Goal: Task Accomplishment & Management: Manage account settings

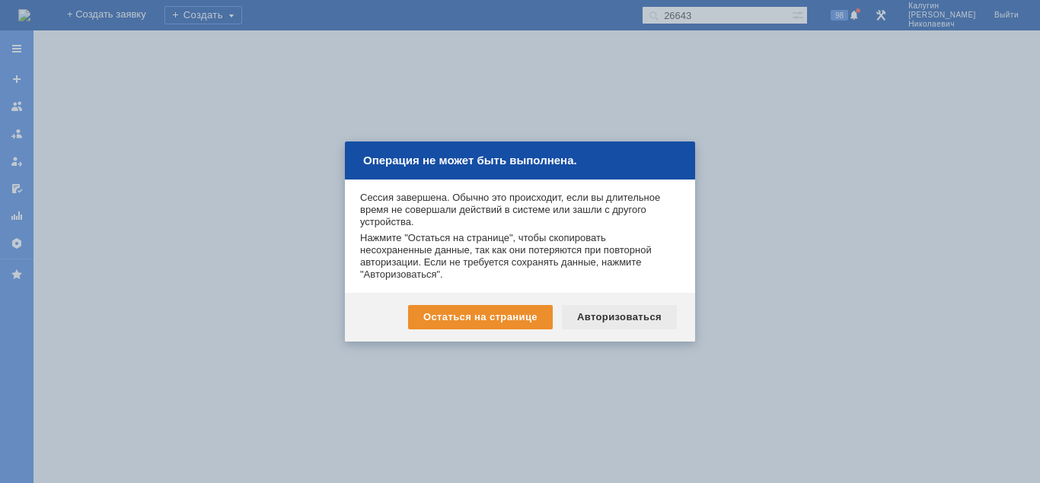
click at [600, 313] on div "Авторизоваться" at bounding box center [619, 317] width 115 height 24
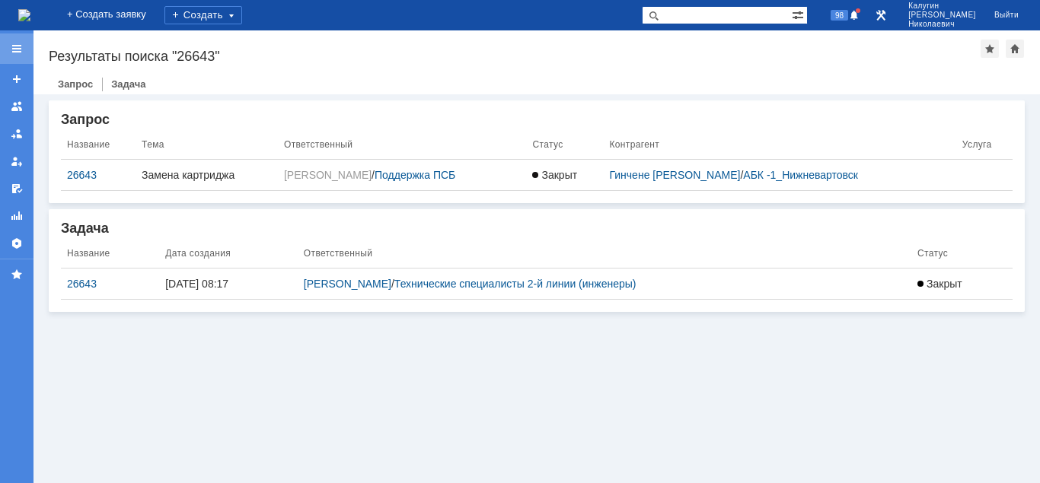
click at [18, 44] on div at bounding box center [17, 49] width 12 height 12
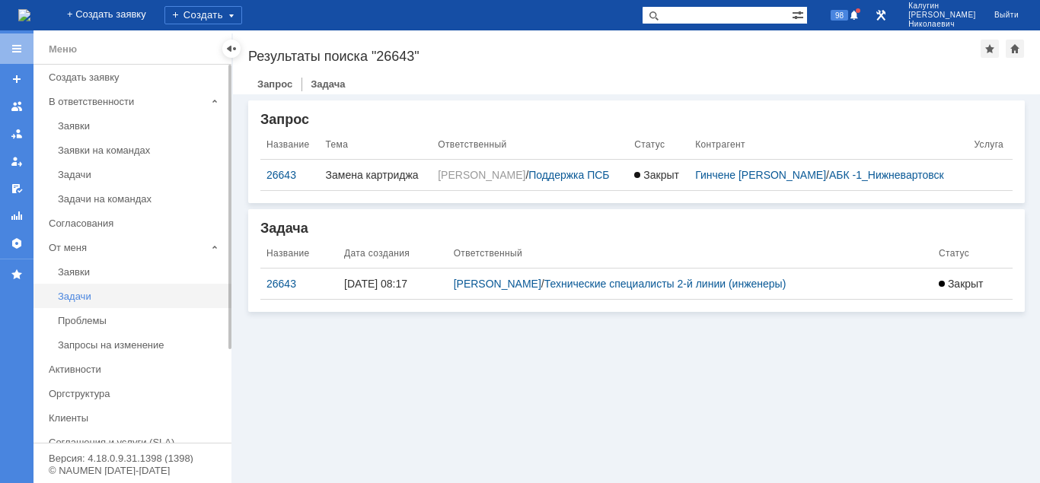
click at [81, 300] on div "Задачи" at bounding box center [140, 296] width 164 height 11
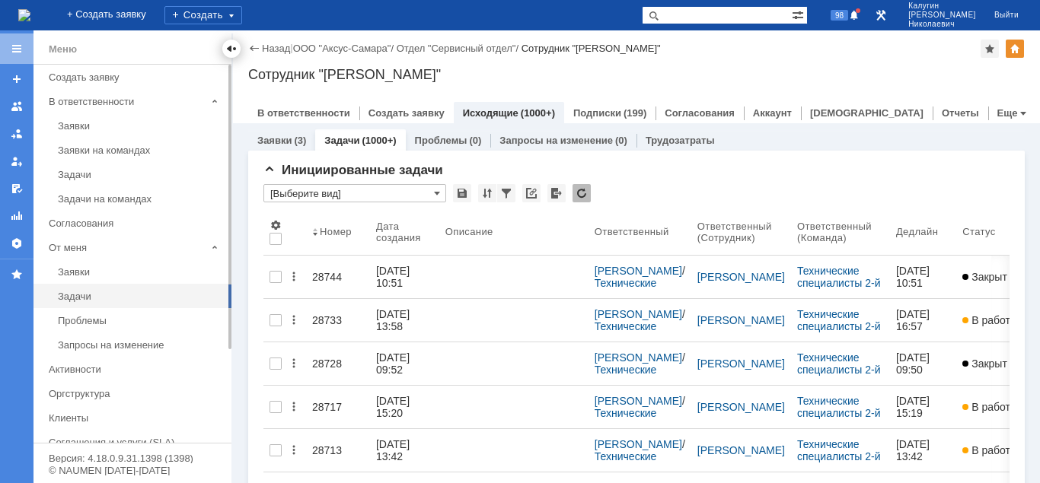
click at [225, 49] on div at bounding box center [231, 49] width 12 height 12
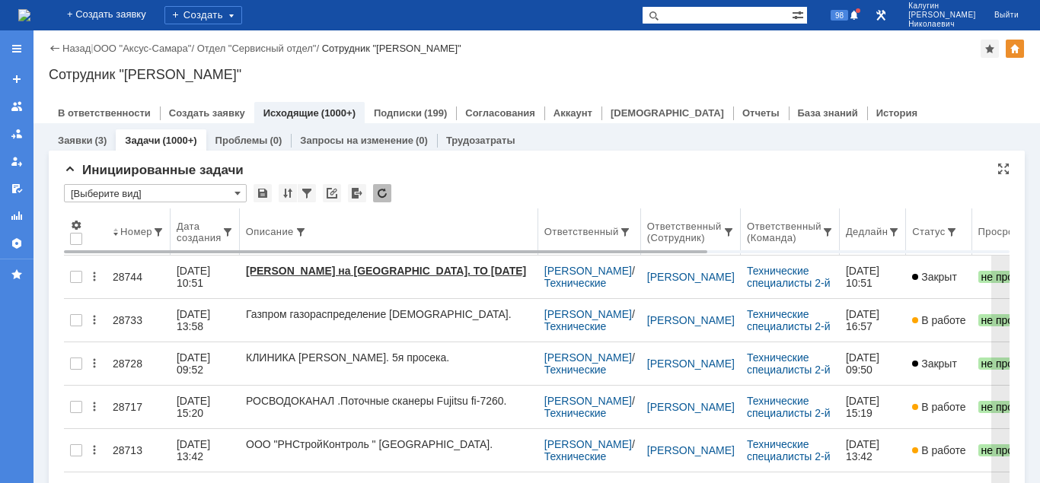
drag, startPoint x: 390, startPoint y: 225, endPoint x: 512, endPoint y: 229, distance: 122.6
click at [539, 221] on body "Идет загрузка, пожалуйста, подождите. На домашнюю + Создать заявку Создать 98 К…" at bounding box center [520, 241] width 1040 height 483
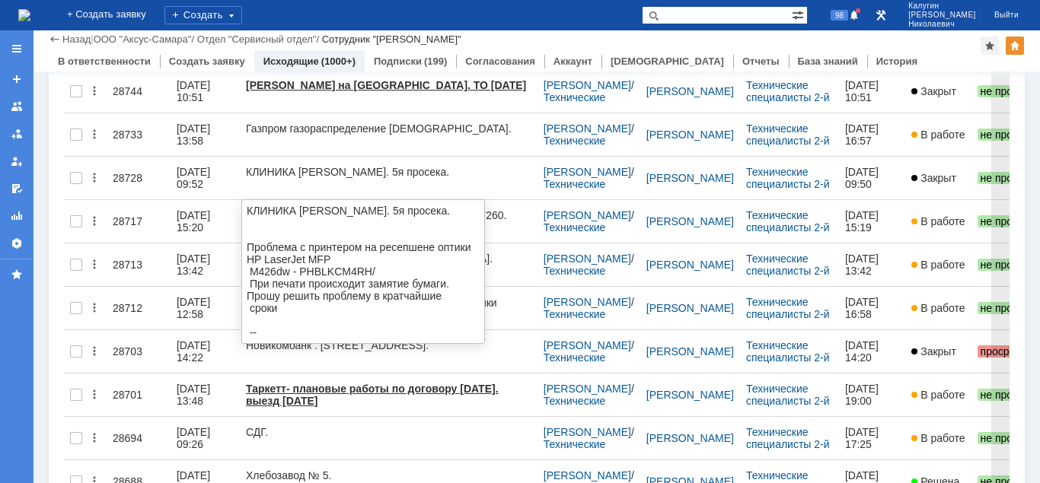
scroll to position [155, 0]
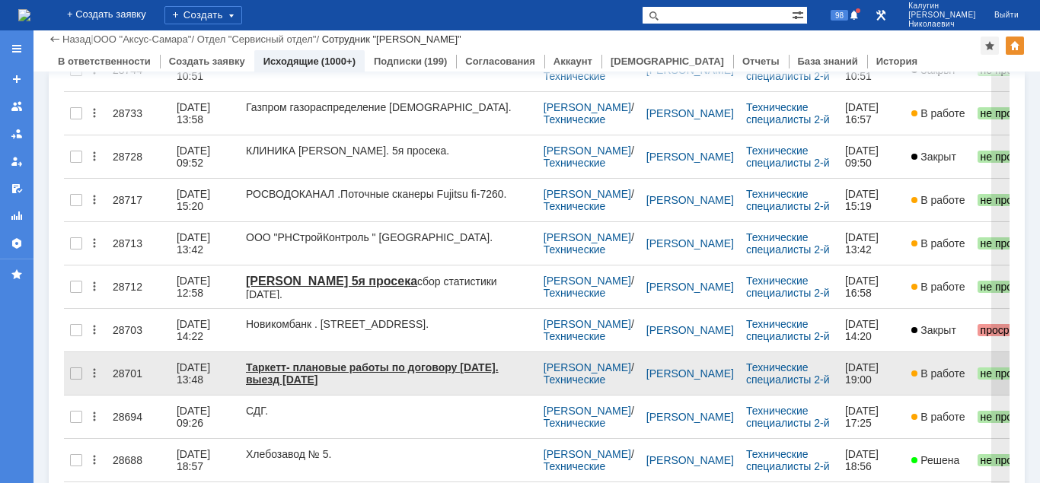
click at [133, 368] on div "28701" at bounding box center [139, 374] width 52 height 12
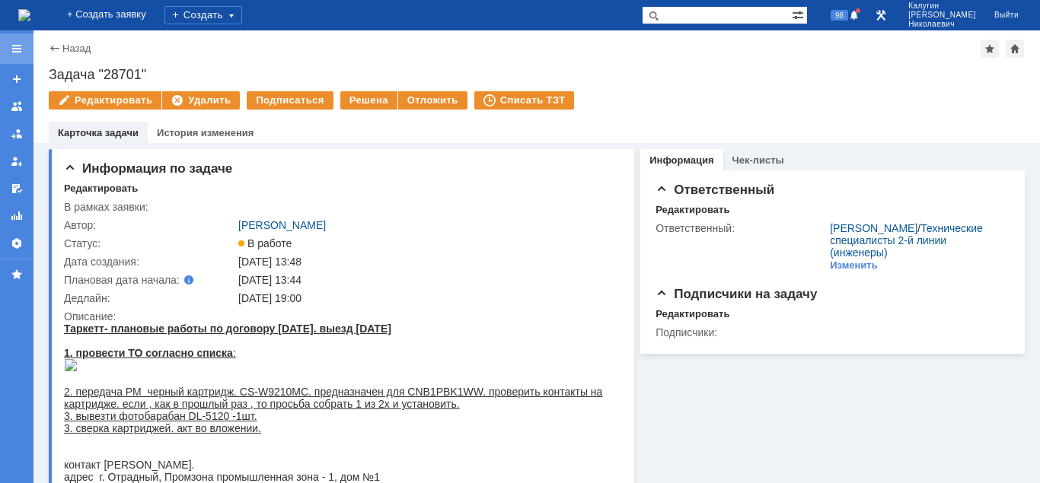
click at [20, 47] on div at bounding box center [17, 49] width 12 height 12
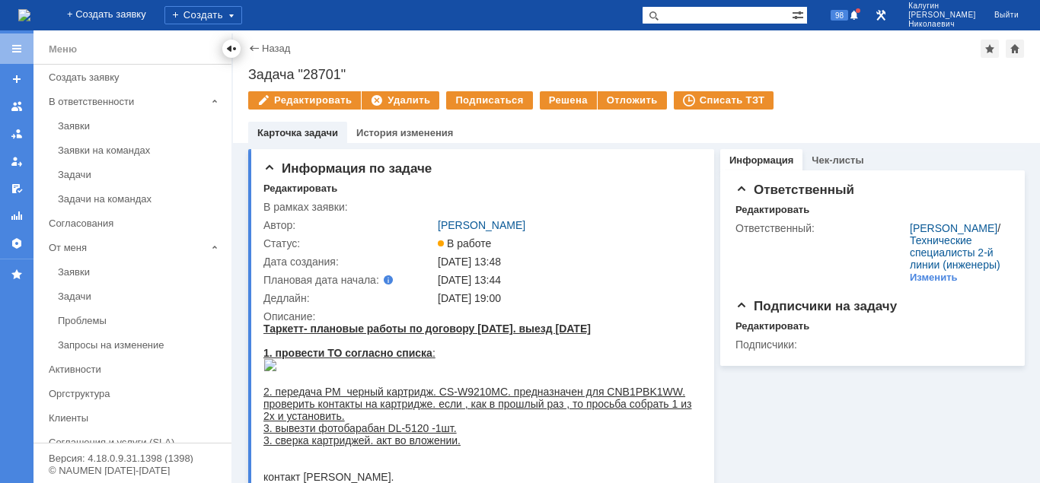
click at [233, 46] on div at bounding box center [231, 49] width 12 height 12
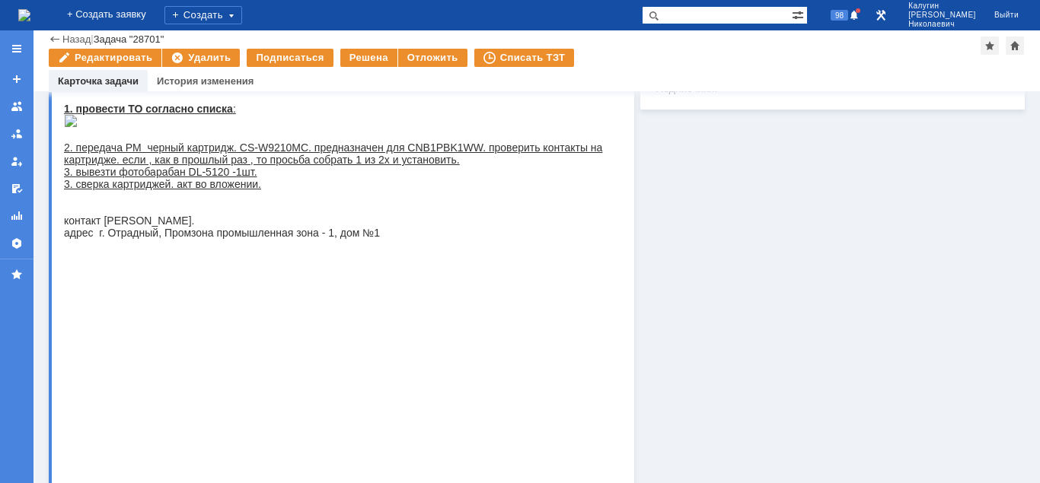
scroll to position [425, 0]
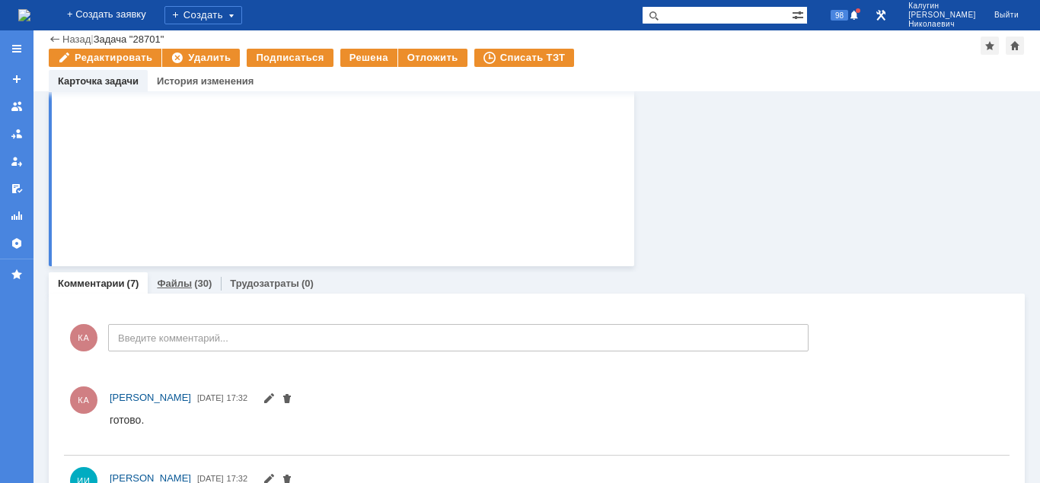
drag, startPoint x: 190, startPoint y: 287, endPoint x: 139, endPoint y: 302, distance: 53.9
click at [190, 287] on div "Файлы (30)" at bounding box center [184, 284] width 55 height 10
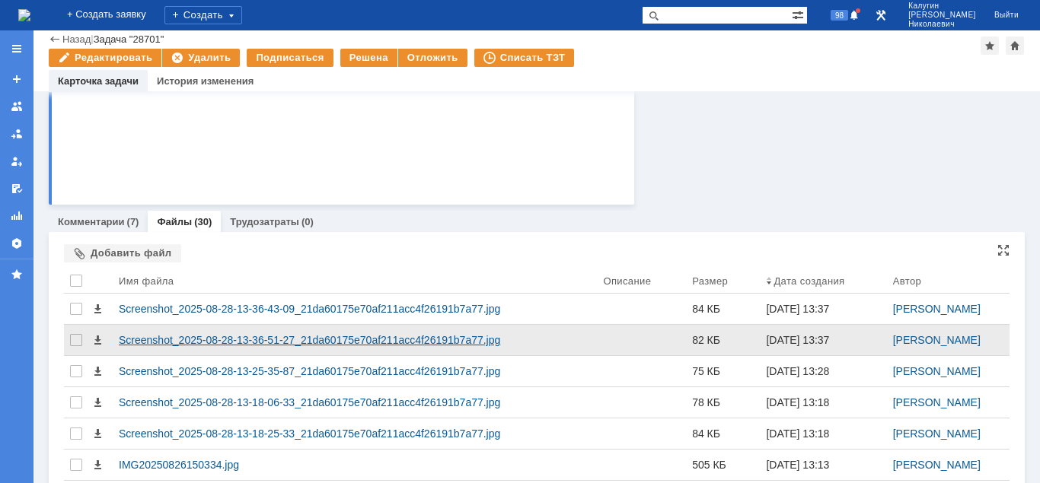
scroll to position [488, 0]
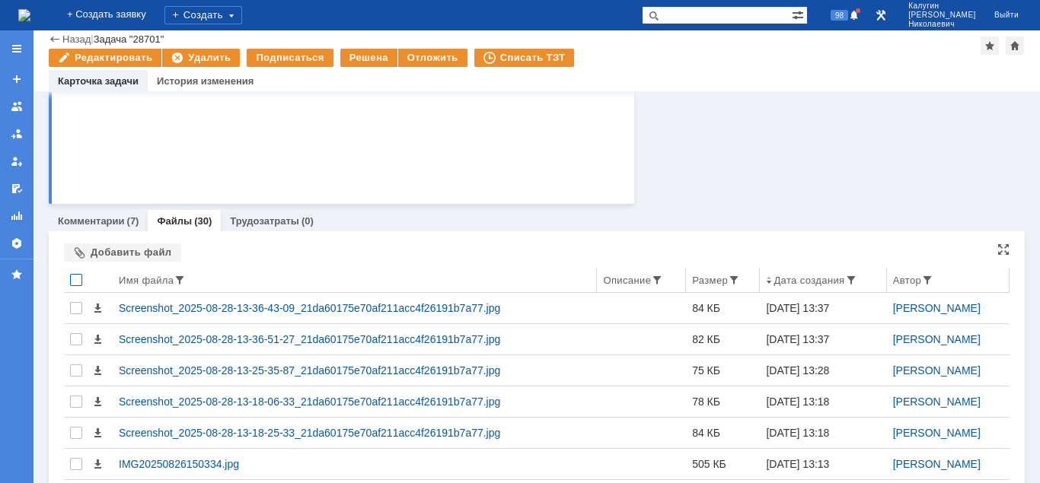
click at [79, 282] on div at bounding box center [76, 280] width 12 height 12
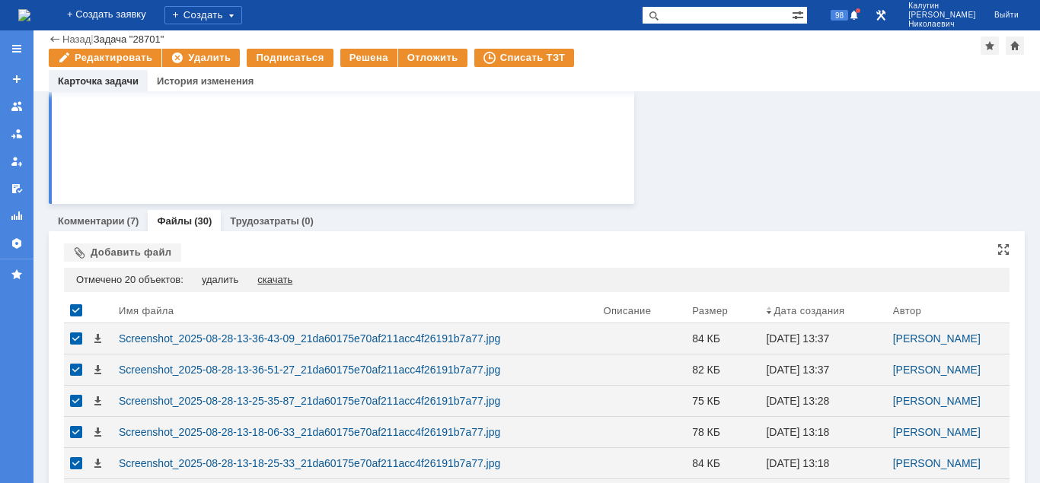
click at [284, 276] on div "скачать" at bounding box center [274, 280] width 35 height 12
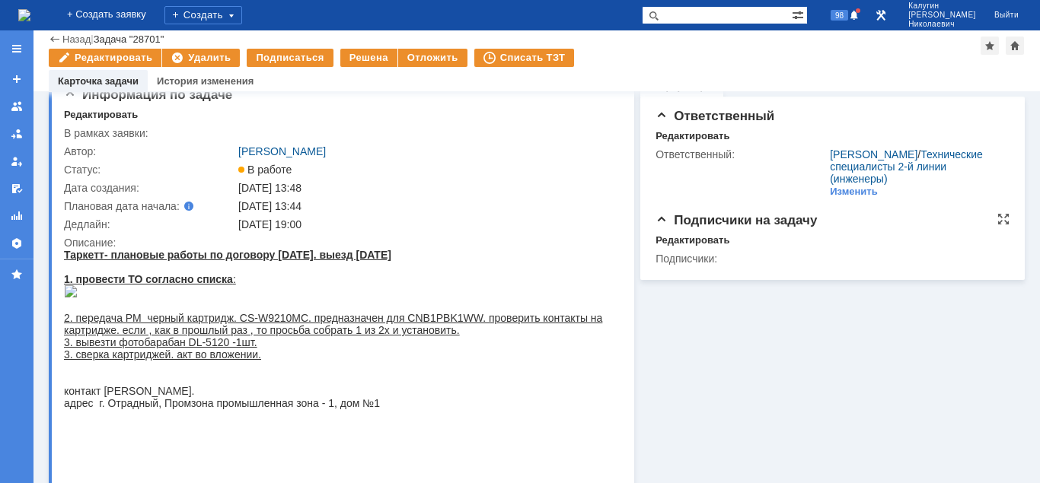
scroll to position [0, 0]
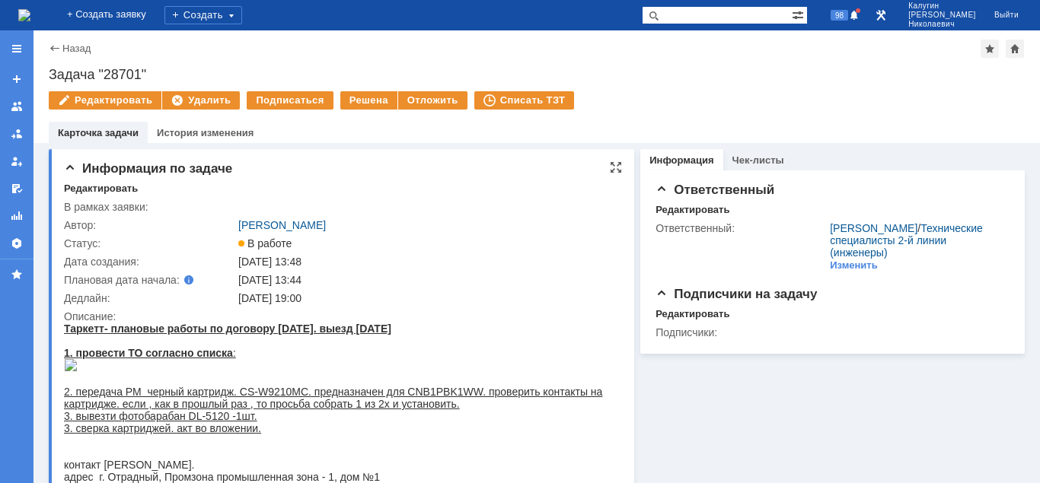
drag, startPoint x: 65, startPoint y: 330, endPoint x: 459, endPoint y: 327, distance: 394.3
click at [459, 327] on div "Таркетт - плановые работы по договору август 2025. выезд 26 августа" at bounding box center [340, 329] width 552 height 12
copy div "Таркетт - плановые работы по договору август 2025. выезд 26 августа"
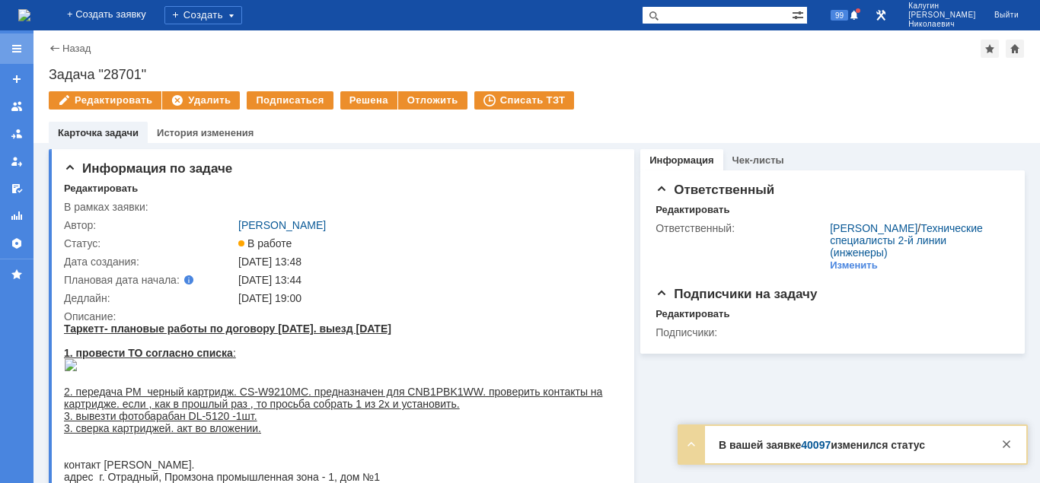
click at [7, 42] on div at bounding box center [16, 48] width 33 height 30
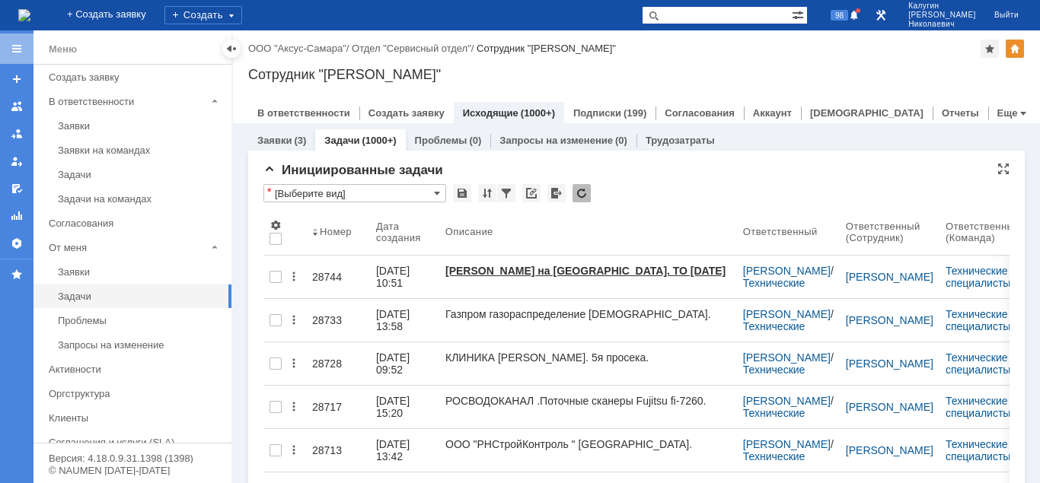
click at [307, 202] on input "[Выберите вид]" at bounding box center [354, 193] width 183 height 18
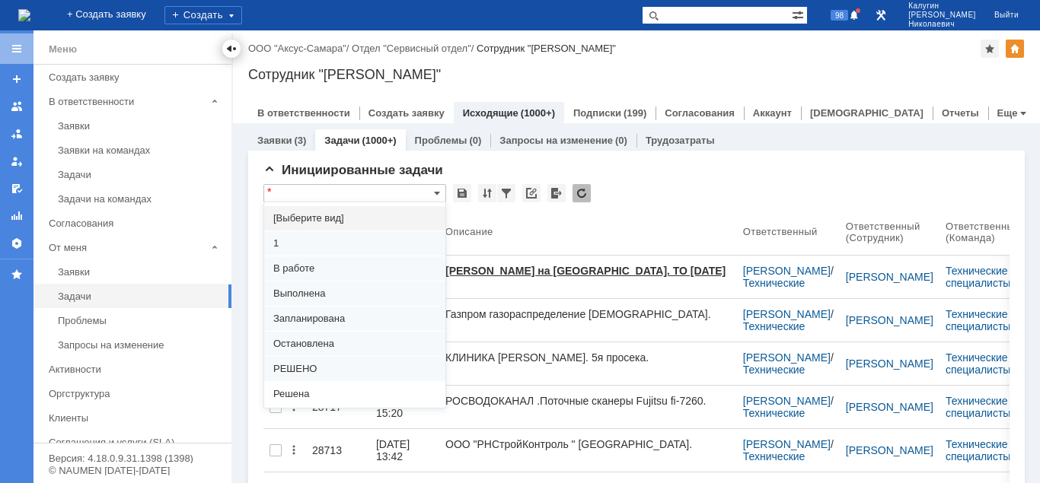
click at [229, 47] on div at bounding box center [231, 49] width 12 height 12
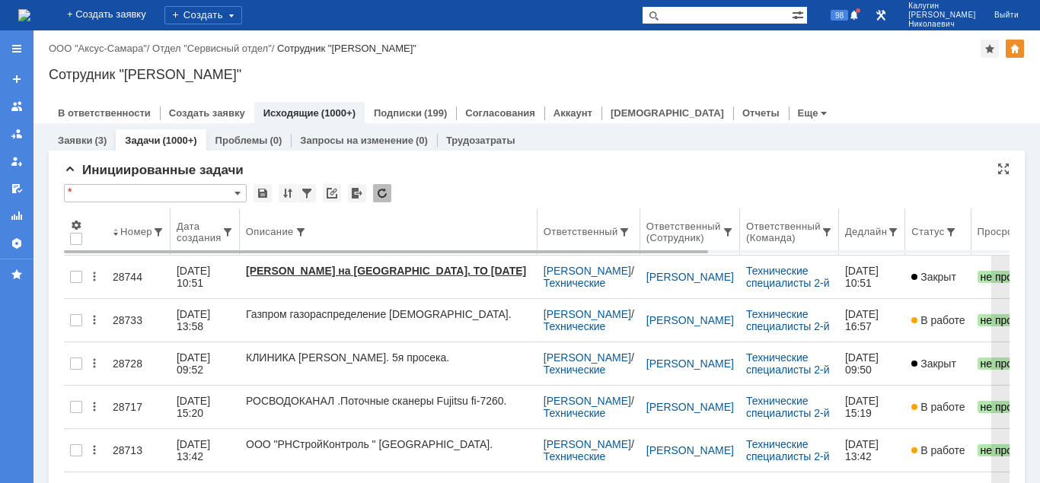
type input "[Выберите вид]"
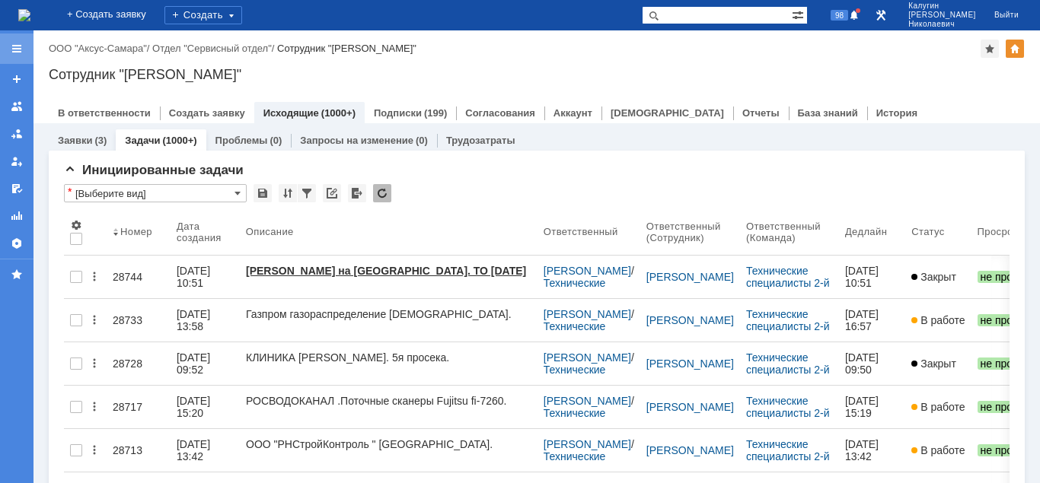
click at [16, 53] on div at bounding box center [17, 49] width 12 height 12
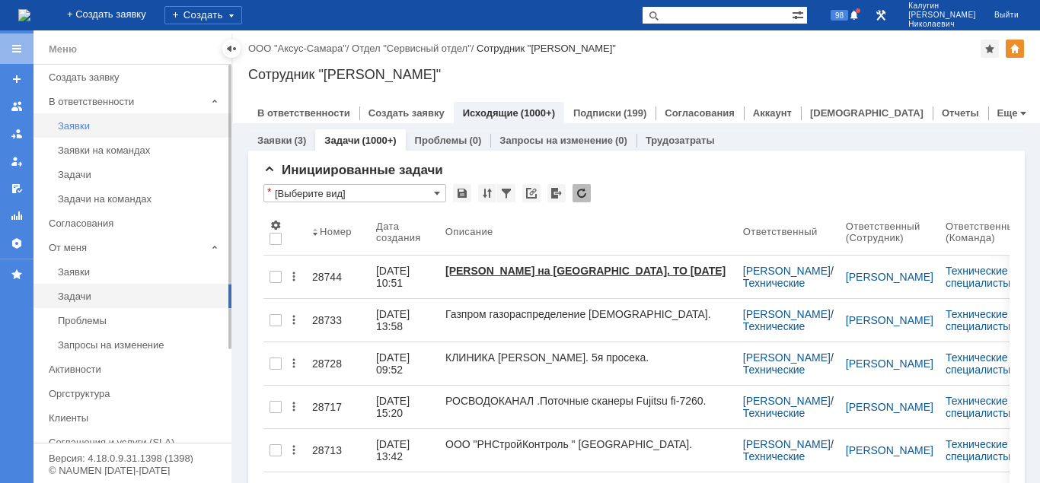
click at [74, 129] on div "Заявки" at bounding box center [140, 125] width 164 height 11
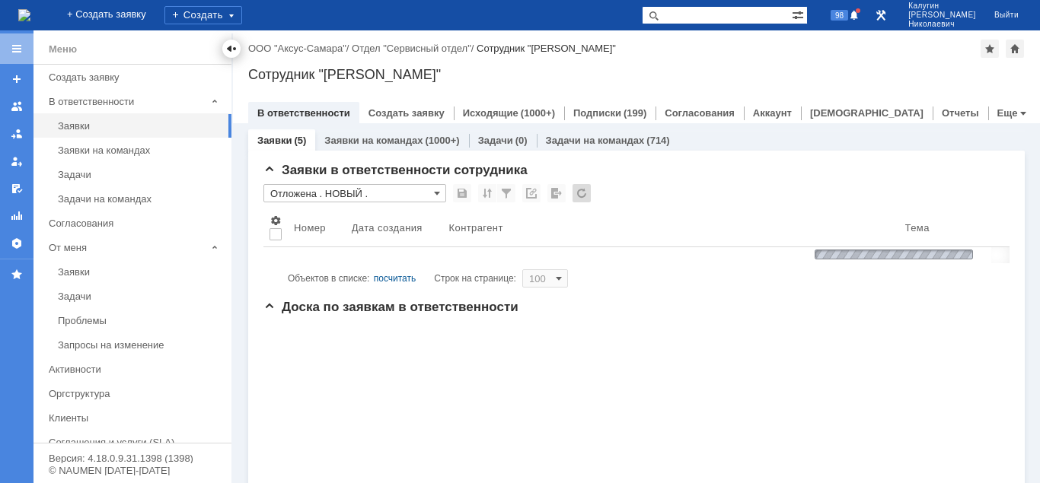
click at [233, 47] on div at bounding box center [231, 49] width 12 height 12
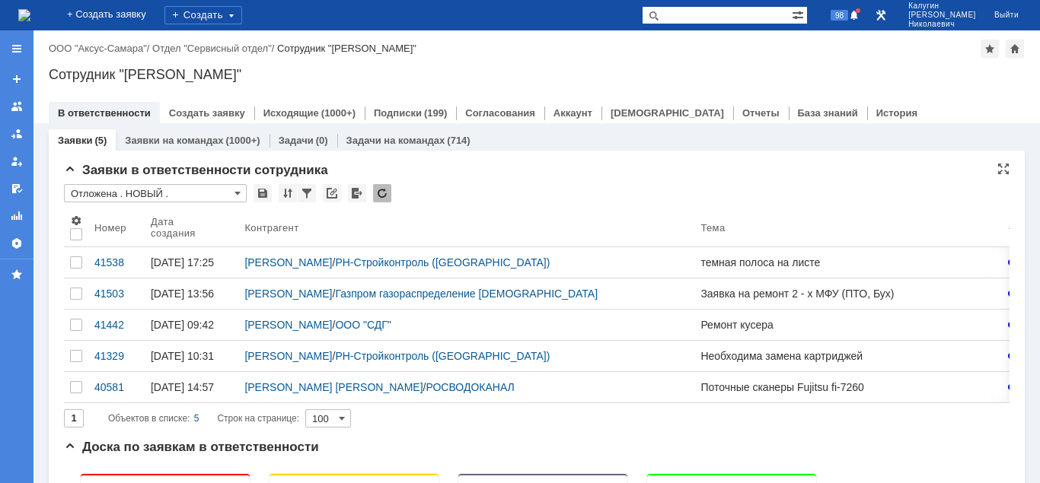
click at [161, 194] on input "Отложена . НОВЫЙ ." at bounding box center [155, 193] width 183 height 18
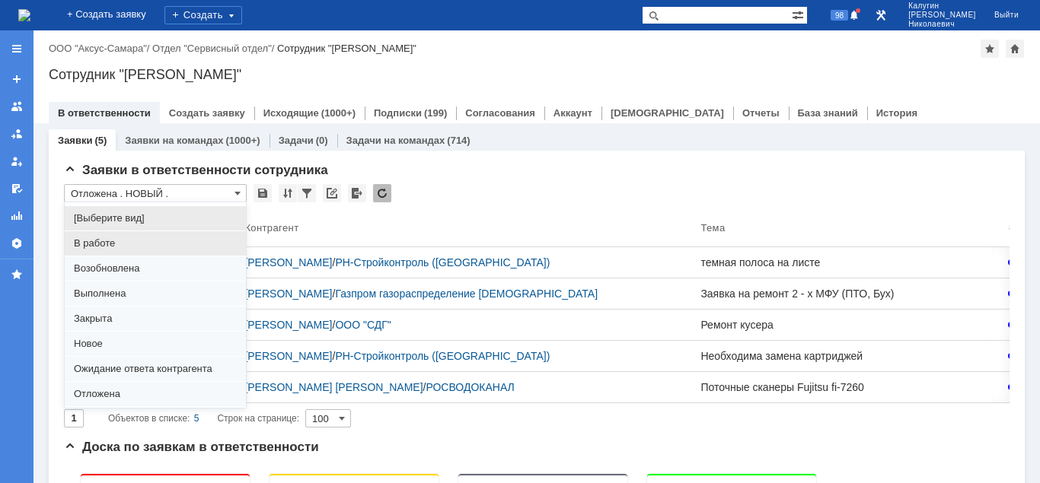
click at [104, 249] on span "В работе" at bounding box center [155, 243] width 163 height 12
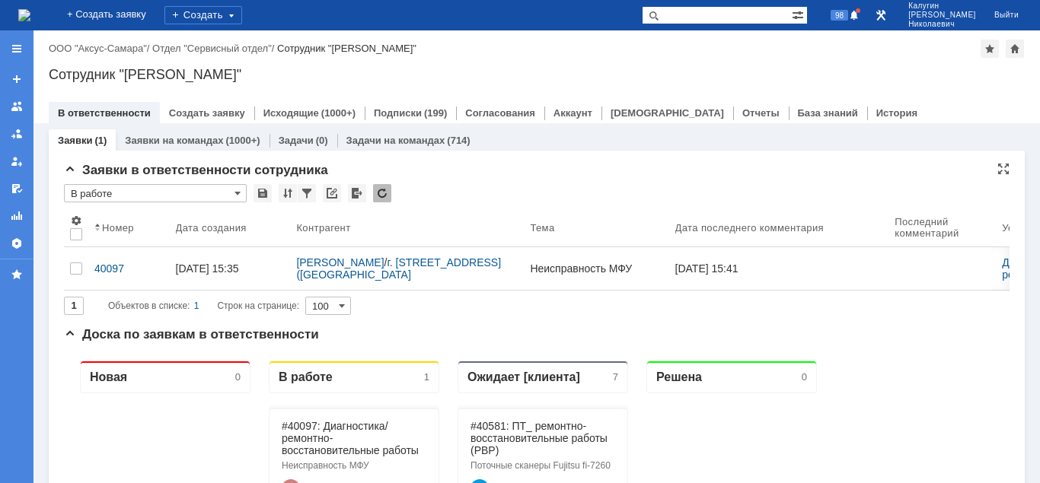
type input "В работе"
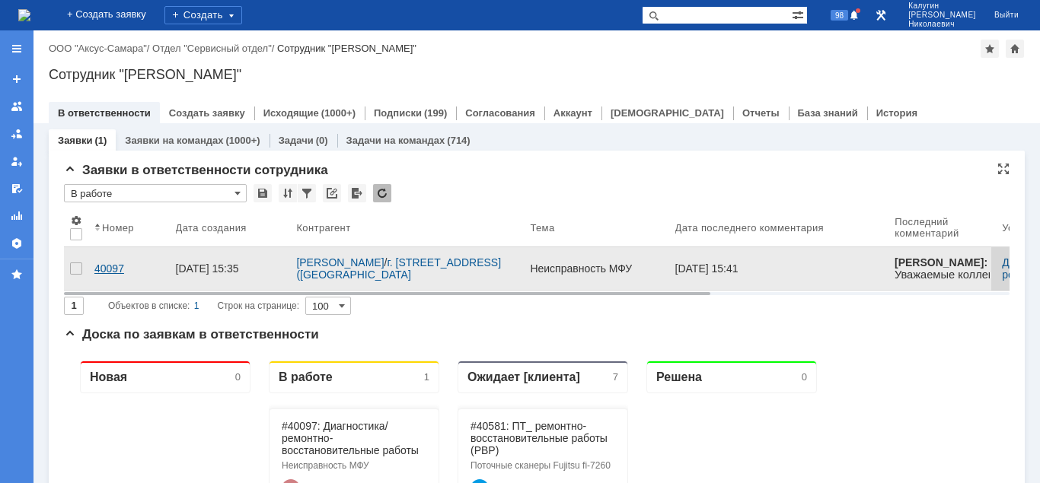
click at [109, 263] on div "40097" at bounding box center [128, 269] width 69 height 12
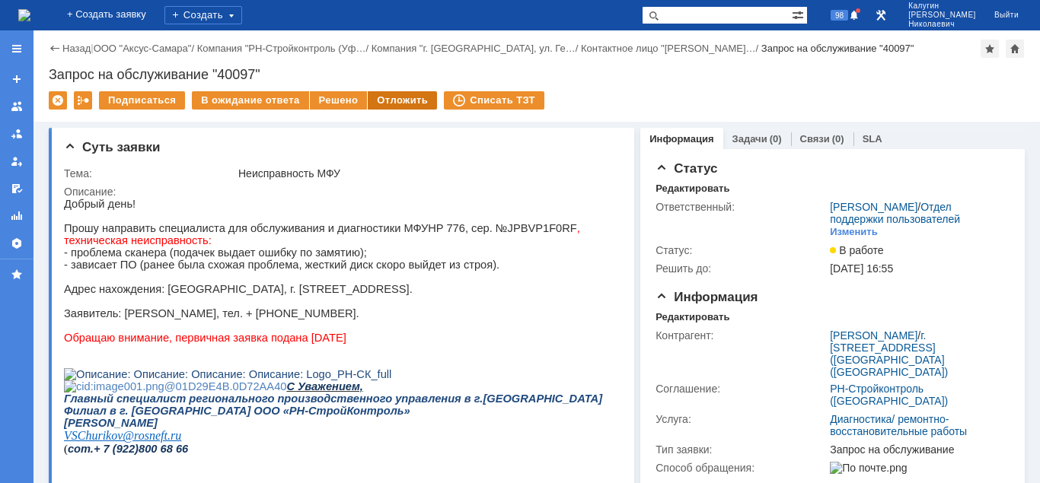
click at [416, 100] on div "Отложить" at bounding box center [402, 100] width 69 height 18
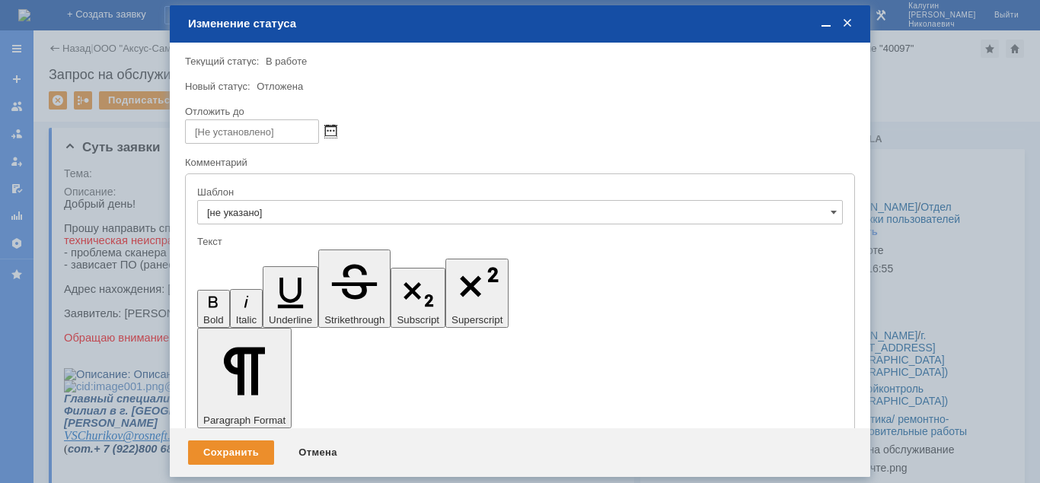
click at [334, 129] on span at bounding box center [330, 132] width 11 height 12
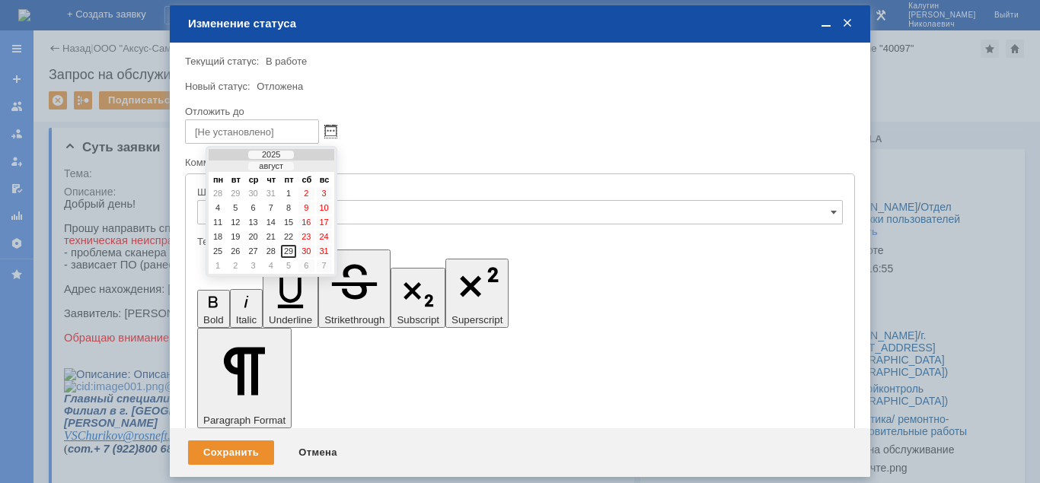
click at [316, 165] on div at bounding box center [315, 167] width 11 height 10
click at [237, 264] on div "30" at bounding box center [235, 266] width 15 height 13
type input "30.09.2025 16:05"
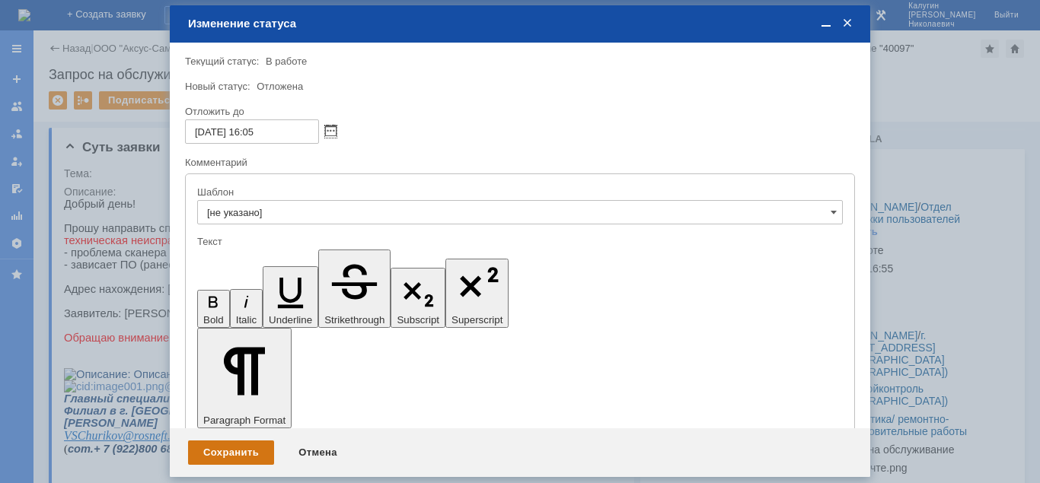
click at [235, 454] on div "Сохранить" at bounding box center [231, 453] width 86 height 24
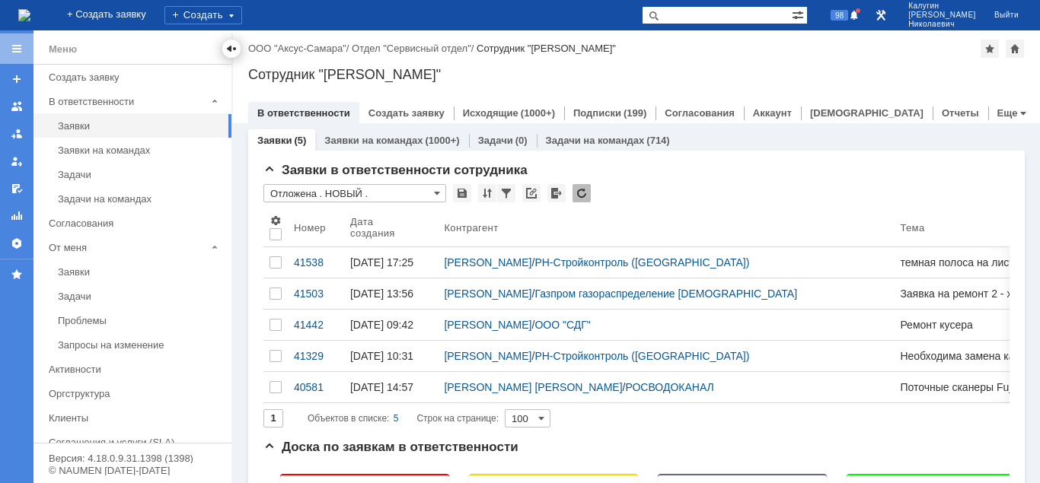
click at [231, 51] on div at bounding box center [231, 49] width 12 height 12
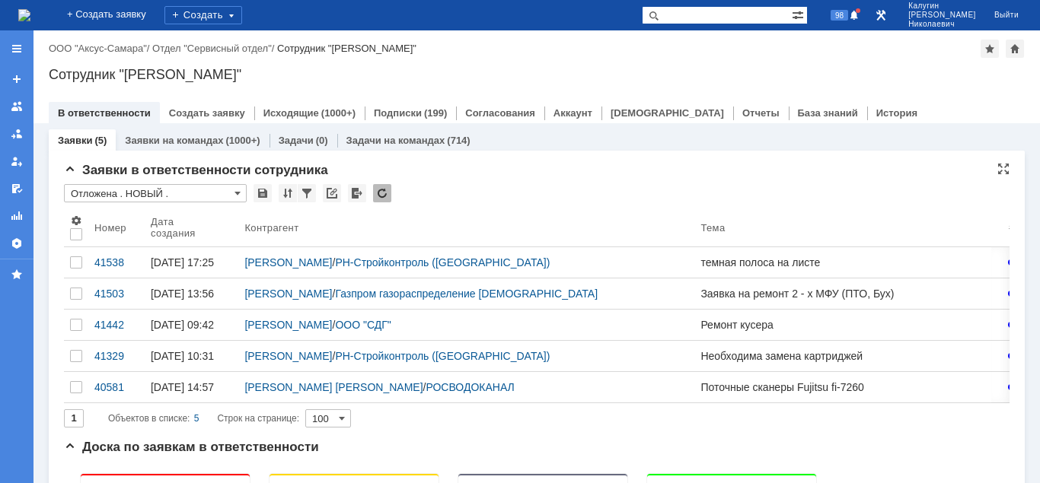
click at [113, 193] on input "Отложена . НОВЫЙ ." at bounding box center [155, 193] width 183 height 18
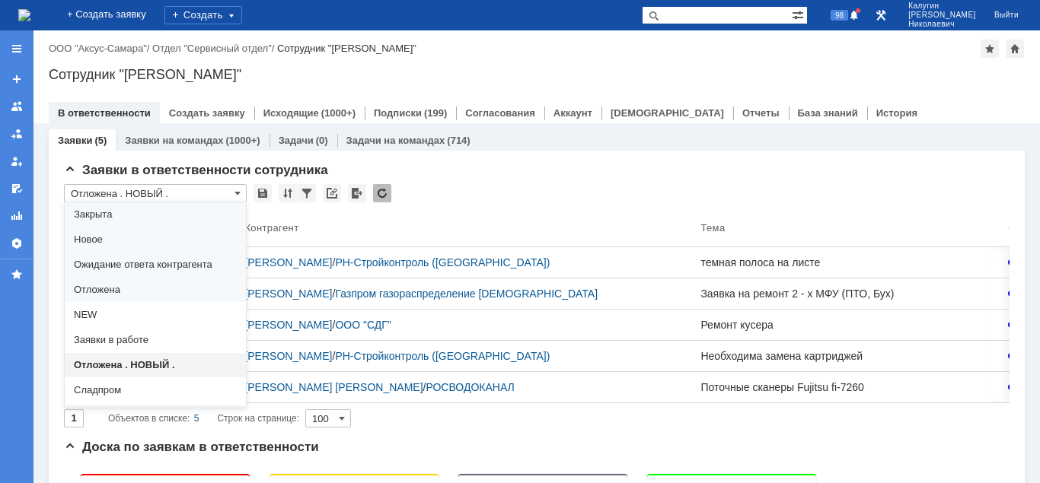
scroll to position [117, 0]
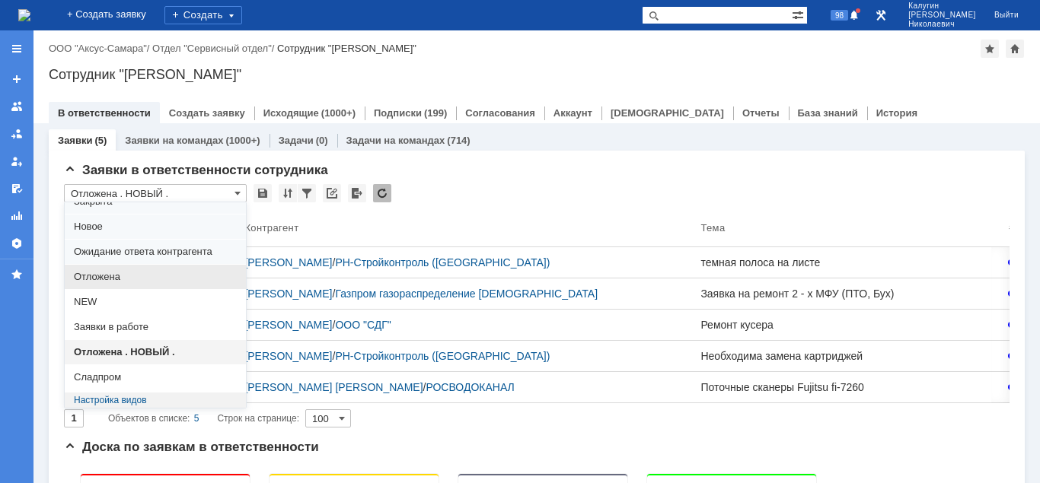
click at [104, 275] on span "Отложена" at bounding box center [155, 277] width 163 height 12
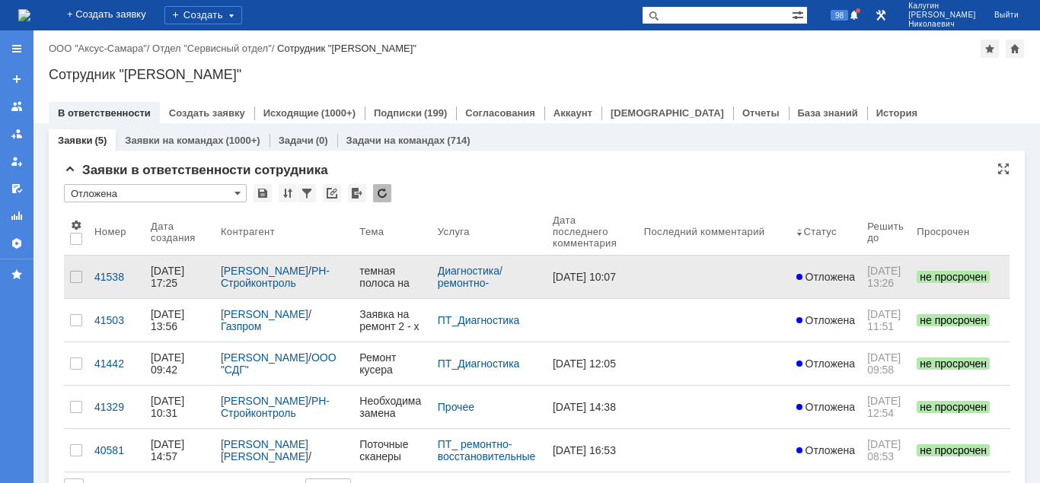
type input "Отложена"
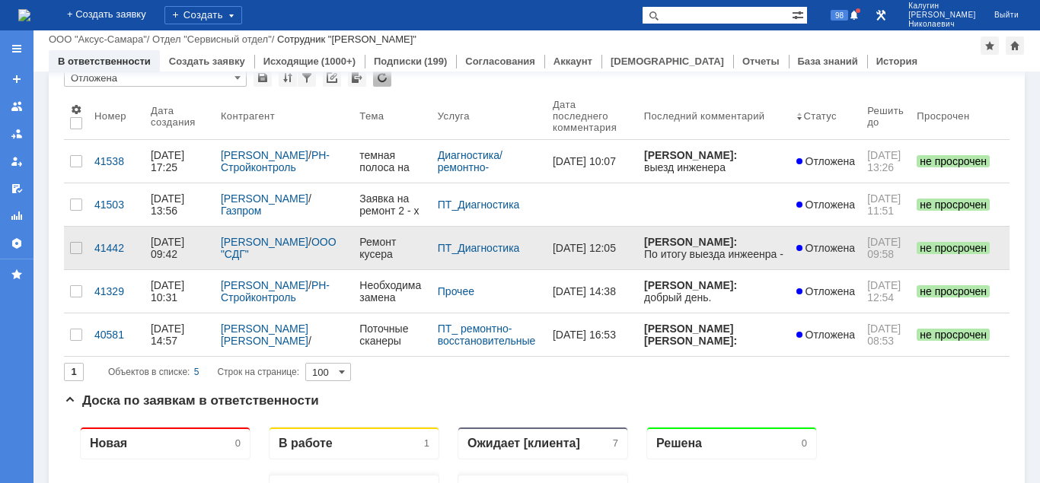
scroll to position [78, 0]
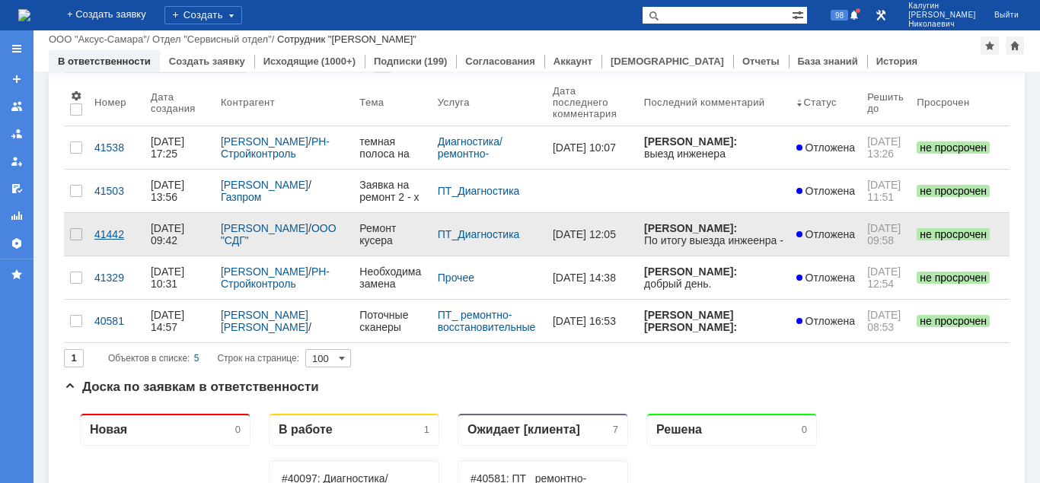
drag, startPoint x: 110, startPoint y: 221, endPoint x: 109, endPoint y: 233, distance: 11.5
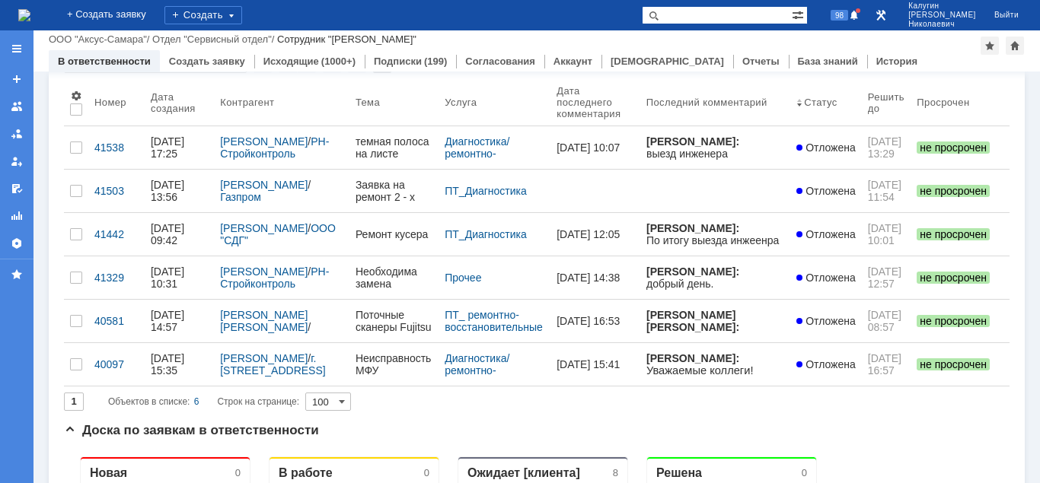
scroll to position [0, 0]
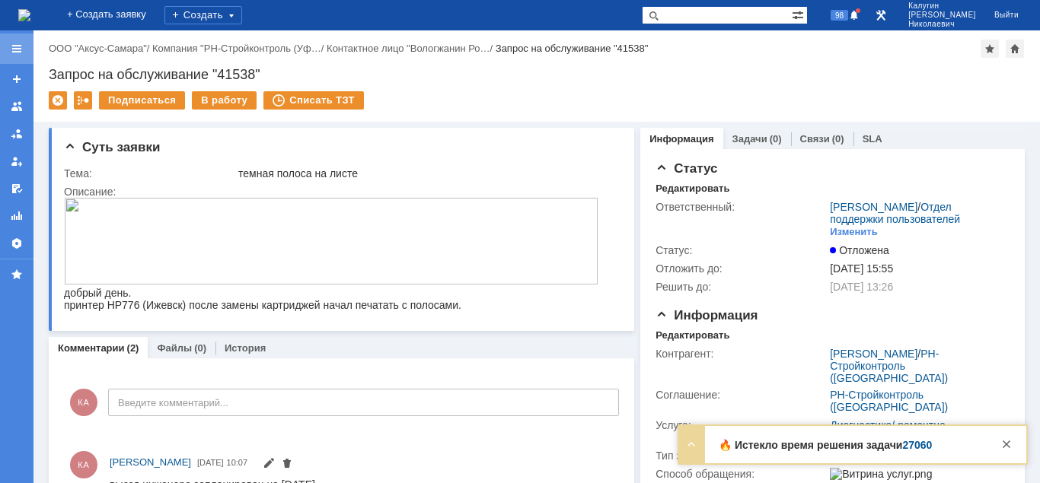
click at [18, 49] on div at bounding box center [17, 49] width 12 height 12
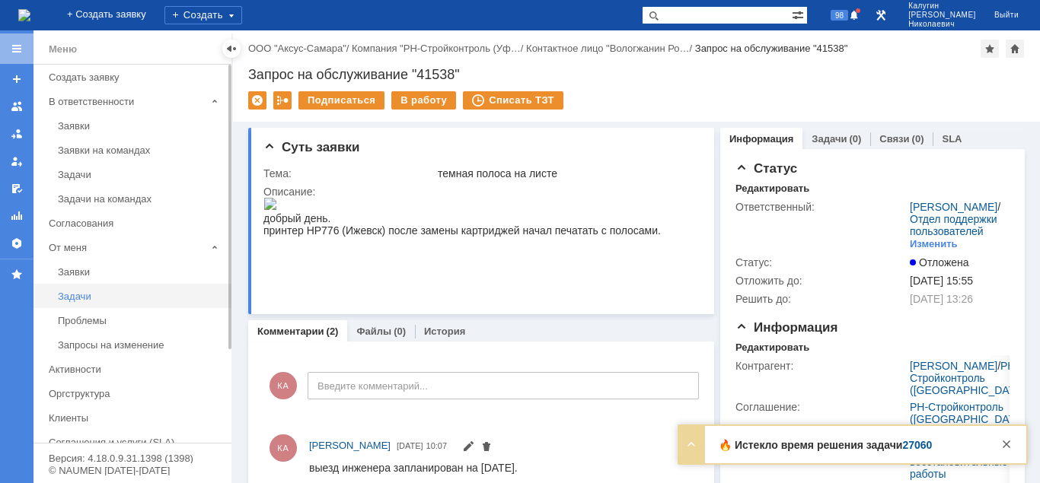
click at [85, 299] on div "Задачи" at bounding box center [140, 296] width 164 height 11
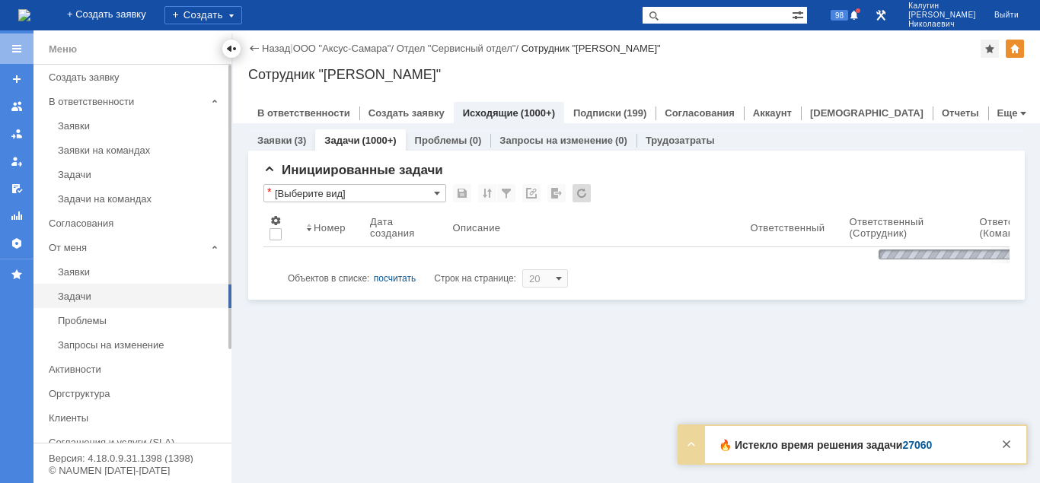
click at [229, 44] on div at bounding box center [231, 49] width 12 height 12
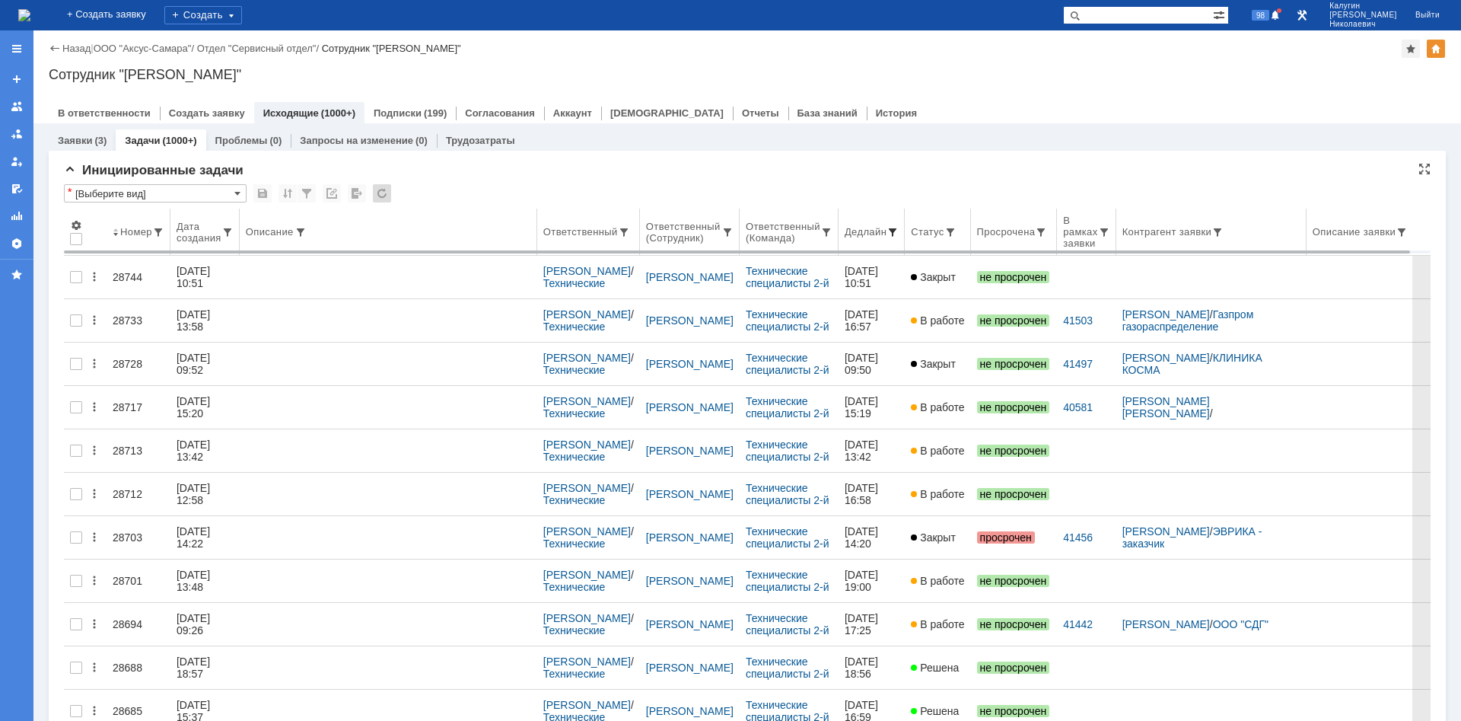
click at [897, 231] on span at bounding box center [893, 232] width 12 height 12
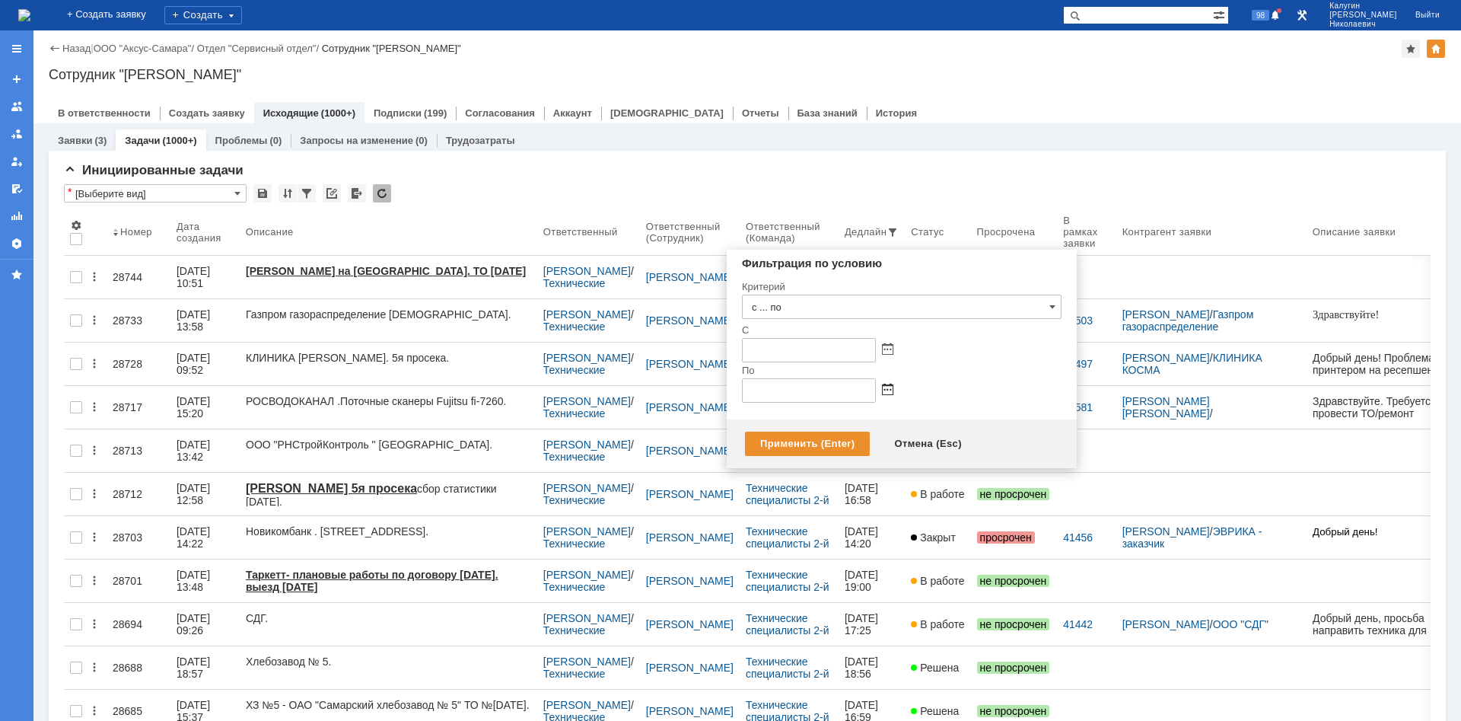
click at [894, 387] on div at bounding box center [902, 390] width 320 height 24
click at [891, 387] on span at bounding box center [887, 390] width 11 height 12
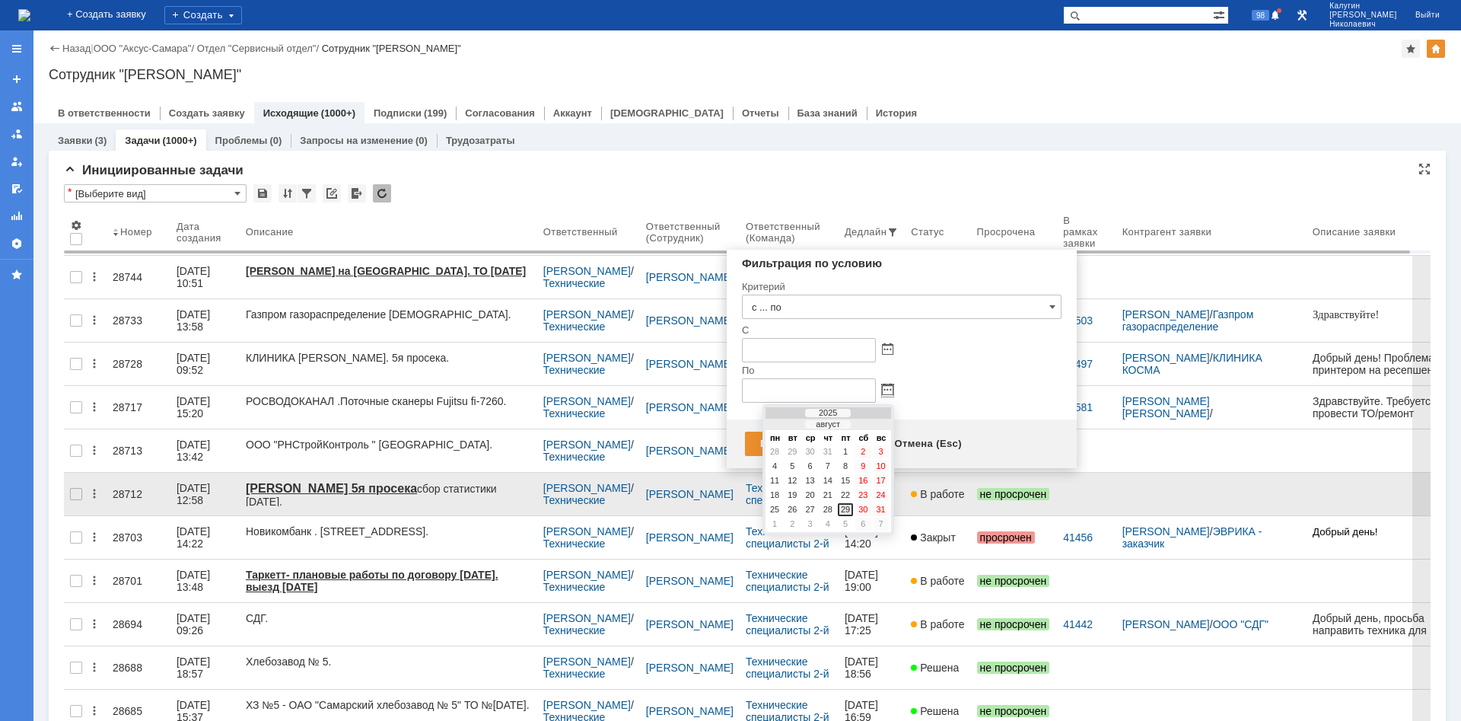
drag, startPoint x: 846, startPoint y: 512, endPoint x: 841, endPoint y: 489, distance: 24.0
click at [846, 483] on div "29" at bounding box center [845, 509] width 15 height 13
type input "29.08.2025 23:59"
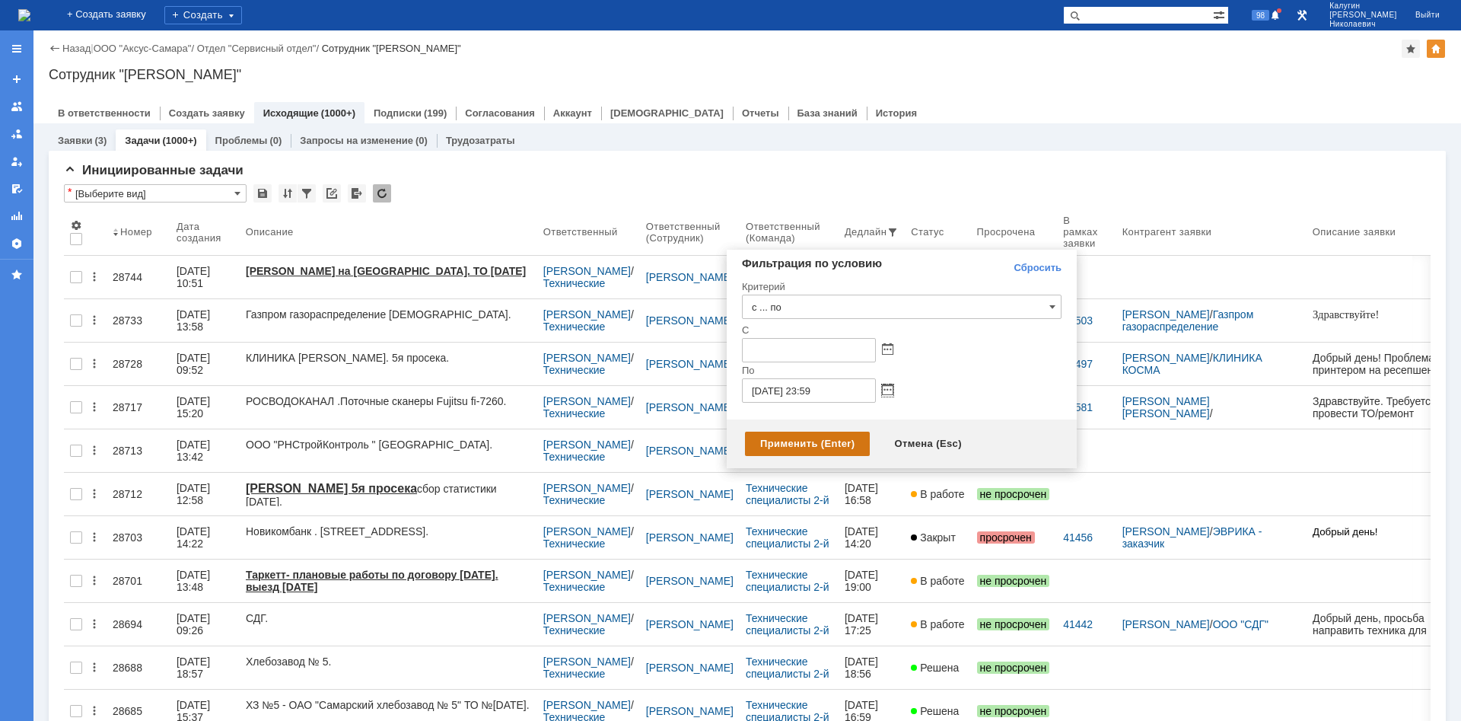
click at [824, 448] on div "Применить (Enter)" at bounding box center [807, 444] width 125 height 24
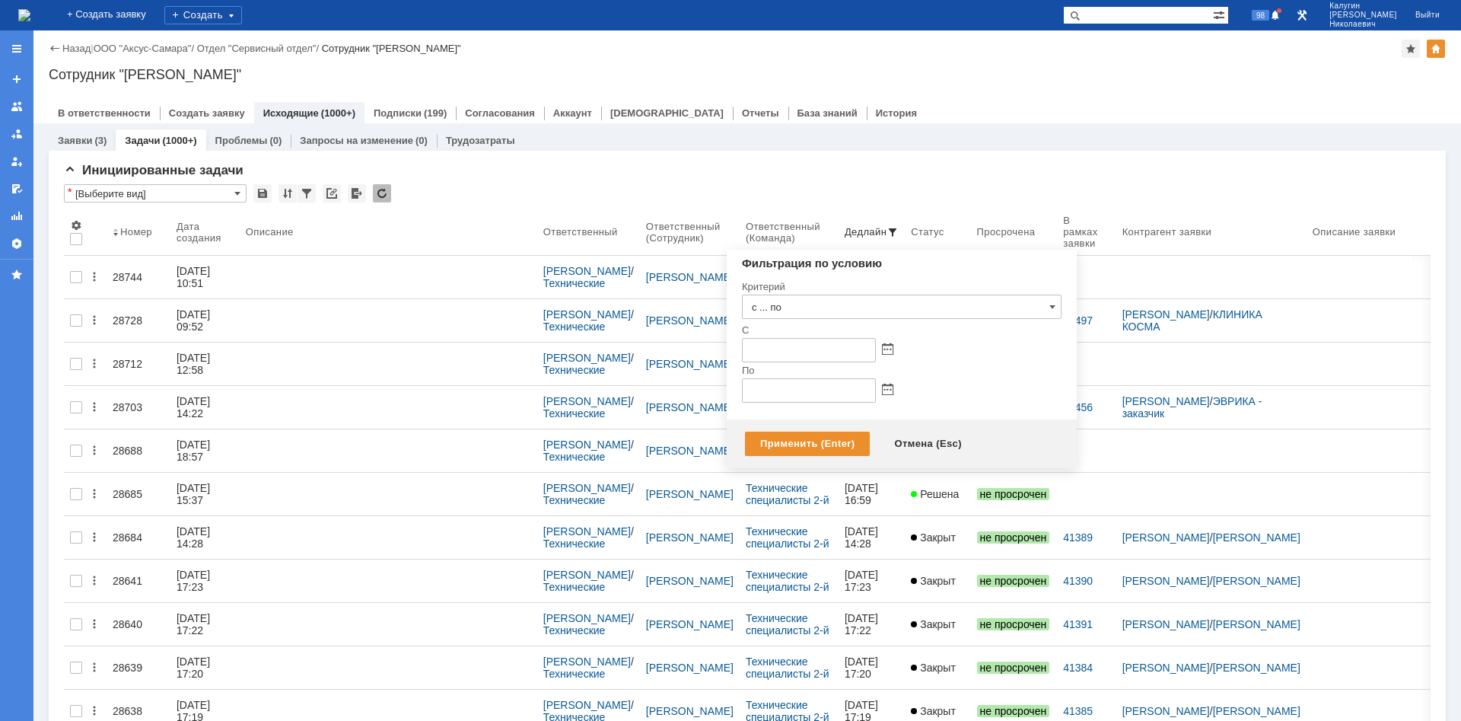
click at [1039, 89] on div "Назад | ООО "Аксус-Самара" / Отдел "Сервисный отдел" / Сотрудник "Калугин Алекс…" at bounding box center [747, 76] width 1428 height 93
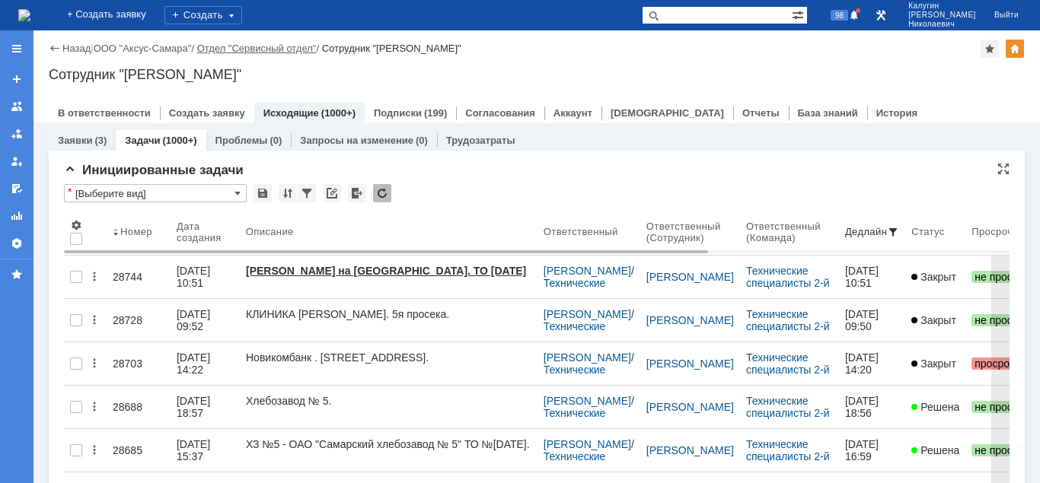
click at [260, 46] on link "Отдел "Сервисный отдел"" at bounding box center [256, 48] width 119 height 11
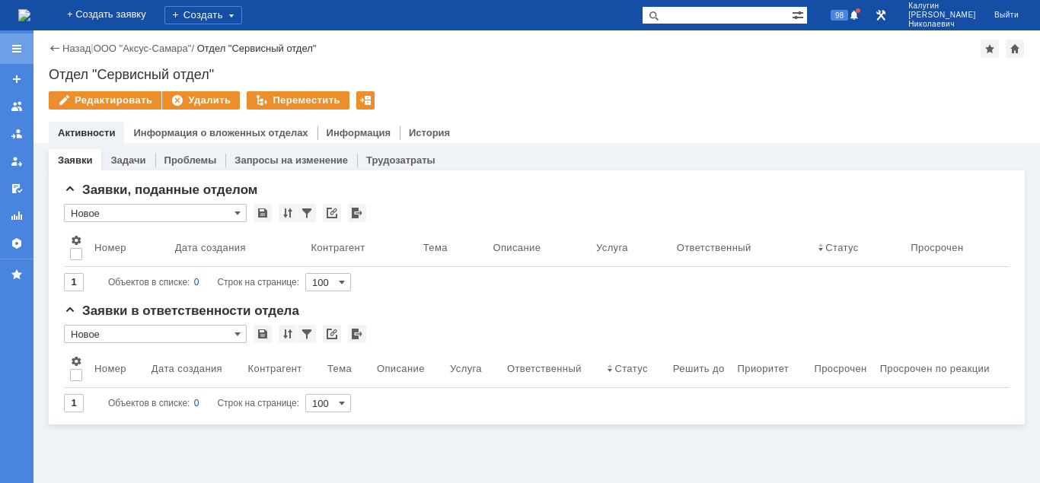
click at [18, 47] on div at bounding box center [17, 49] width 12 height 12
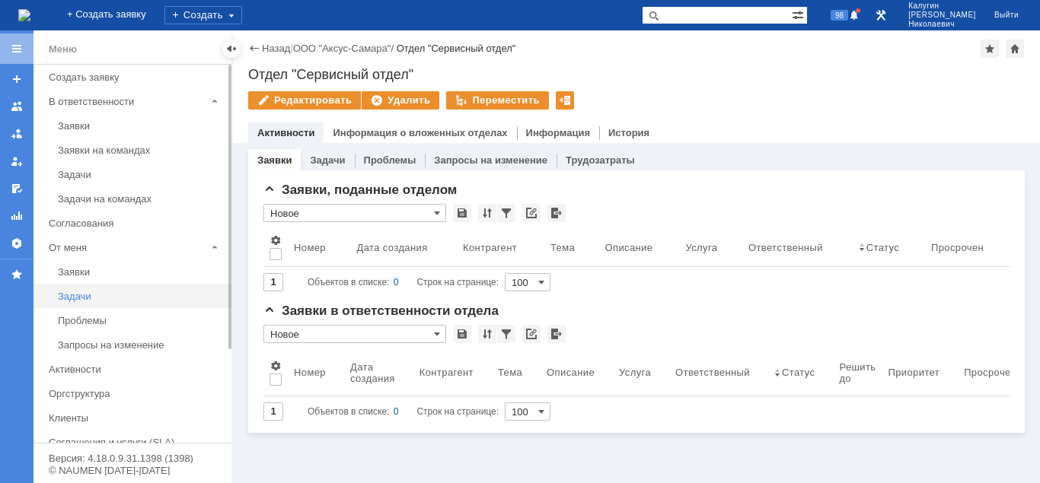
click at [84, 297] on div "Задачи" at bounding box center [140, 296] width 164 height 11
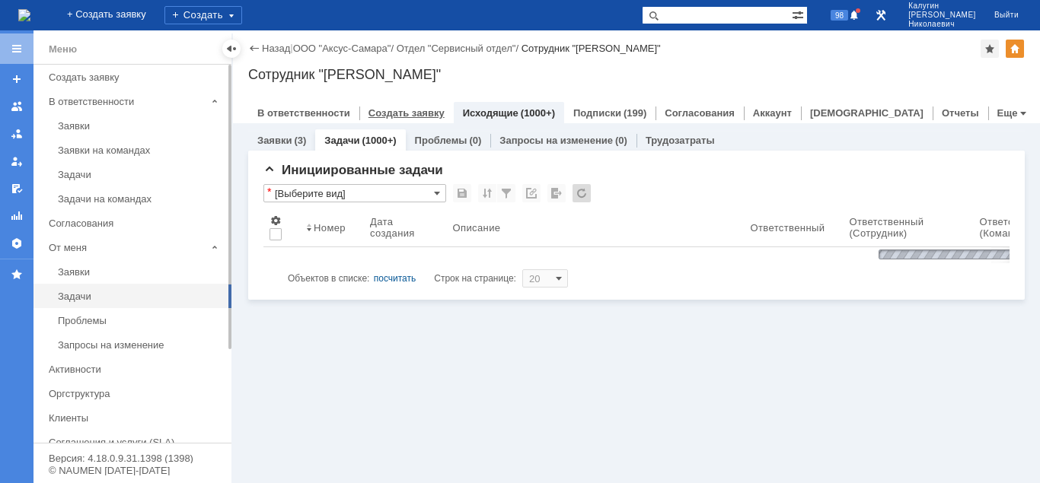
drag, startPoint x: 228, startPoint y: 53, endPoint x: 219, endPoint y: 102, distance: 49.6
click at [228, 55] on div at bounding box center [231, 49] width 18 height 18
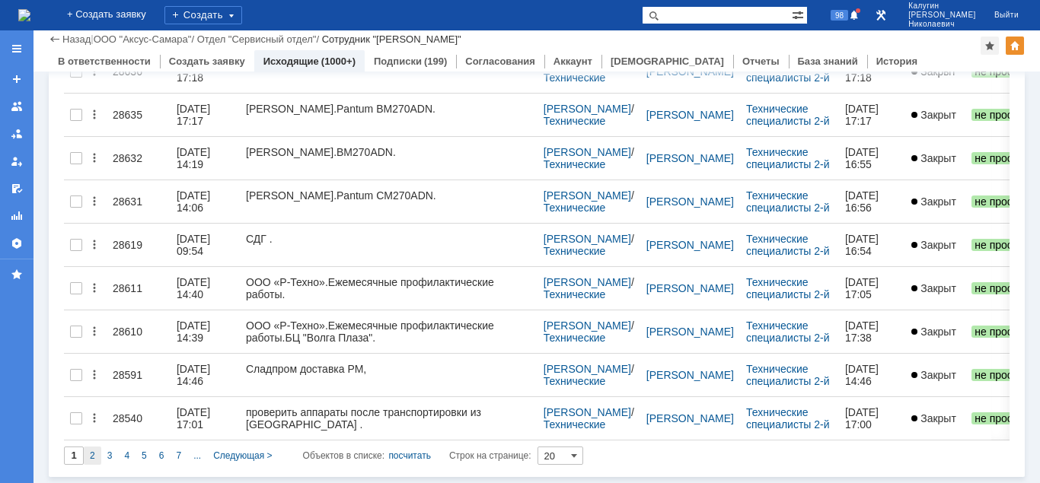
click at [90, 455] on span "2" at bounding box center [92, 456] width 5 height 11
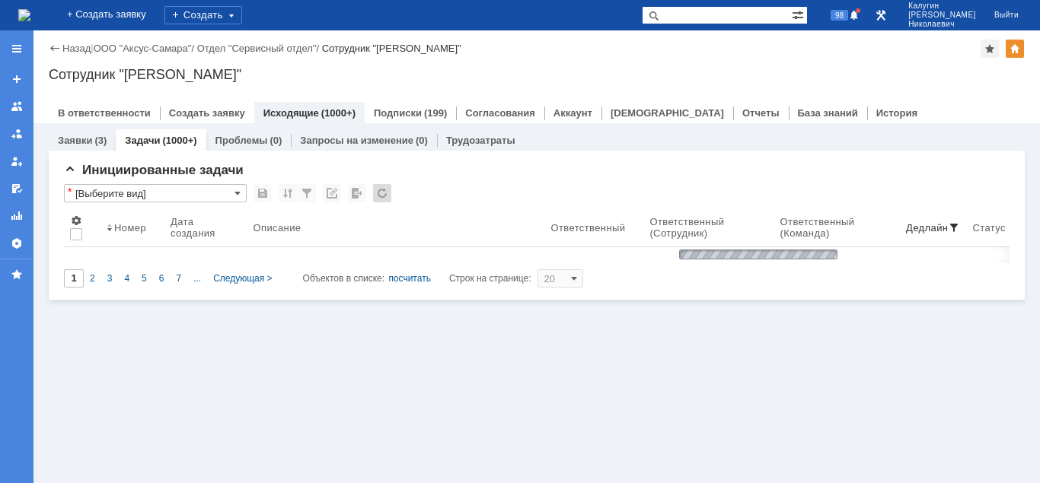
type input "2"
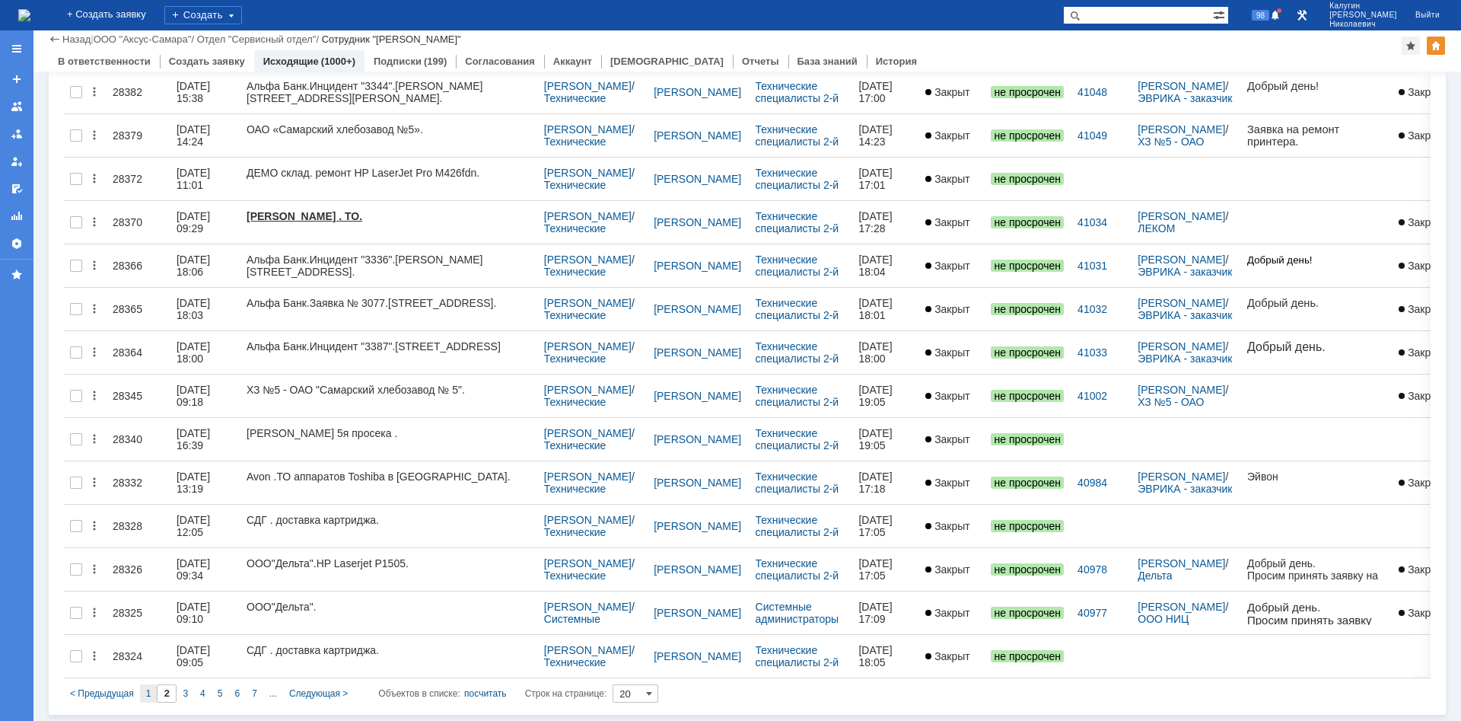
click at [143, 483] on div "1" at bounding box center [149, 693] width 18 height 18
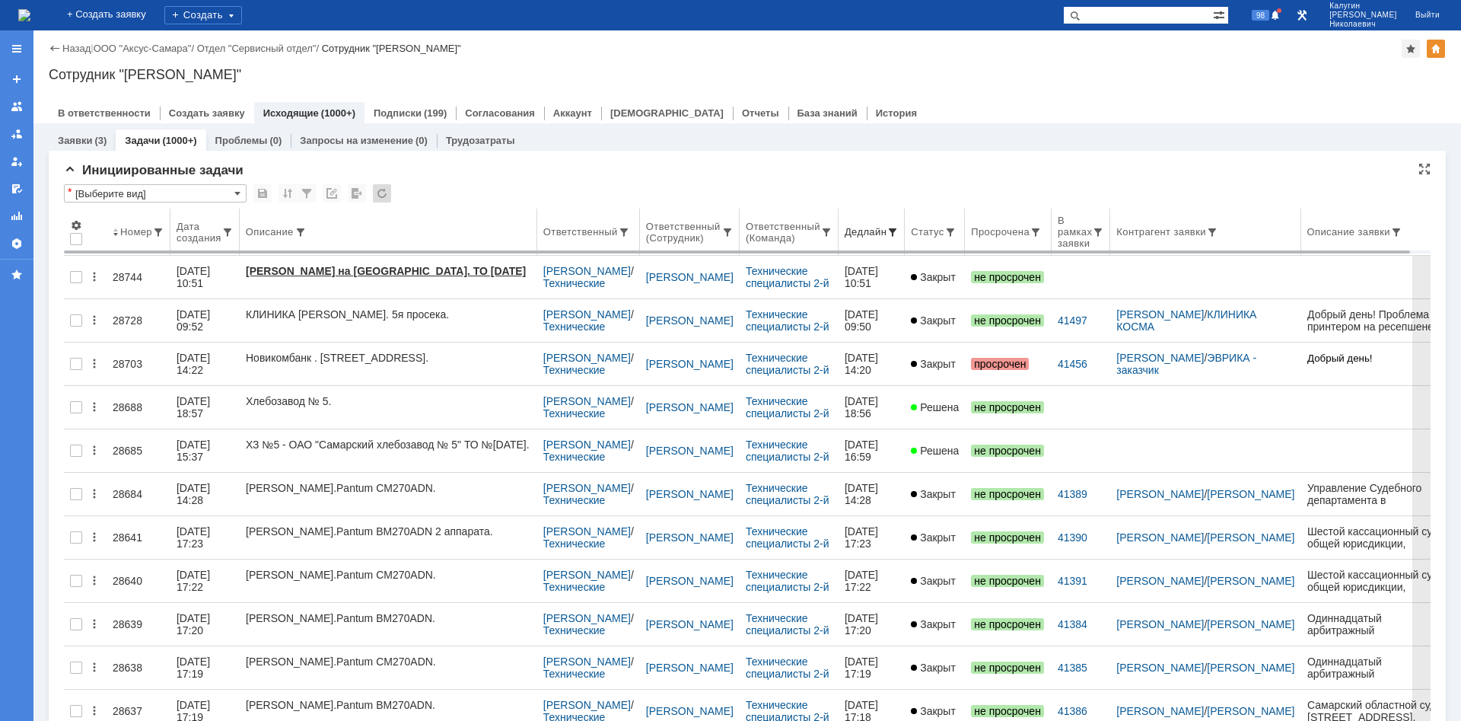
click at [899, 230] on span at bounding box center [893, 232] width 12 height 12
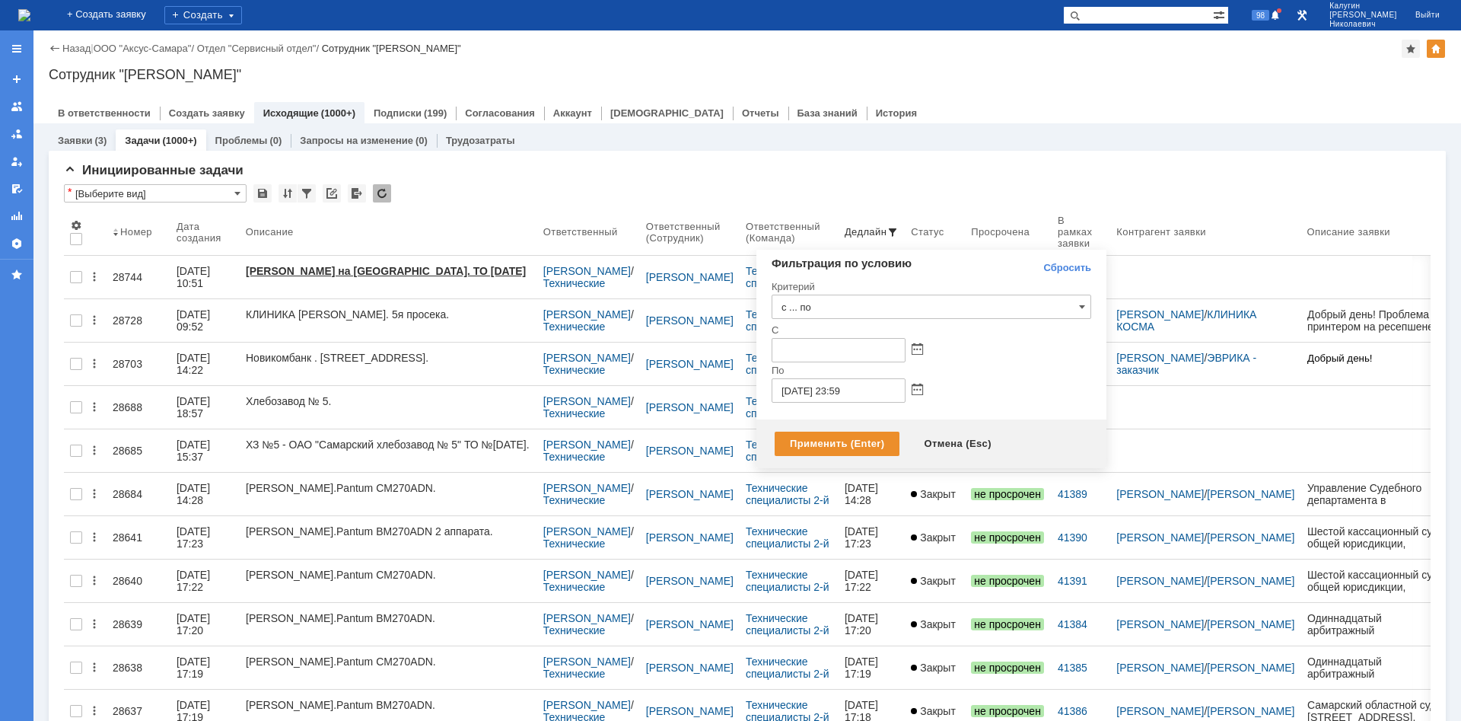
drag, startPoint x: 1061, startPoint y: 263, endPoint x: 1047, endPoint y: 276, distance: 18.3
click at [1039, 265] on link "Сбросить" at bounding box center [1068, 268] width 48 height 12
type input "с ... по"
drag, startPoint x: 801, startPoint y: 439, endPoint x: 623, endPoint y: 452, distance: 178.6
click at [799, 440] on div "Применить (Enter)" at bounding box center [837, 444] width 125 height 24
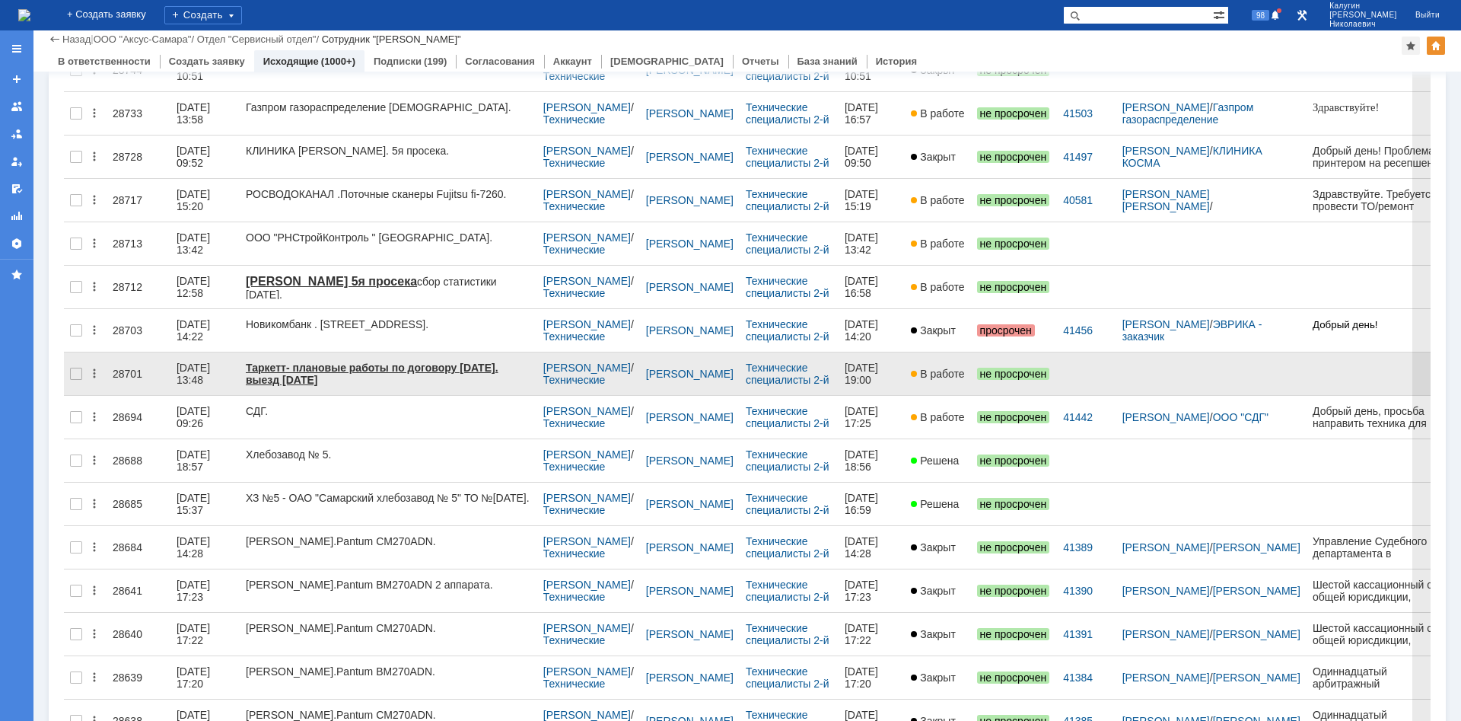
click at [126, 368] on div "28701" at bounding box center [139, 374] width 52 height 12
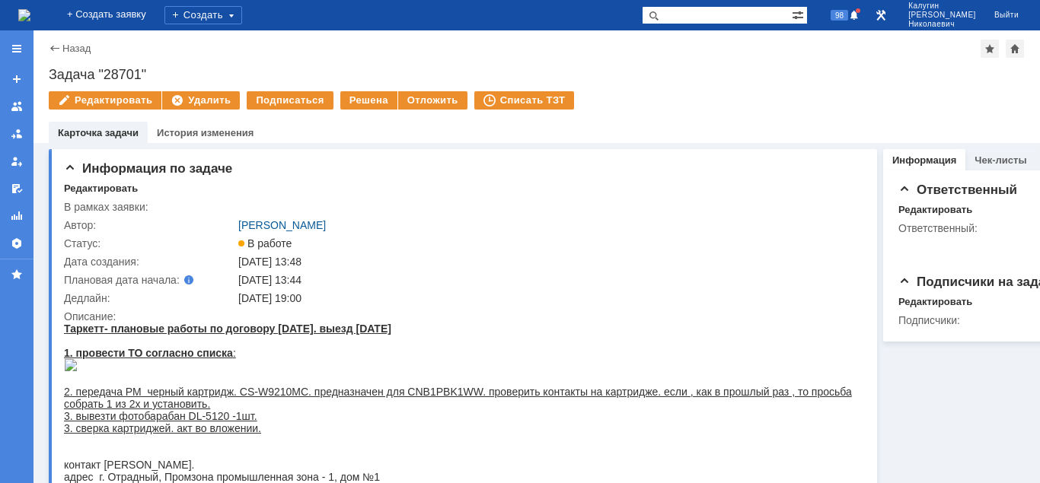
click at [96, 72] on div "Задача "28701"" at bounding box center [537, 74] width 976 height 15
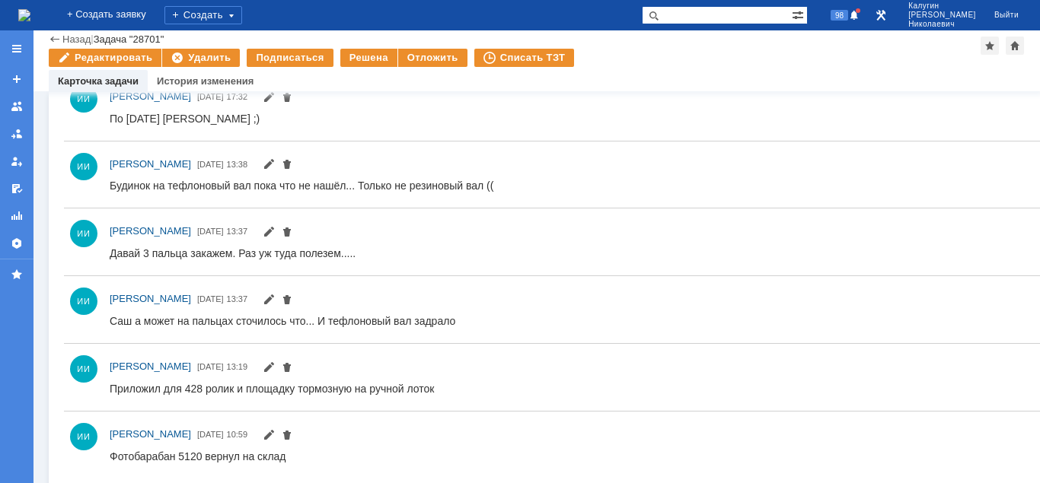
scroll to position [503, 0]
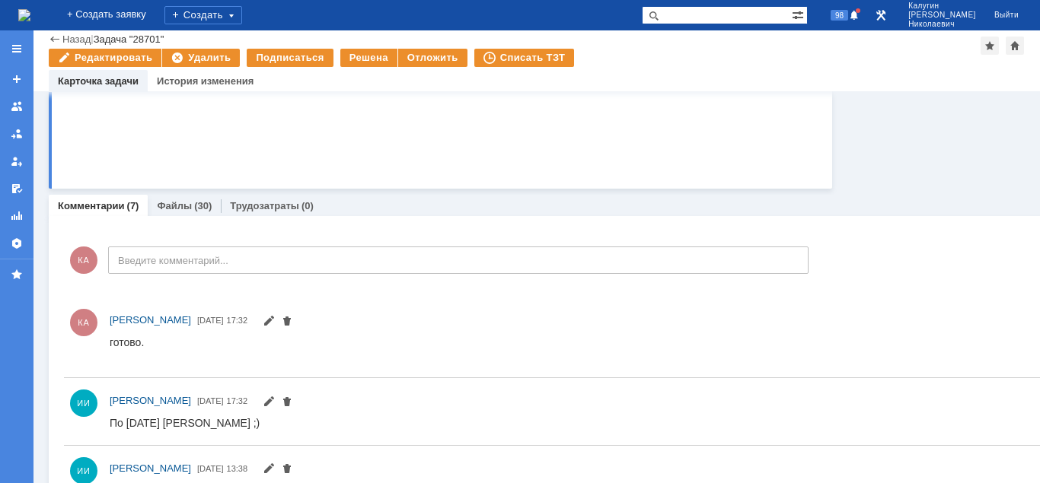
click at [179, 209] on link "Файлы" at bounding box center [174, 205] width 35 height 11
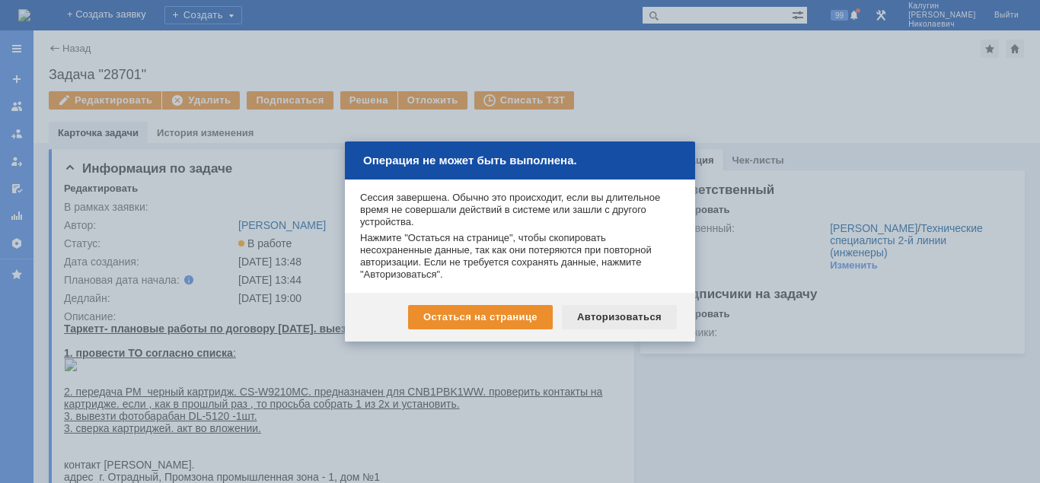
click at [594, 312] on div "Авторизоваться" at bounding box center [619, 317] width 115 height 24
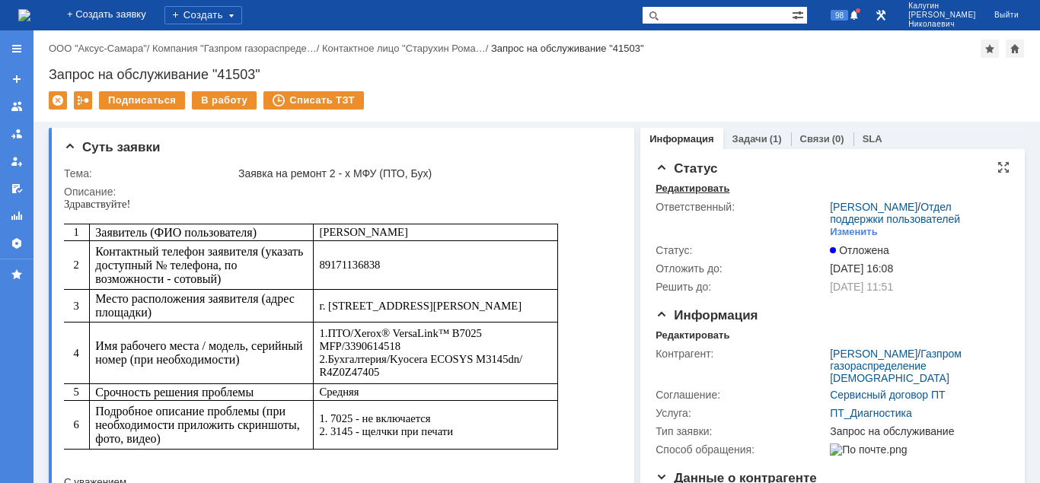
click at [674, 192] on div "Редактировать" at bounding box center [692, 189] width 74 height 12
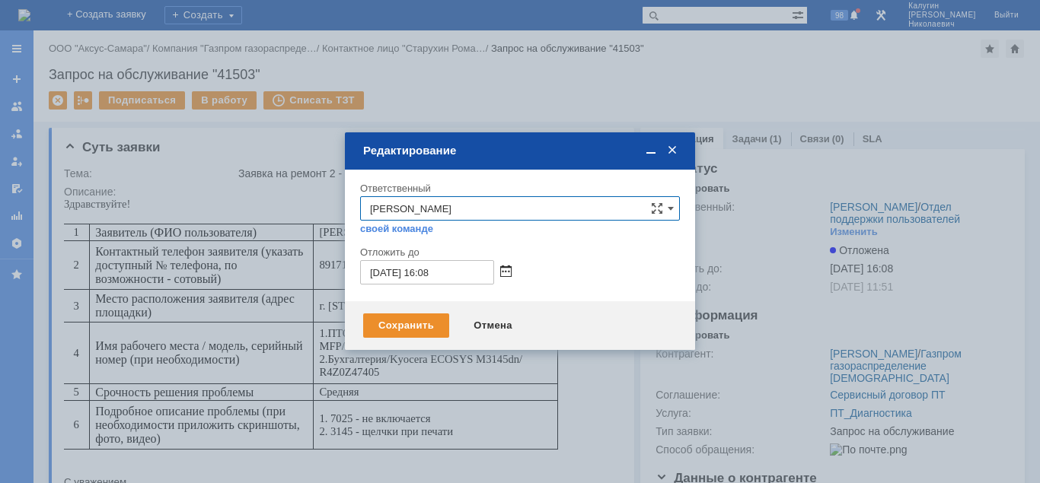
click at [508, 267] on span at bounding box center [505, 272] width 11 height 12
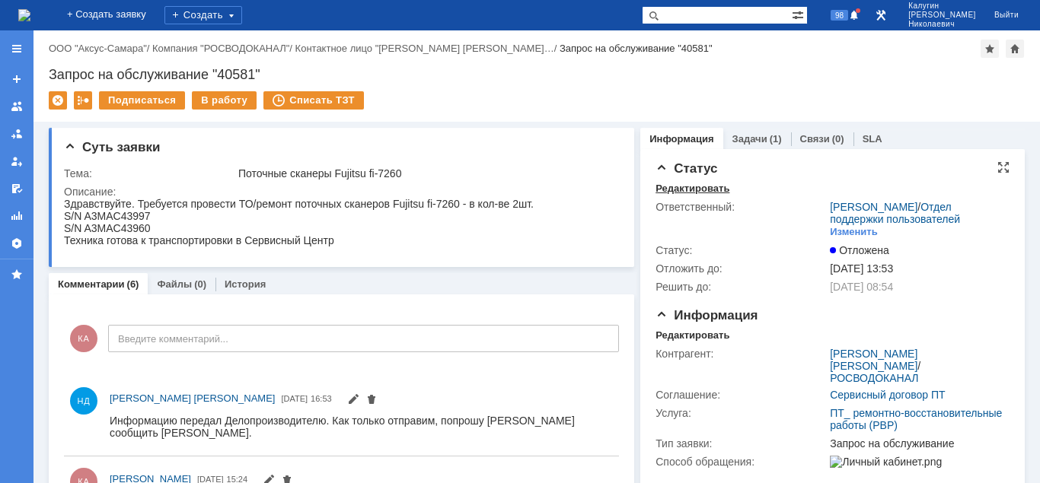
click at [671, 192] on div "Редактировать" at bounding box center [692, 189] width 74 height 12
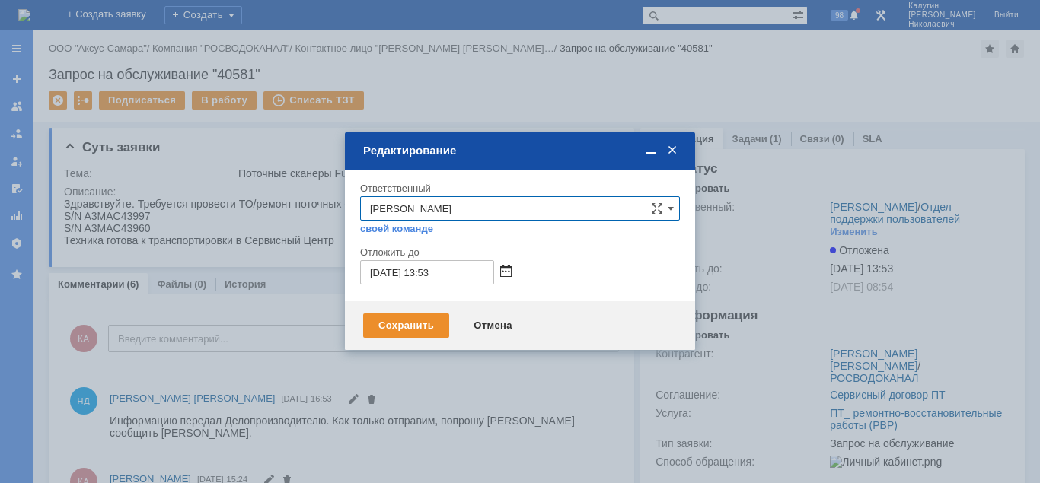
click at [506, 271] on span at bounding box center [505, 272] width 11 height 12
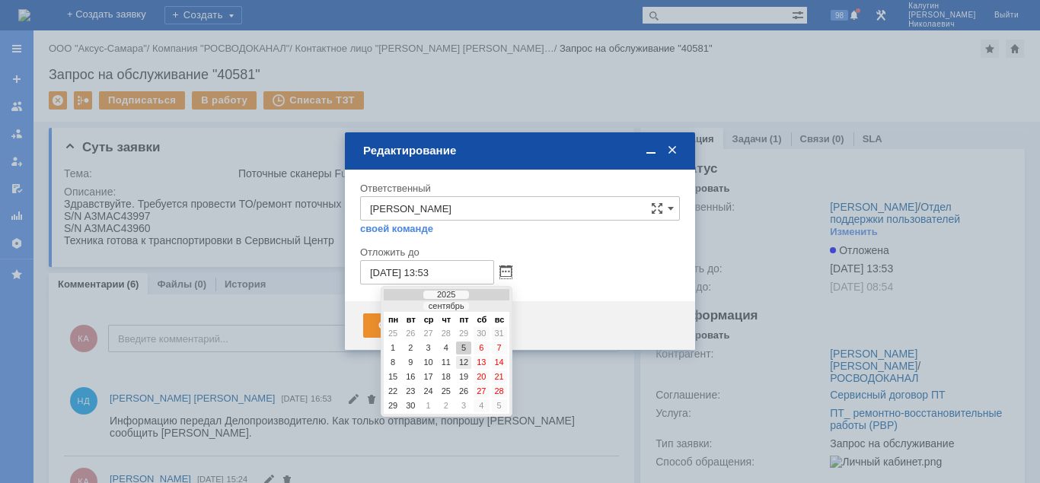
click at [462, 365] on div "12" at bounding box center [463, 362] width 15 height 13
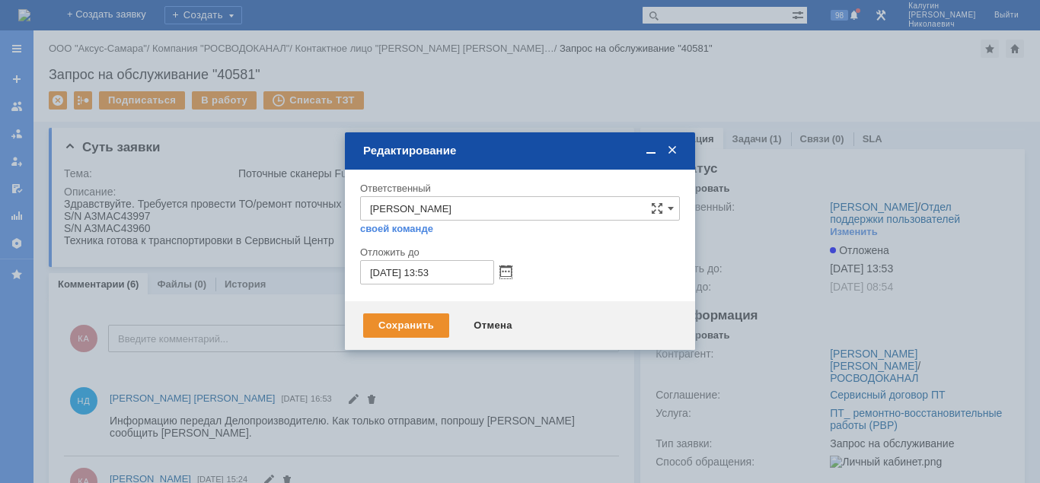
type input "[DATE] 13:53"
click at [387, 329] on div "Сохранить" at bounding box center [406, 326] width 86 height 24
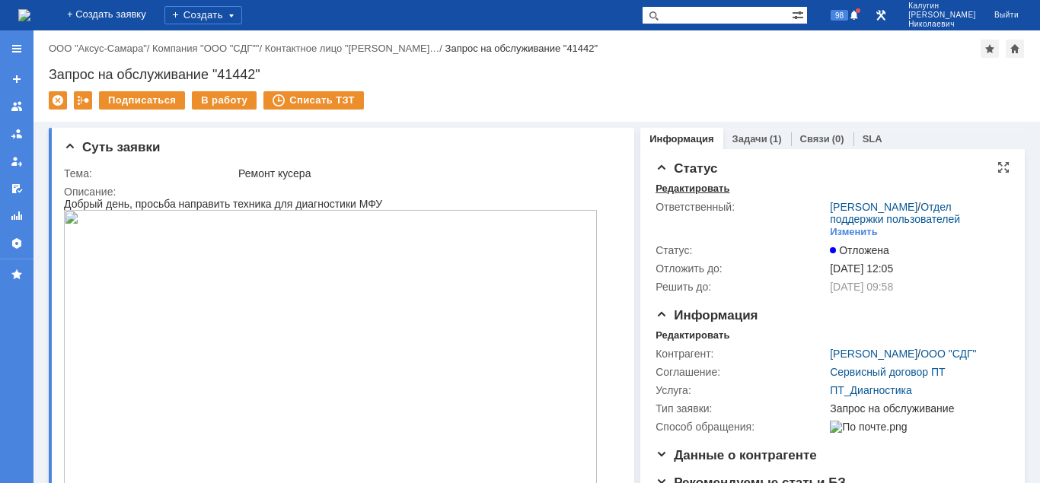
click at [704, 188] on div "Редактировать" at bounding box center [692, 189] width 74 height 12
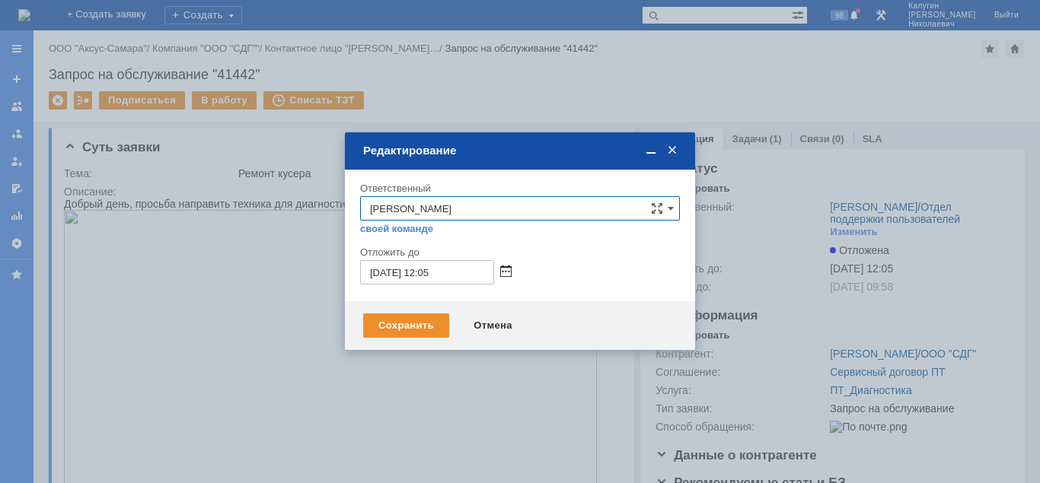
click at [505, 269] on span at bounding box center [505, 272] width 11 height 12
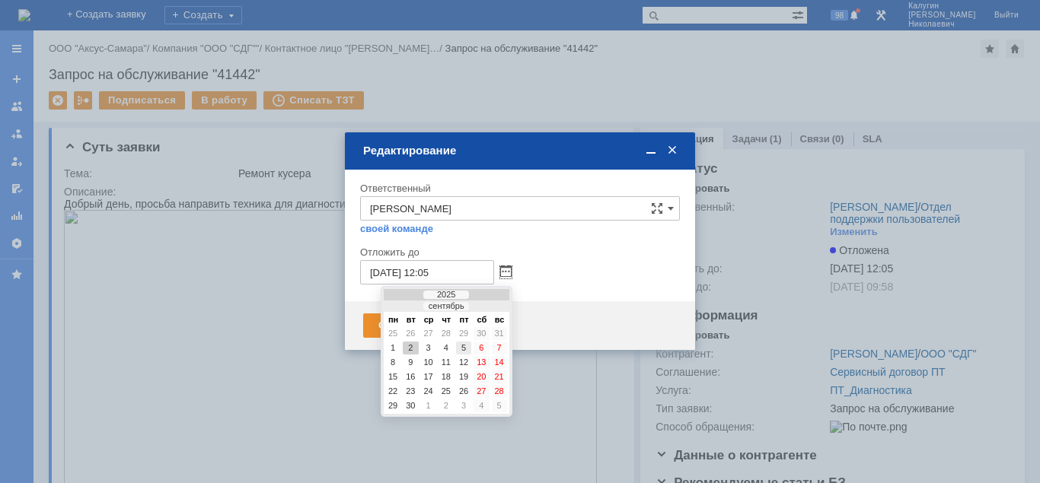
click at [462, 348] on div "5" at bounding box center [463, 348] width 15 height 13
type input "05.09.2025 12:05"
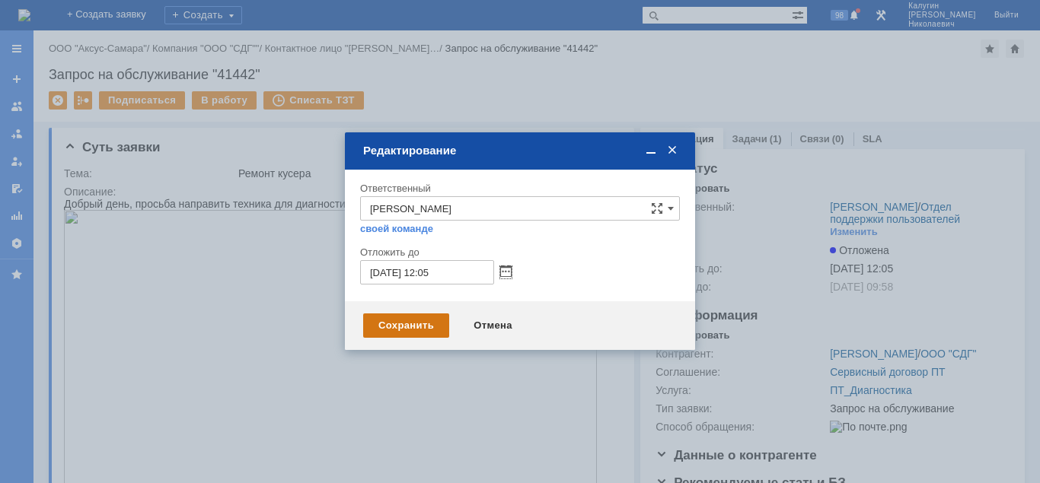
click at [429, 327] on div "Сохранить" at bounding box center [406, 326] width 86 height 24
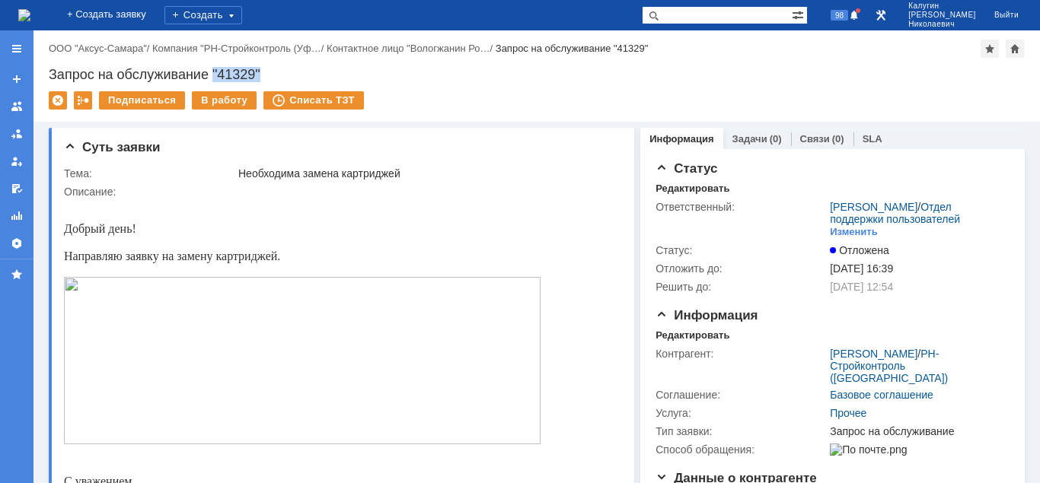
drag, startPoint x: 214, startPoint y: 71, endPoint x: 279, endPoint y: 73, distance: 65.5
click at [279, 73] on div "Запрос на обслуживание "41329"" at bounding box center [537, 74] width 976 height 15
drag, startPoint x: 218, startPoint y: 100, endPoint x: 226, endPoint y: 126, distance: 27.2
click at [218, 100] on div "В работу" at bounding box center [224, 100] width 65 height 18
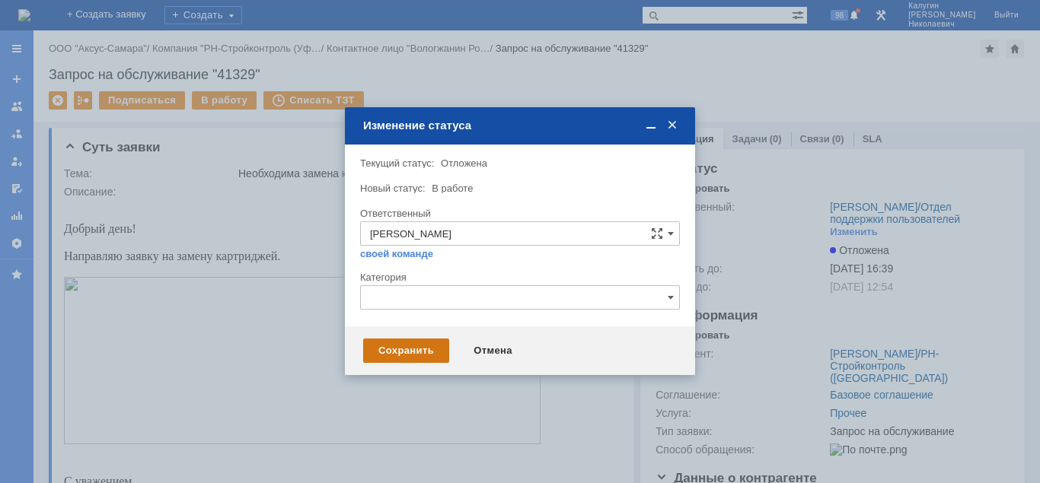
click at [387, 349] on div "Сохранить" at bounding box center [406, 351] width 86 height 24
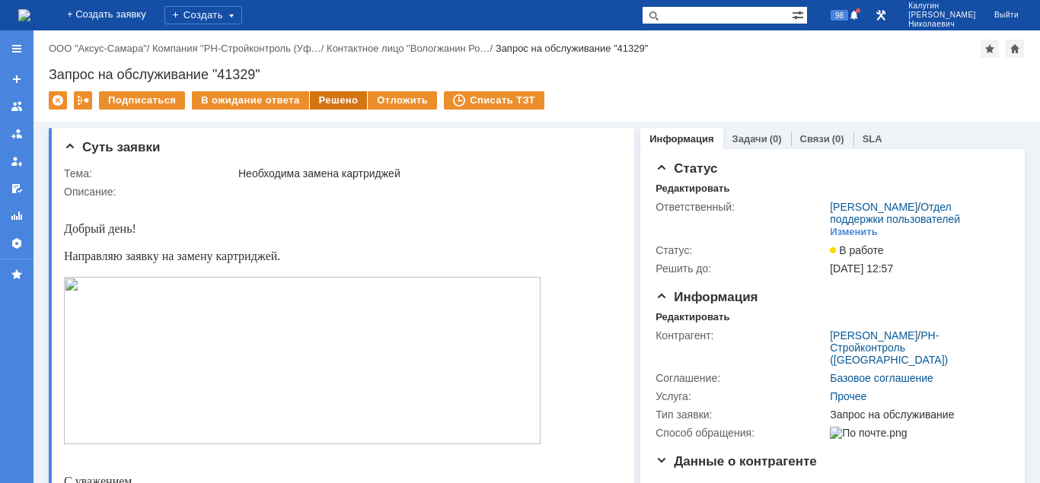
click at [334, 105] on div "Решено" at bounding box center [339, 100] width 58 height 18
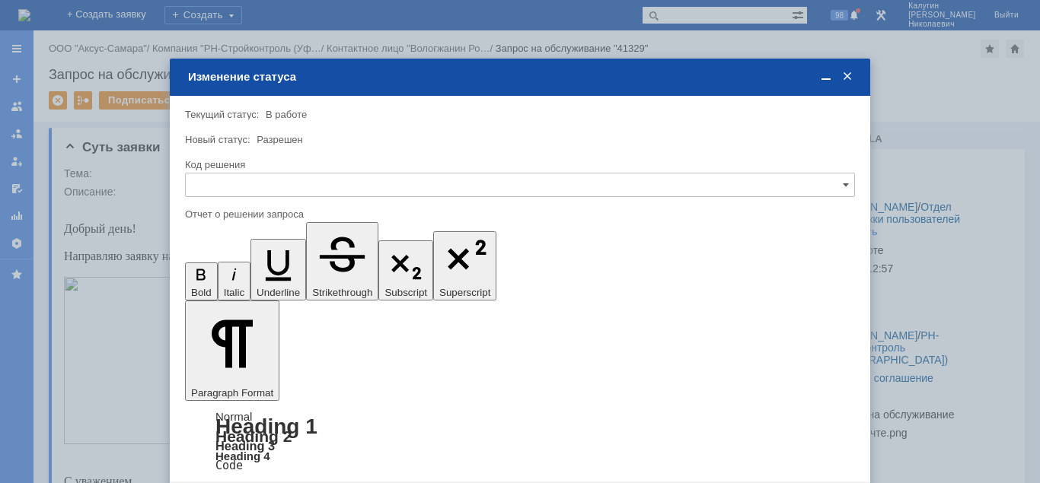
click at [270, 193] on input "text" at bounding box center [520, 185] width 670 height 24
click at [236, 288] on span "Решено" at bounding box center [520, 288] width 650 height 12
type input "Решено"
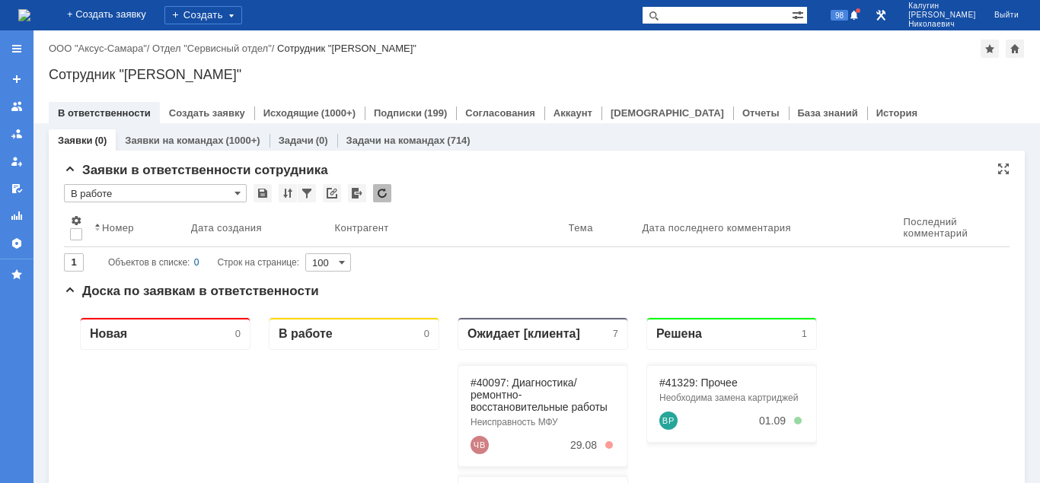
click at [130, 192] on input "В работе" at bounding box center [155, 193] width 183 height 18
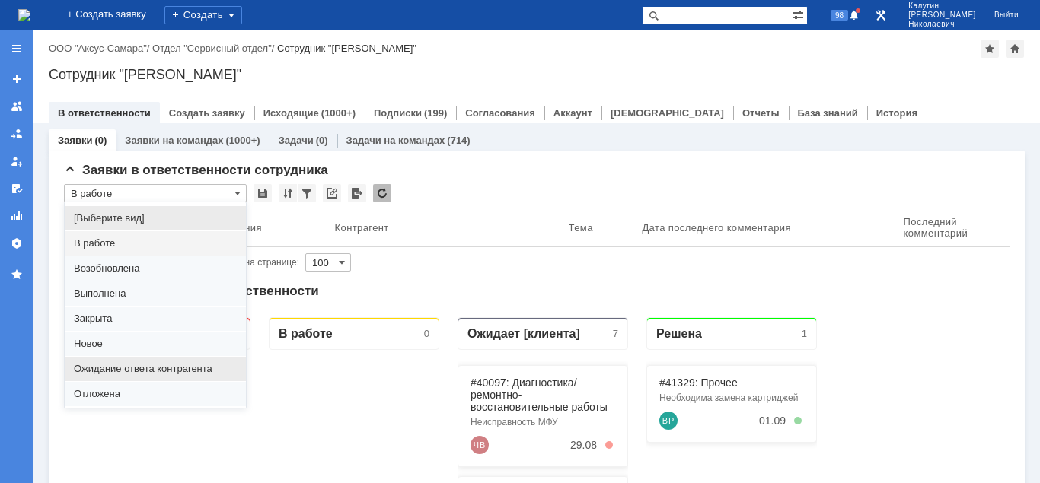
click at [101, 370] on span "Ожидание ответа контрагента" at bounding box center [155, 369] width 163 height 12
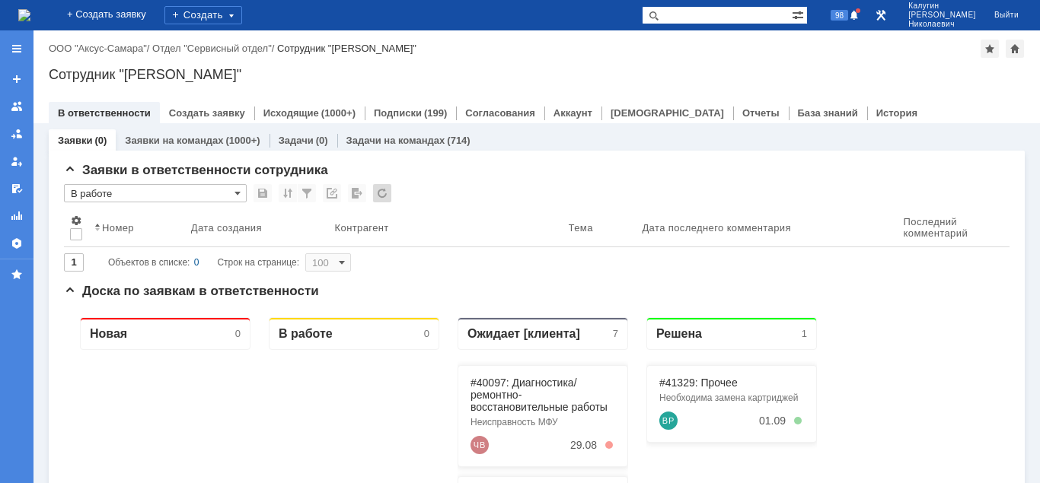
type input "Ожидание ответа контрагента"
type input "20"
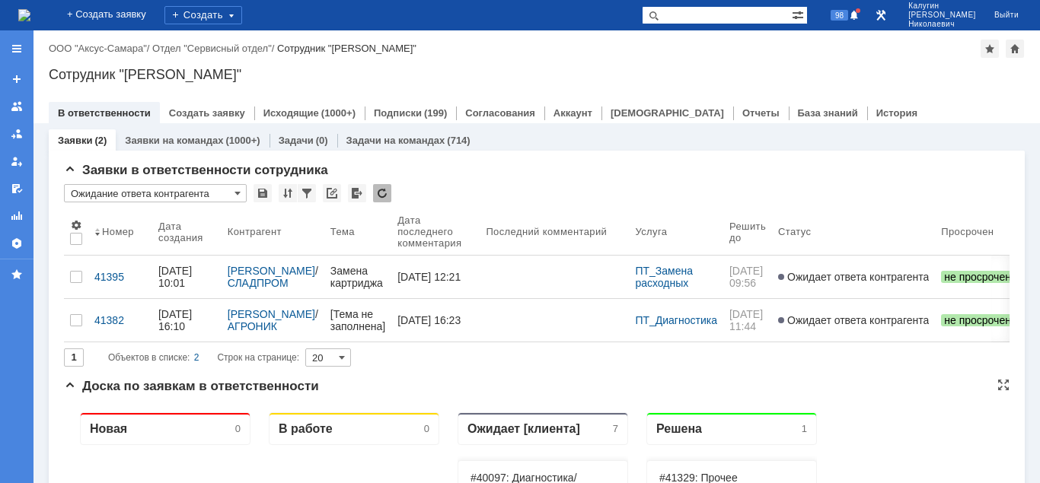
type input "Ожидание ответа контрагента"
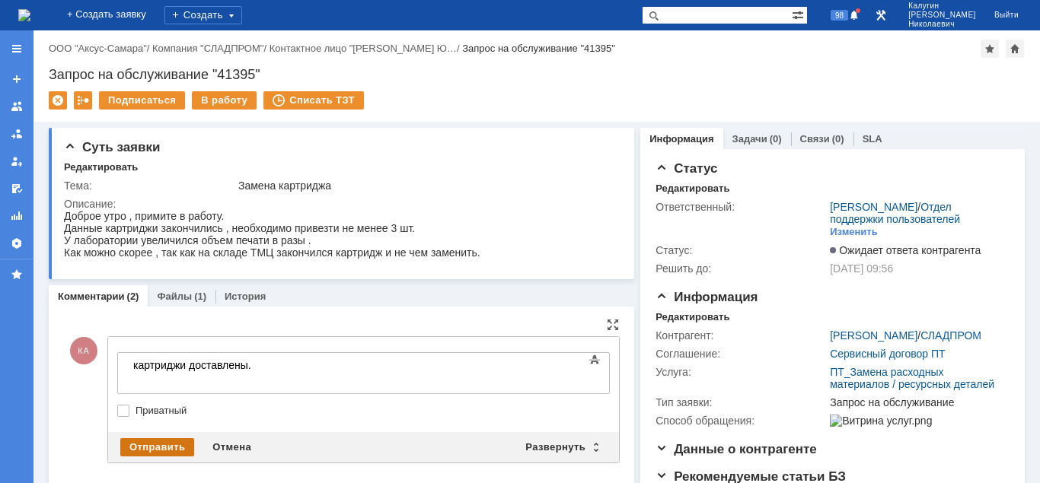
click at [172, 446] on div "Отправить" at bounding box center [157, 447] width 74 height 18
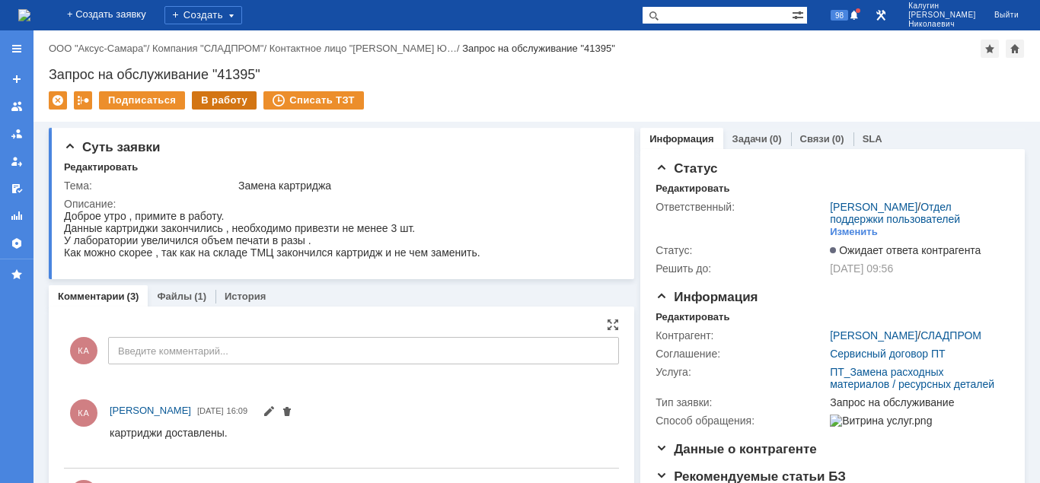
click at [231, 97] on div "В работу" at bounding box center [224, 100] width 65 height 18
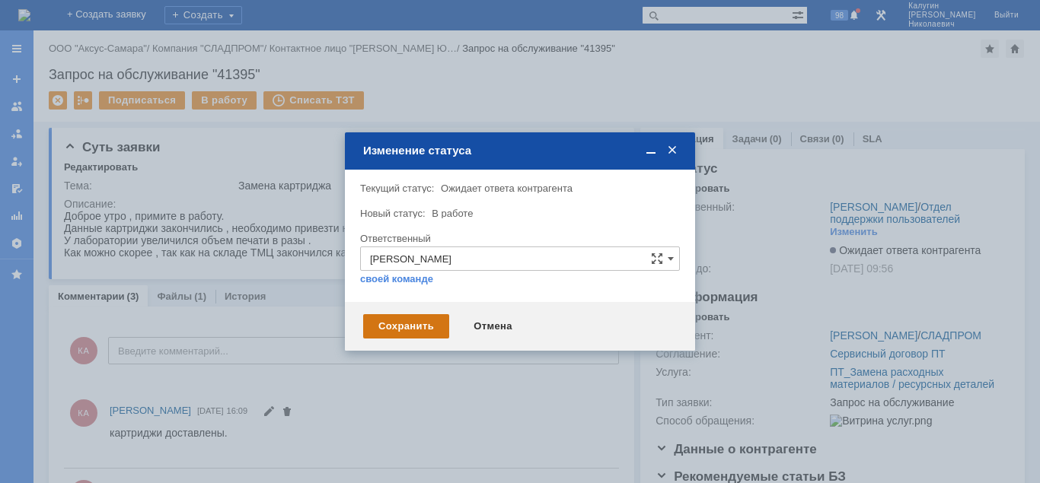
click at [389, 324] on div "Сохранить" at bounding box center [406, 326] width 86 height 24
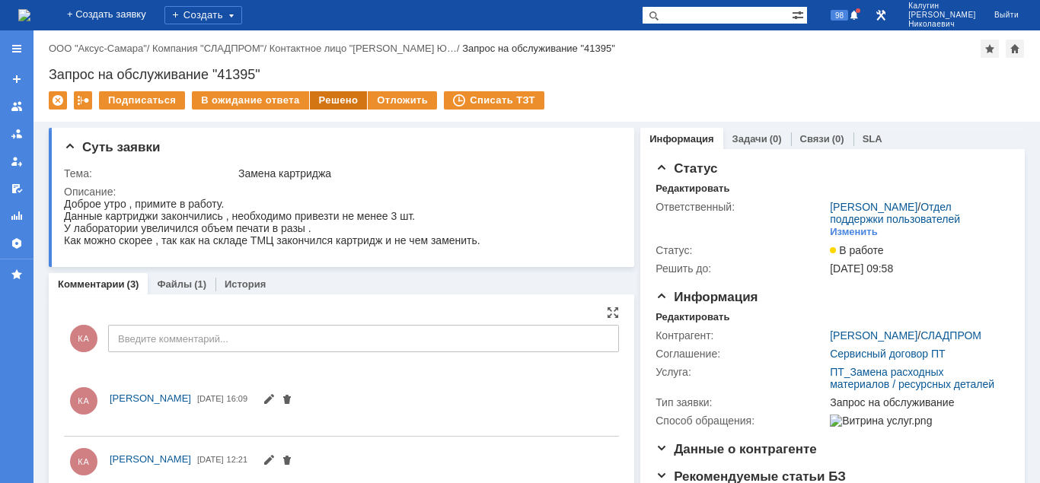
click at [325, 98] on div "Решено" at bounding box center [339, 100] width 58 height 18
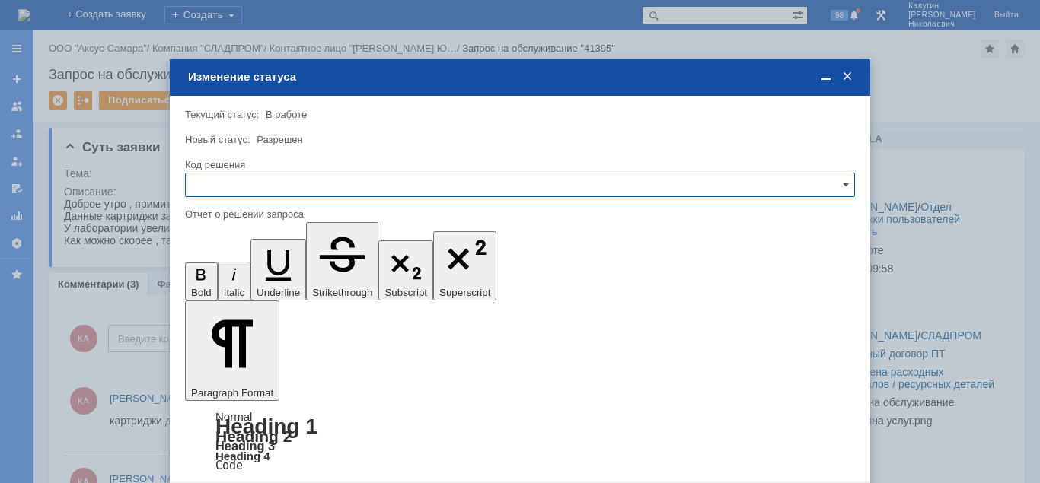
click at [388, 187] on input "text" at bounding box center [520, 185] width 670 height 24
click at [211, 289] on span "Решено" at bounding box center [520, 288] width 650 height 12
type input "Решено"
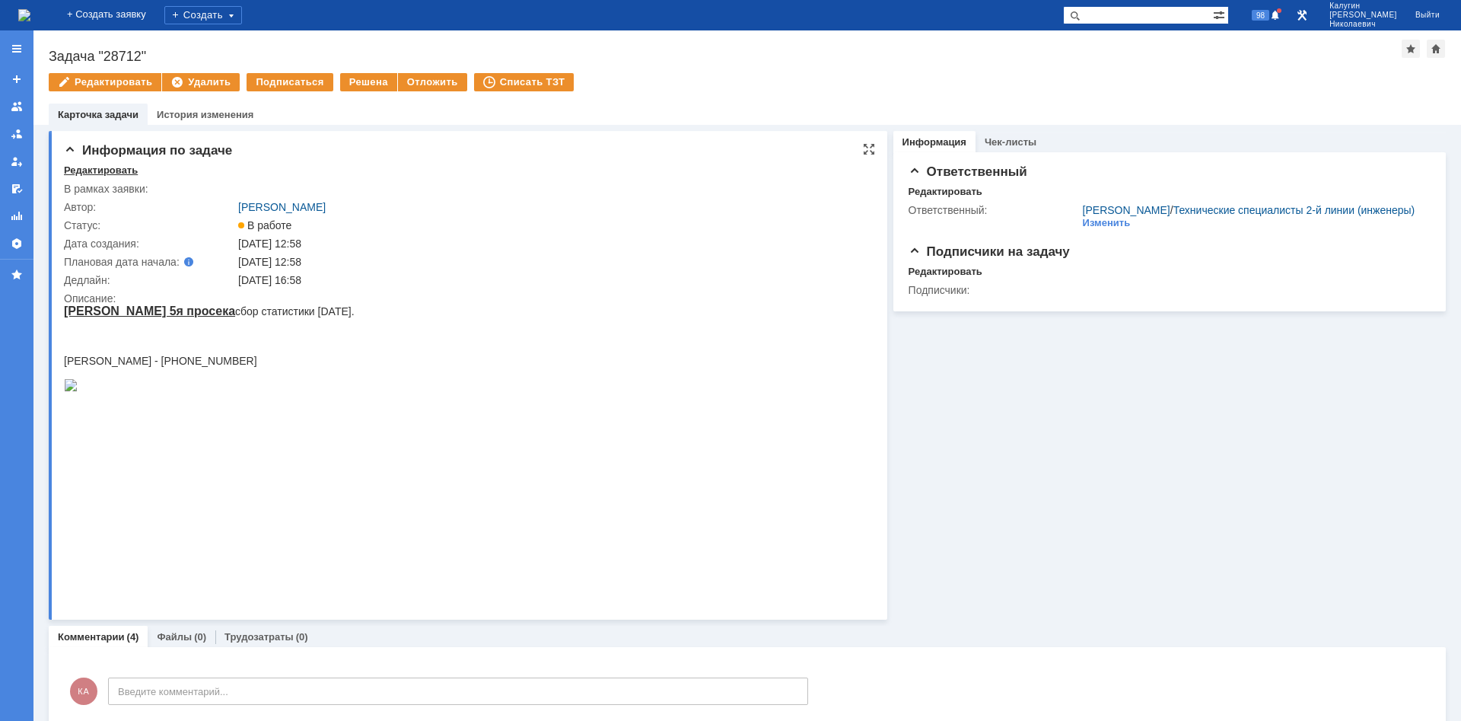
click at [91, 169] on div "Редактировать" at bounding box center [101, 170] width 74 height 12
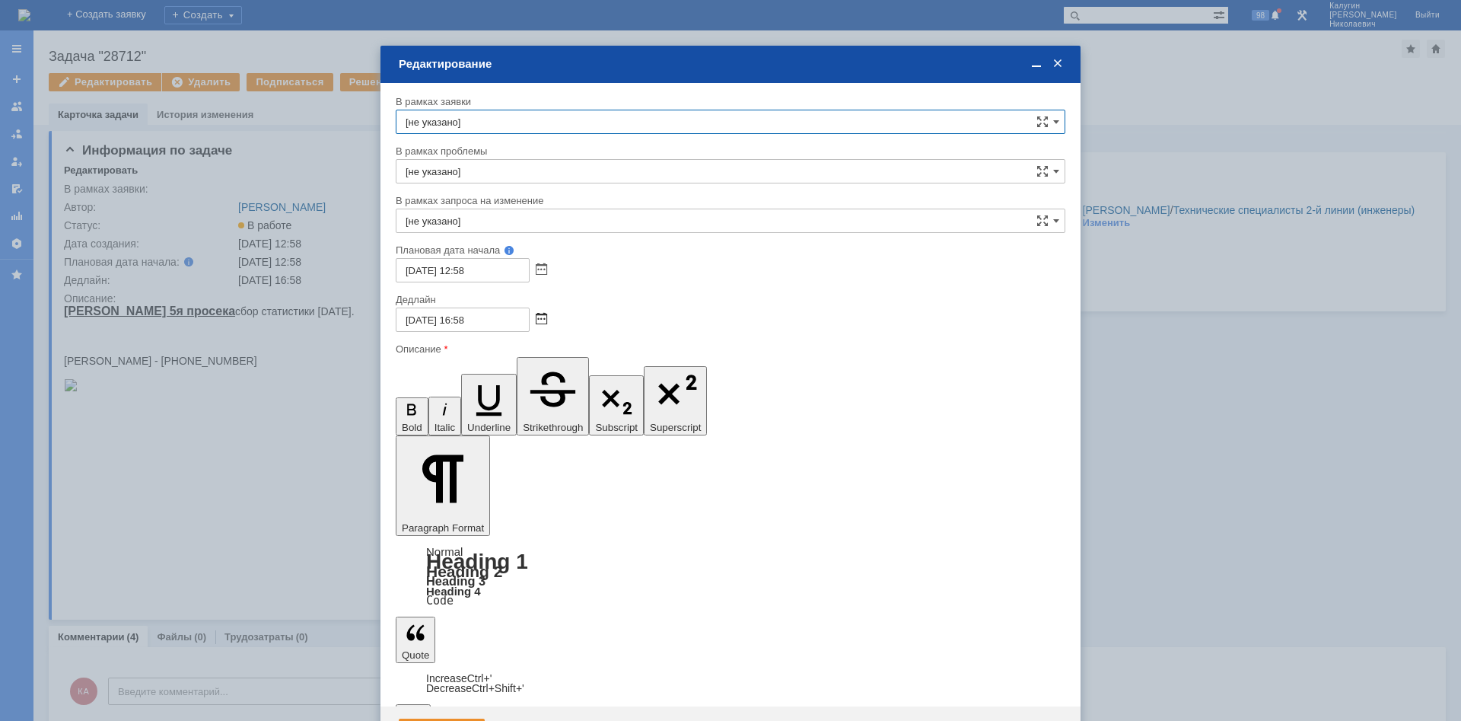
click at [544, 317] on span at bounding box center [541, 320] width 11 height 12
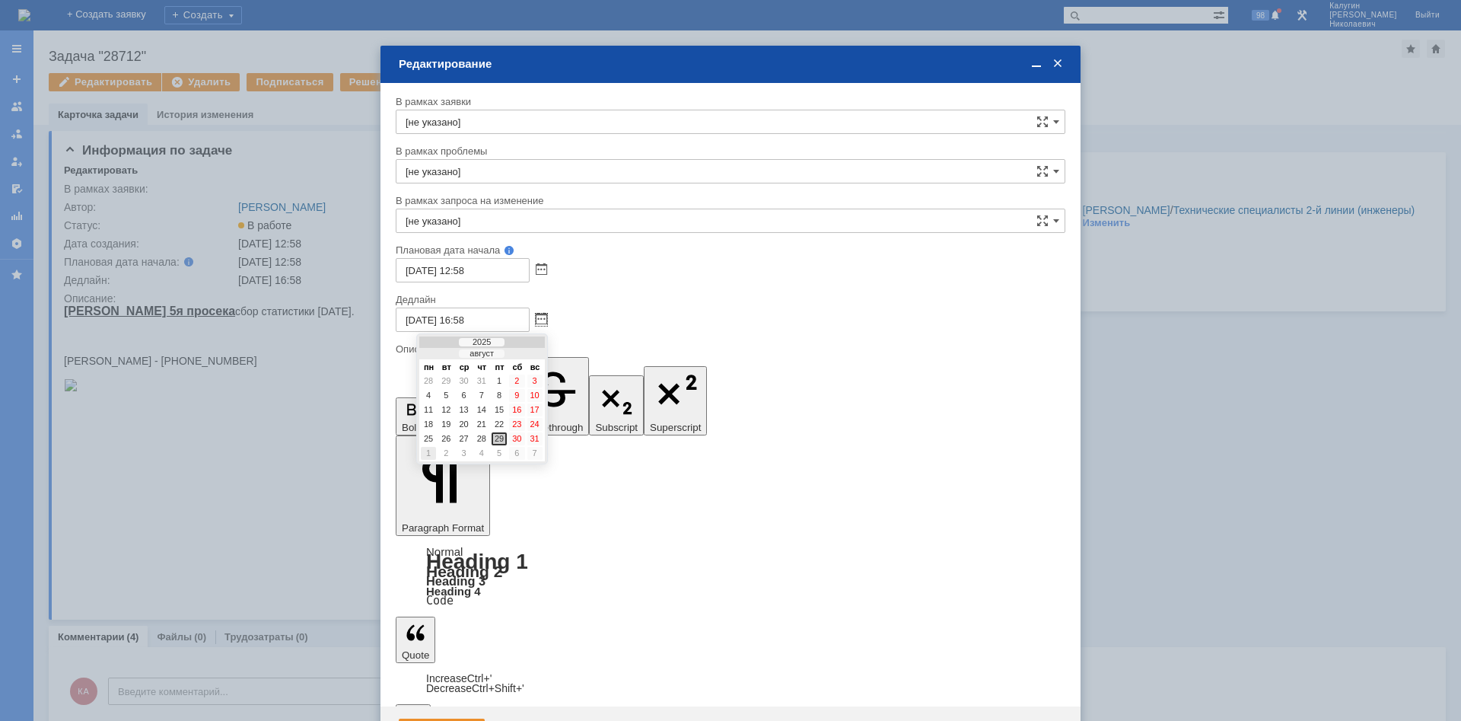
click at [434, 453] on div "1" at bounding box center [428, 453] width 15 height 13
type input "01.09.2025 16:58"
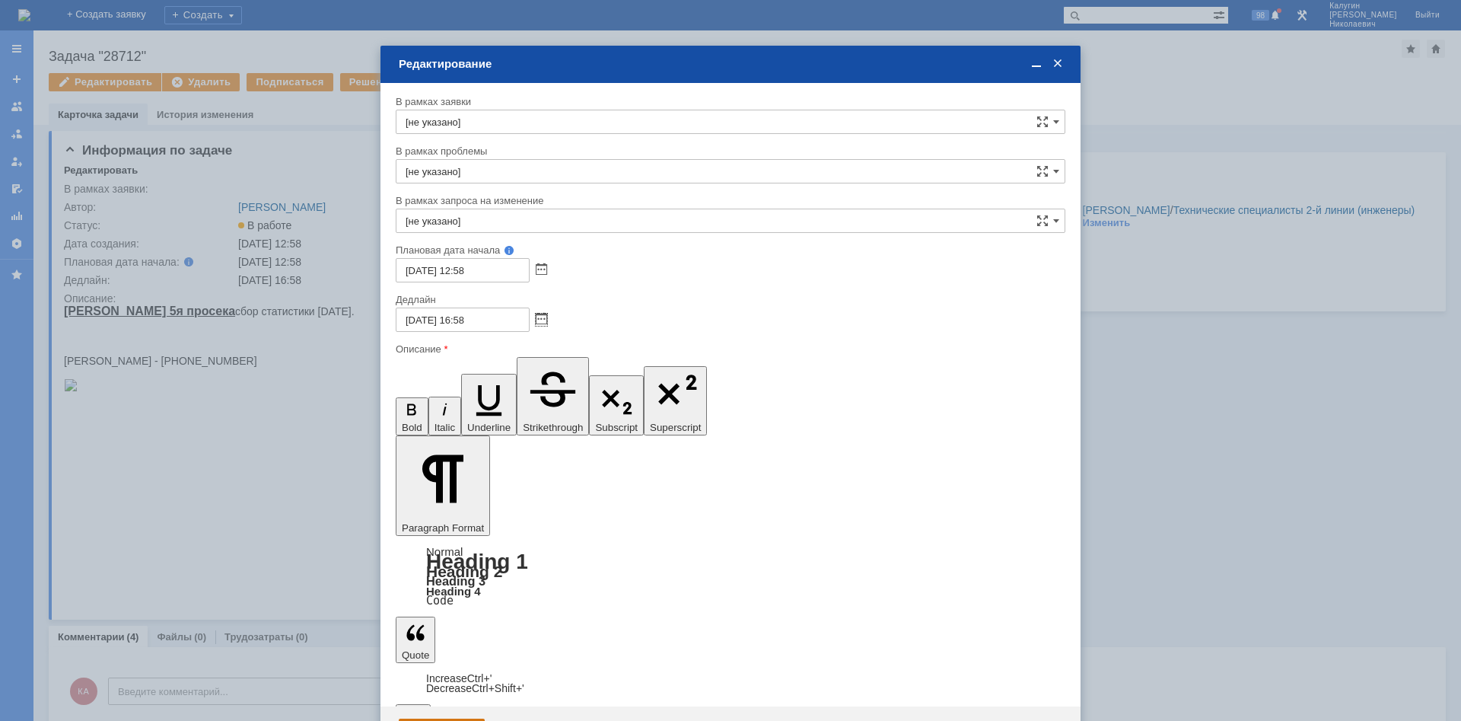
click at [441, 719] on div "Сохранить" at bounding box center [442, 731] width 86 height 24
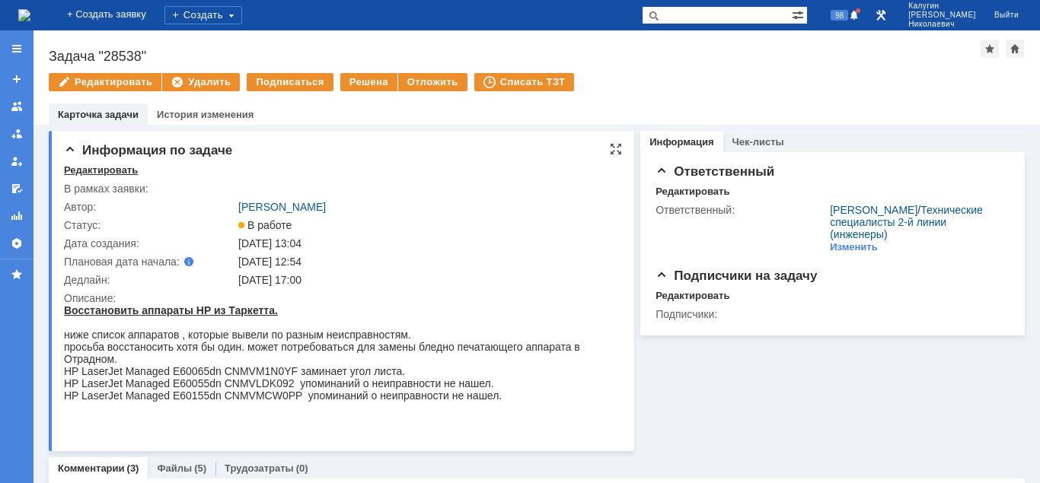
click at [119, 173] on div "Редактировать" at bounding box center [101, 170] width 74 height 12
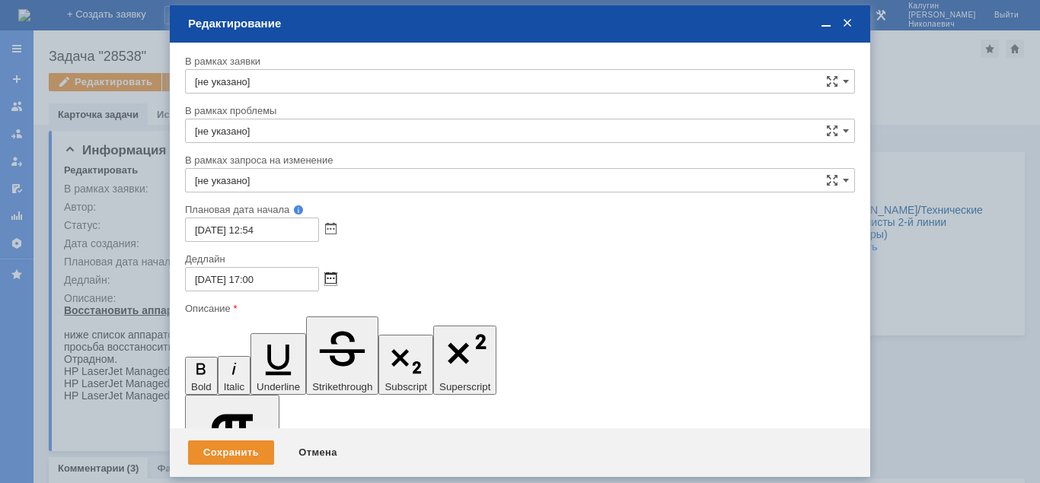
click at [327, 279] on span at bounding box center [330, 279] width 11 height 12
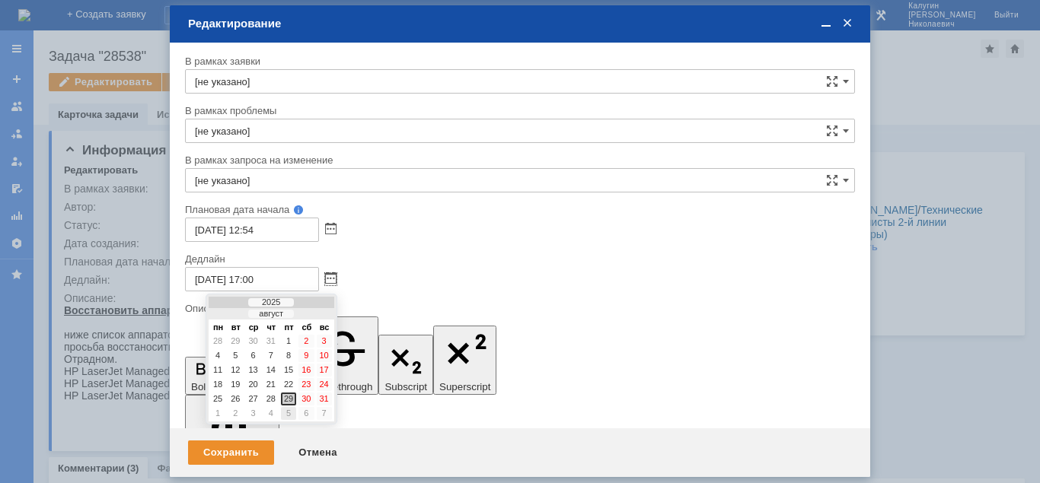
click at [288, 412] on div "5" at bounding box center [288, 413] width 15 height 13
type input "[DATE] 17:00"
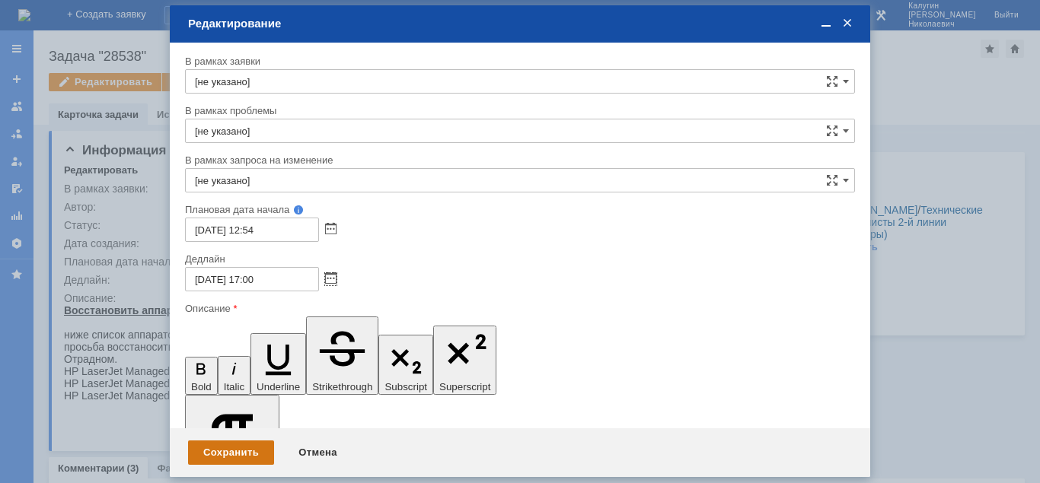
click at [244, 455] on div "Сохранить" at bounding box center [231, 453] width 86 height 24
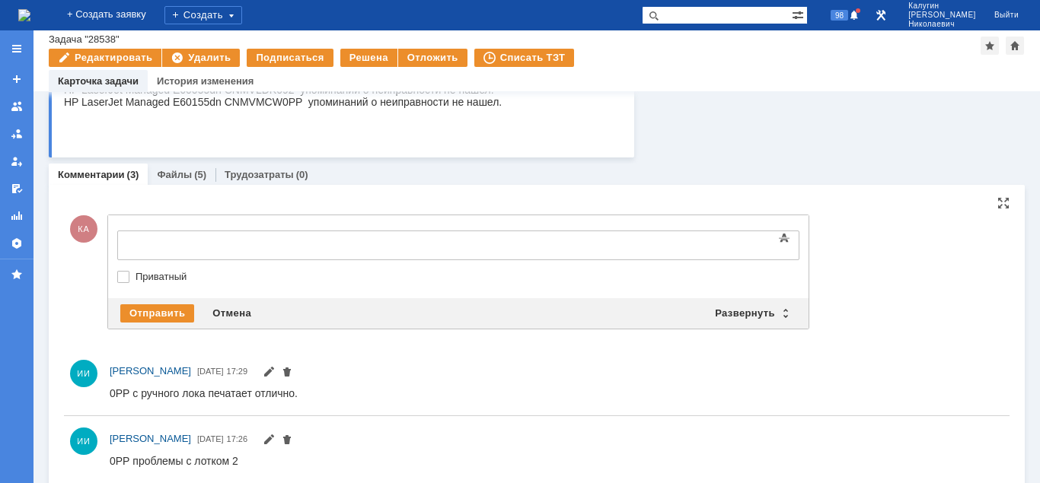
click at [160, 247] on div at bounding box center [241, 243] width 216 height 12
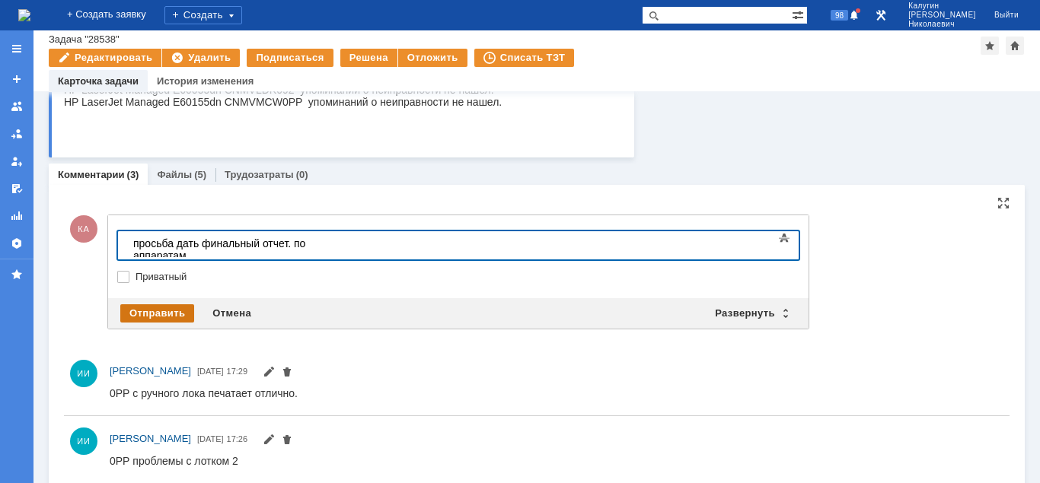
click at [139, 314] on div "Отправить" at bounding box center [157, 313] width 74 height 18
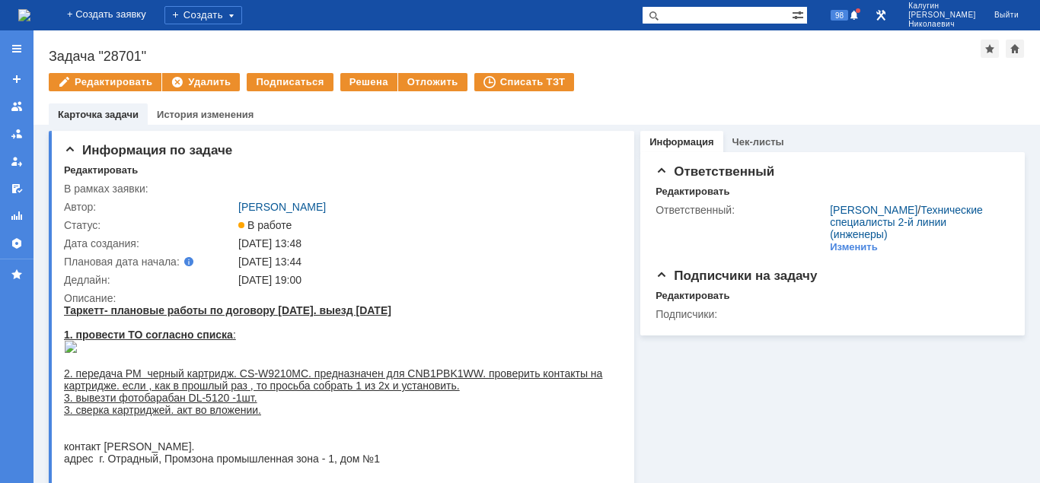
click at [91, 56] on div "Задача "28701"" at bounding box center [515, 56] width 932 height 15
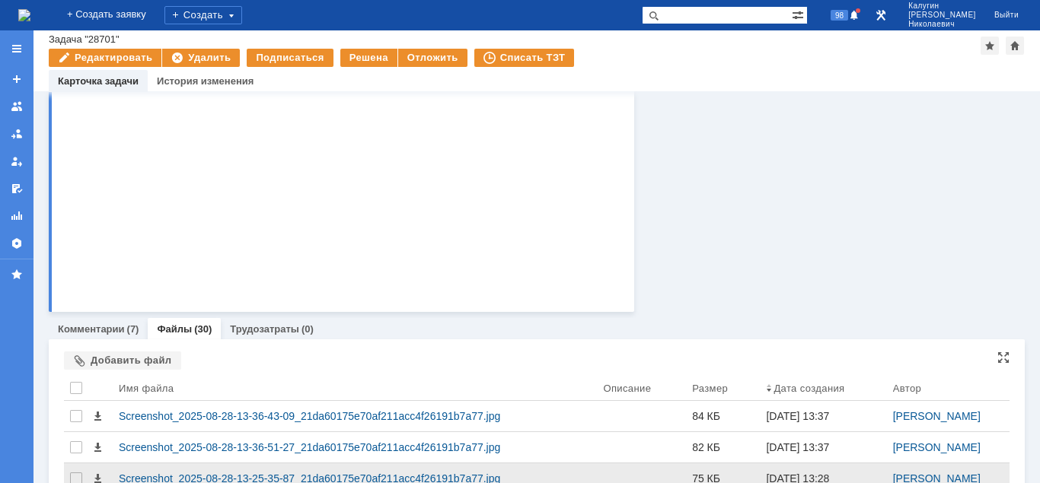
scroll to position [466, 0]
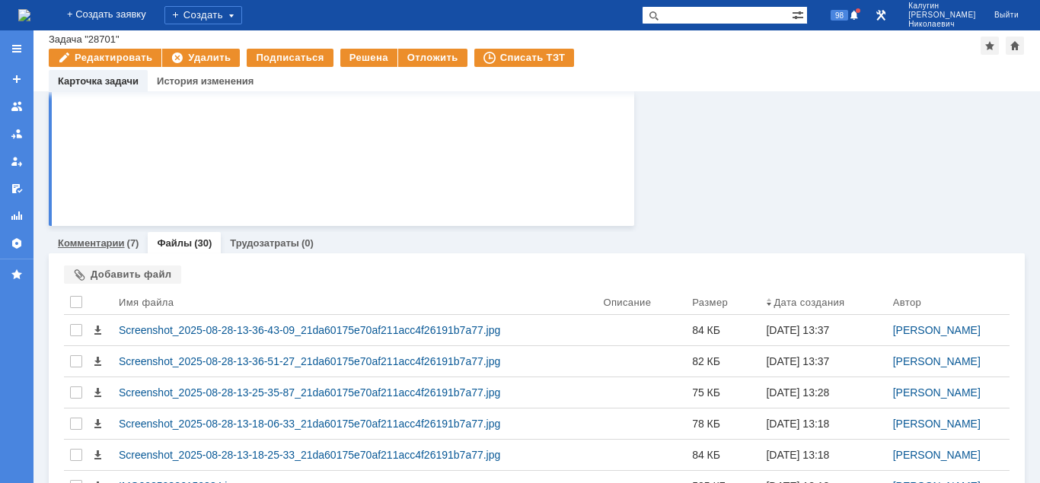
click at [122, 249] on link "Комментарии" at bounding box center [91, 242] width 67 height 11
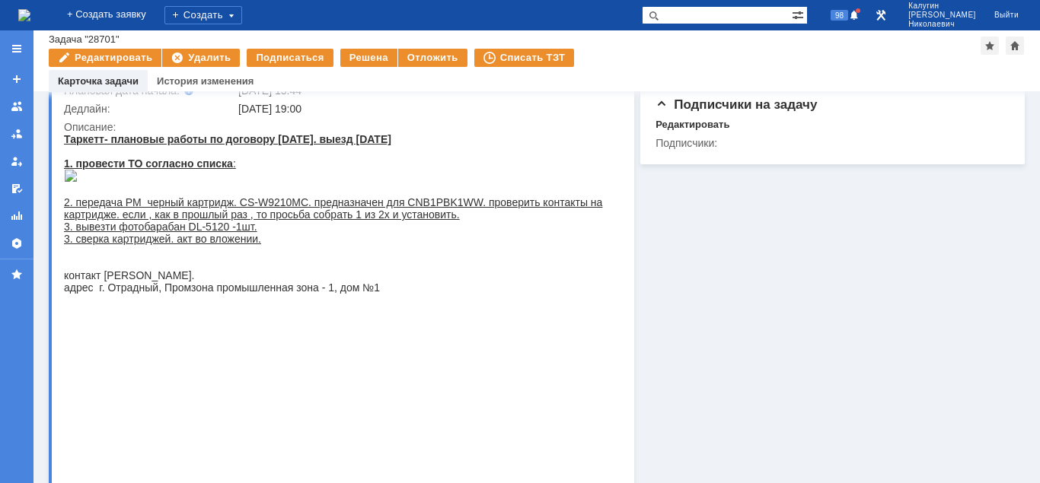
scroll to position [155, 0]
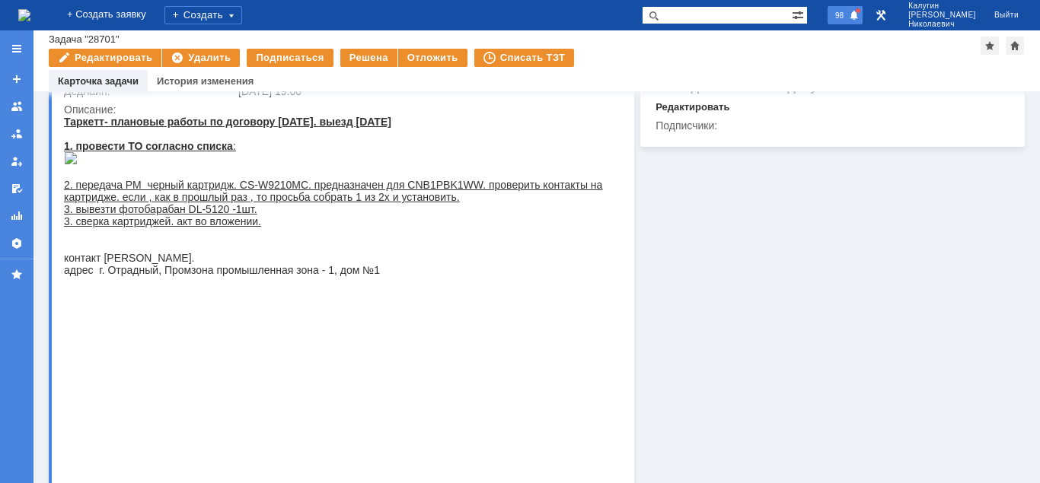
click at [859, 20] on span at bounding box center [854, 16] width 11 height 12
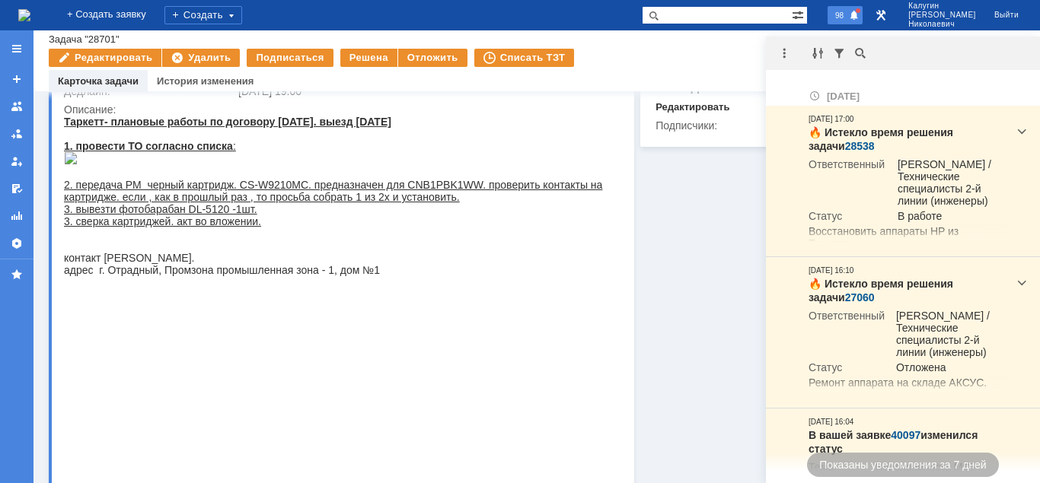
click at [859, 15] on span at bounding box center [854, 16] width 11 height 12
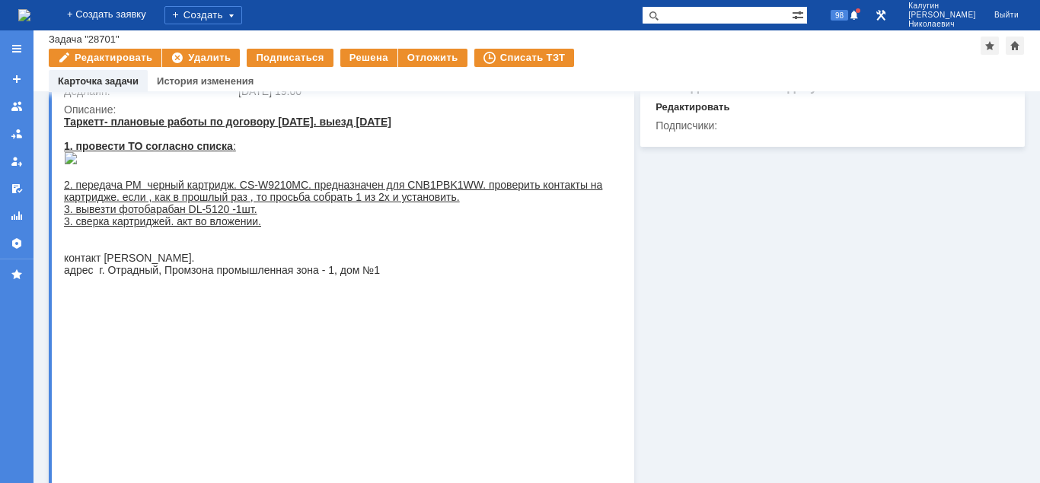
scroll to position [233, 0]
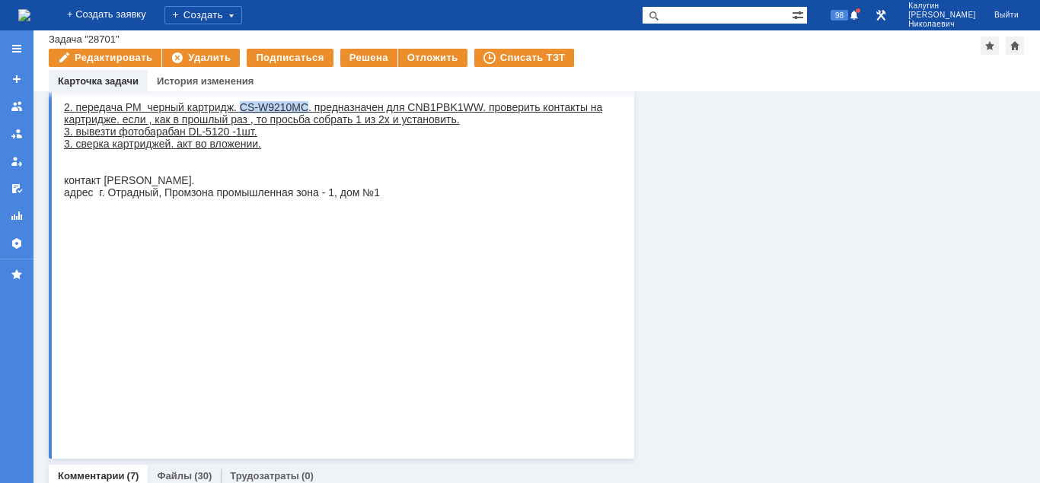
drag, startPoint x: 240, startPoint y: 344, endPoint x: 308, endPoint y: 344, distance: 68.5
click at [308, 126] on div "2. передача РМ черный картридж. CS-W9210MC. предназначен для CNB1PBK1WW. провер…" at bounding box center [340, 113] width 552 height 24
copy div "CS-W9210MC"
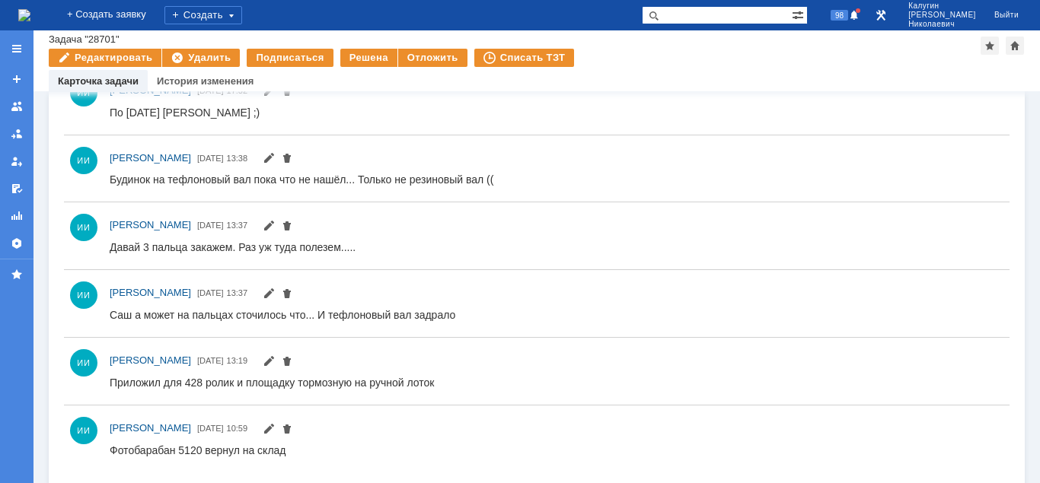
scroll to position [503, 0]
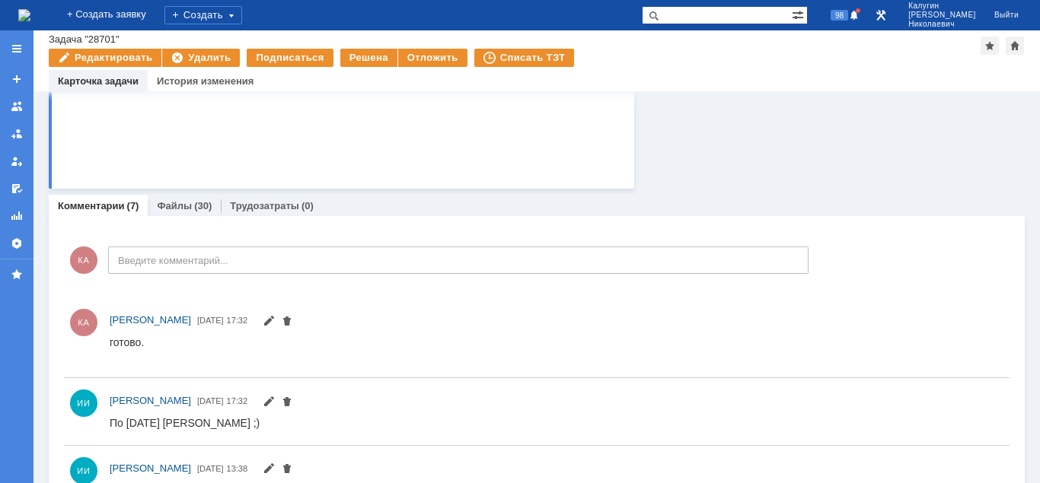
drag, startPoint x: 174, startPoint y: 212, endPoint x: 201, endPoint y: 218, distance: 28.2
click at [174, 211] on link "Файлы" at bounding box center [174, 205] width 35 height 11
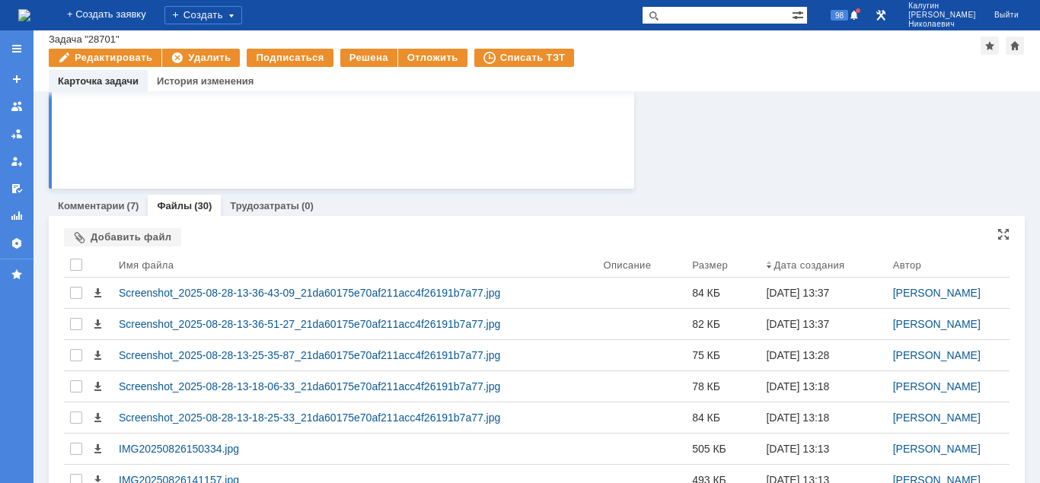
scroll to position [965, 0]
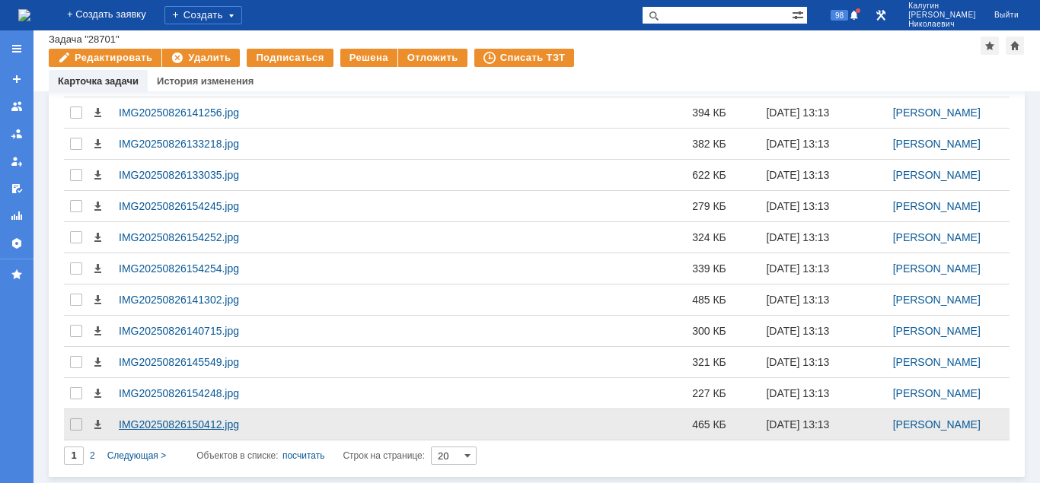
click at [227, 422] on div "IMG20250826150412.jpg" at bounding box center [355, 425] width 472 height 12
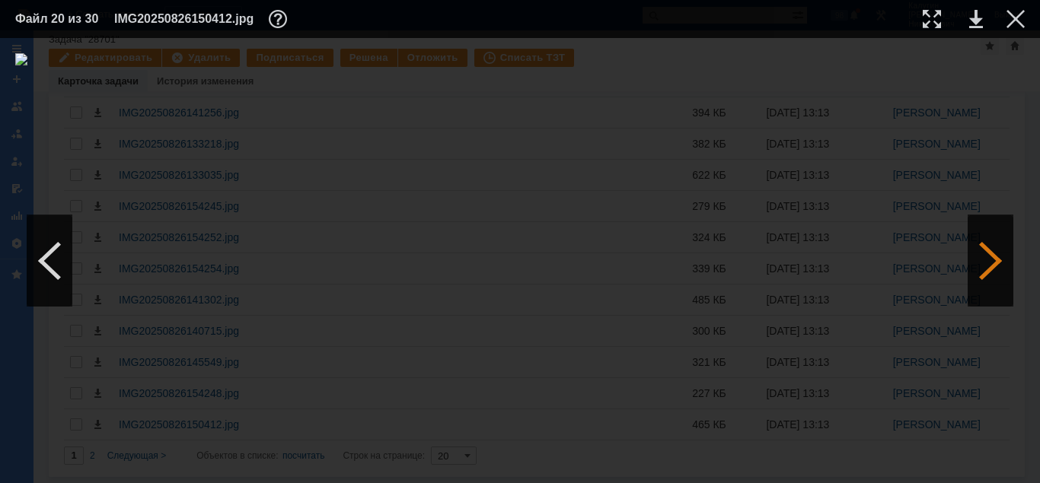
click at [983, 264] on div at bounding box center [990, 260] width 46 height 91
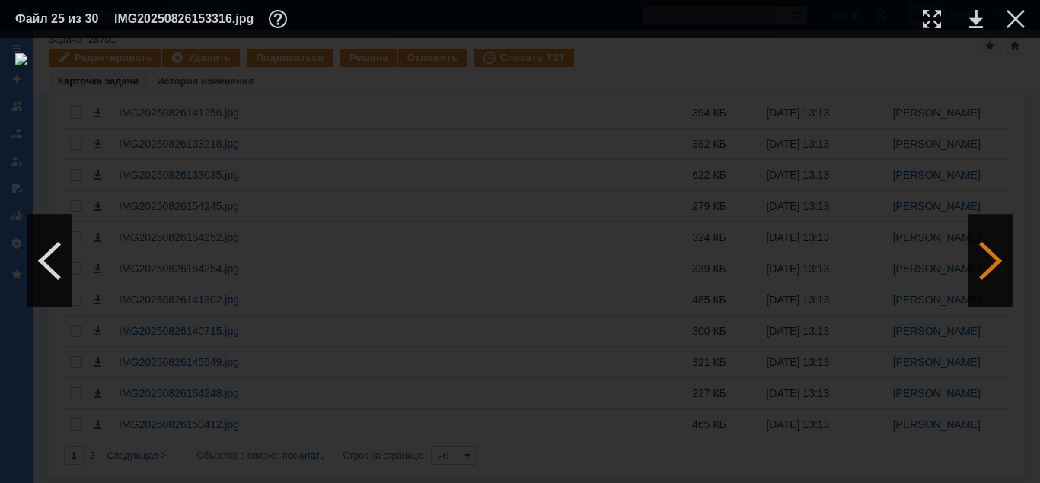
click at [983, 264] on div at bounding box center [990, 260] width 46 height 91
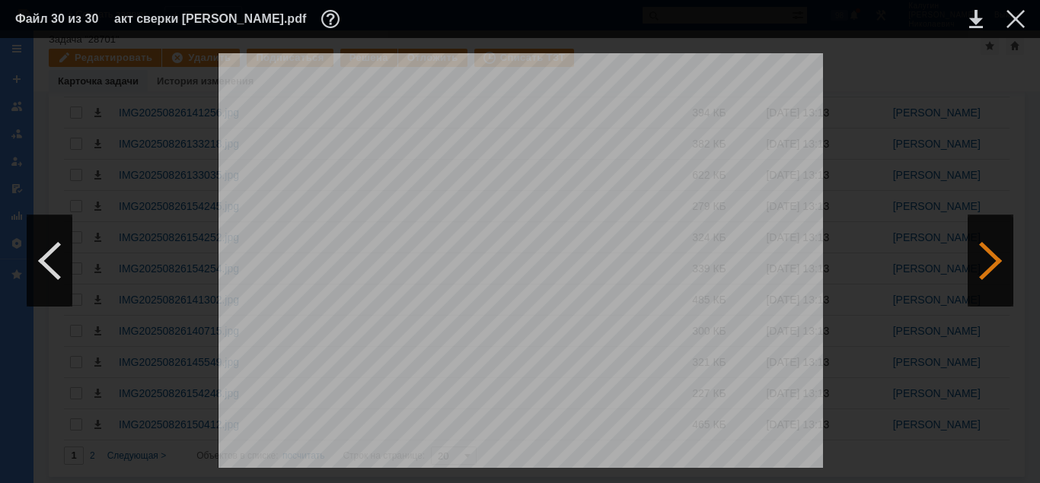
click at [983, 264] on div at bounding box center [990, 260] width 46 height 91
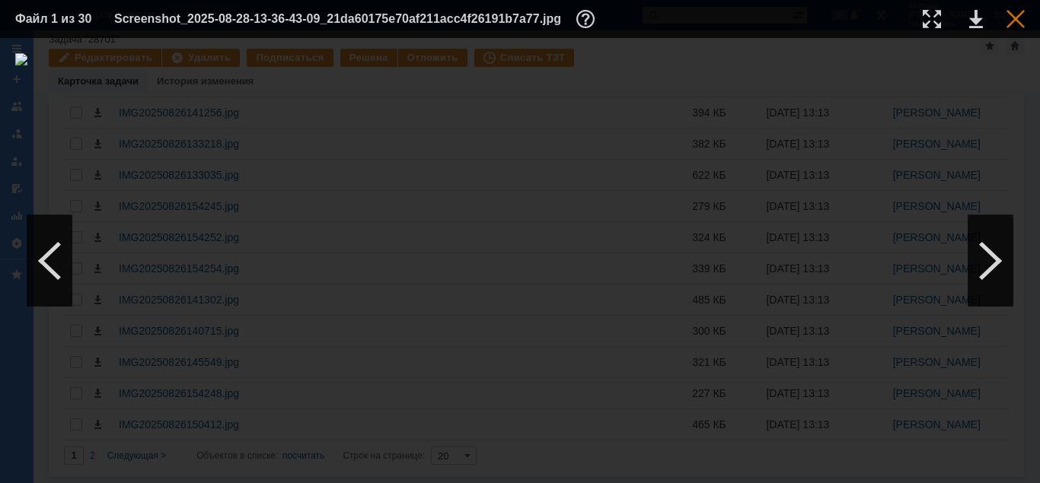
click at [1012, 13] on div at bounding box center [1015, 19] width 18 height 18
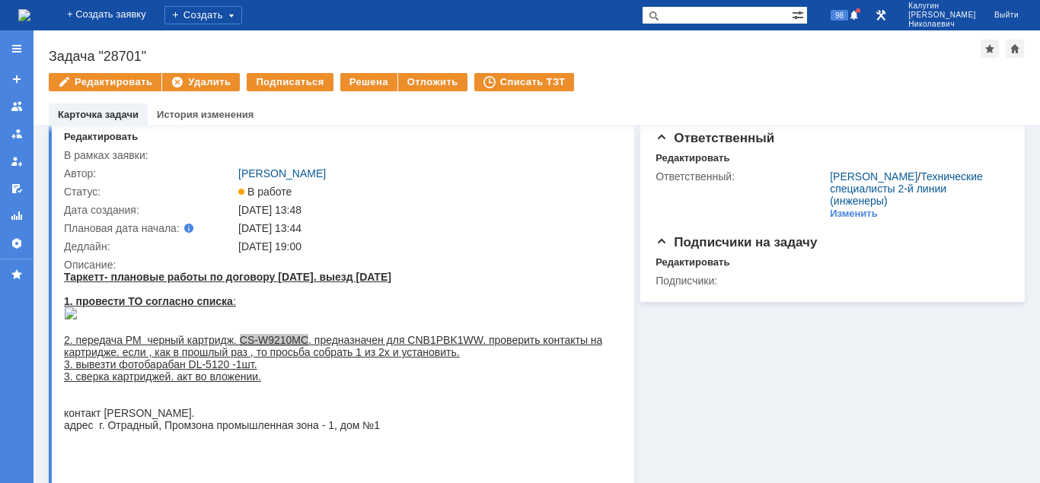
scroll to position [0, 0]
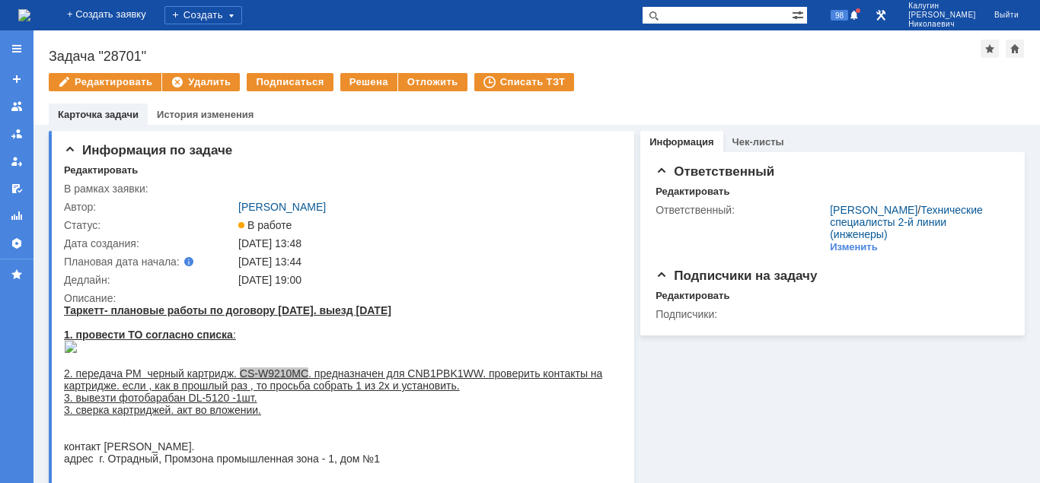
click at [88, 54] on div "Задача "28701"" at bounding box center [515, 56] width 932 height 15
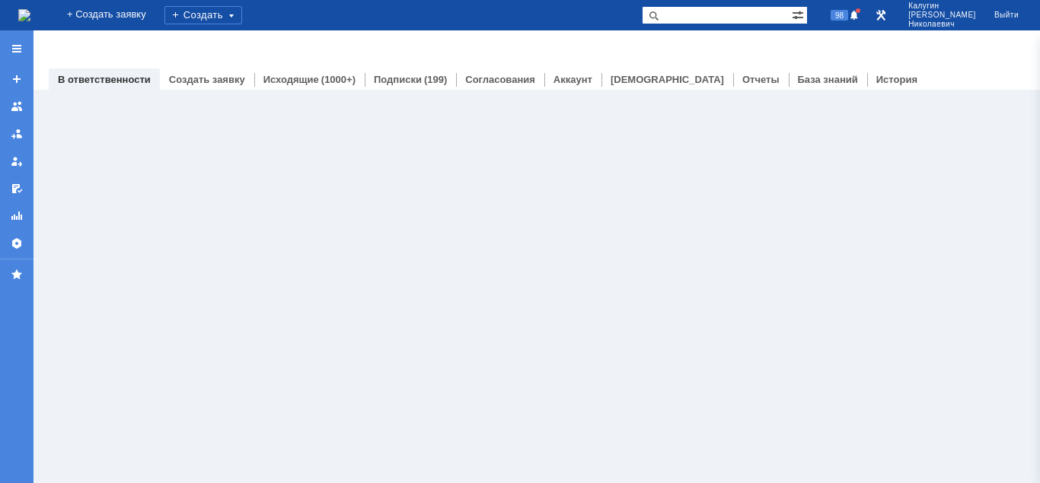
click at [768, 20] on input "text" at bounding box center [717, 15] width 150 height 18
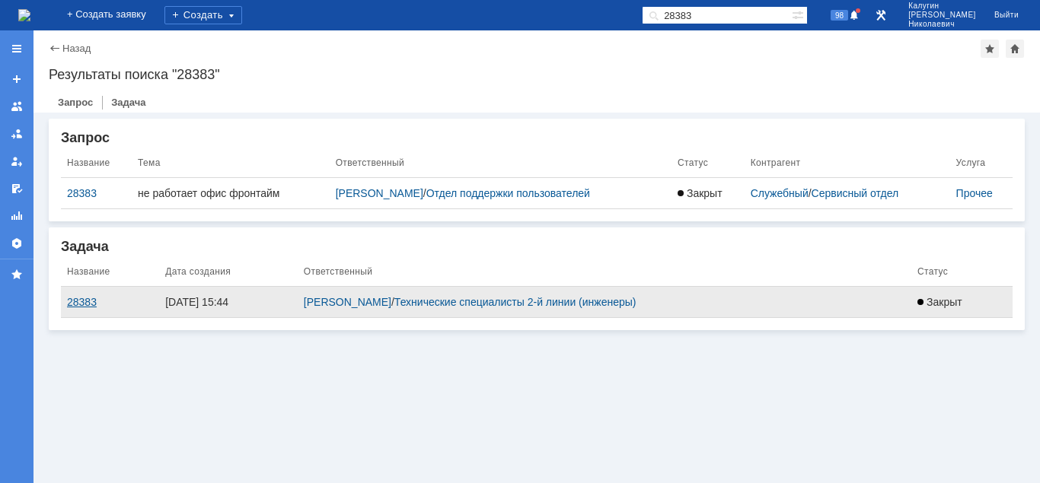
click at [84, 301] on div "28383" at bounding box center [110, 302] width 86 height 12
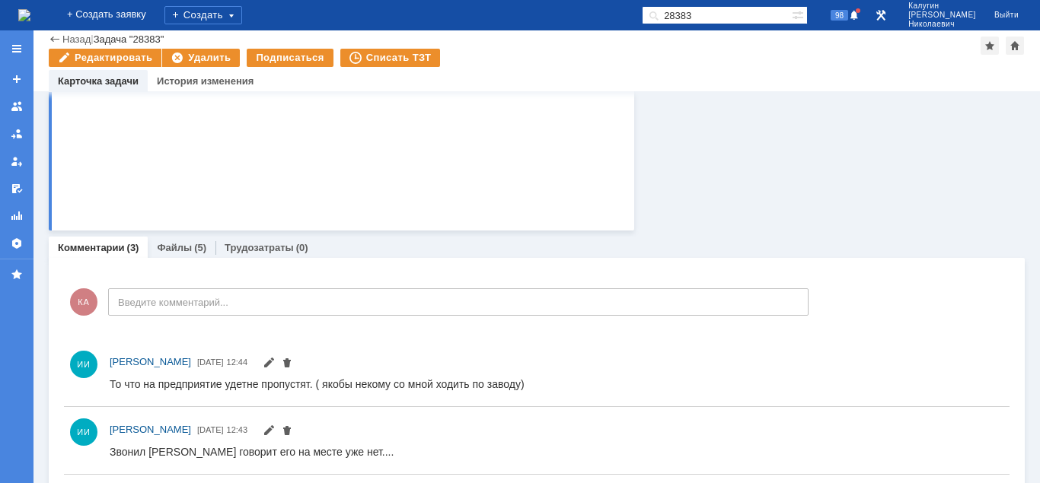
scroll to position [539, 0]
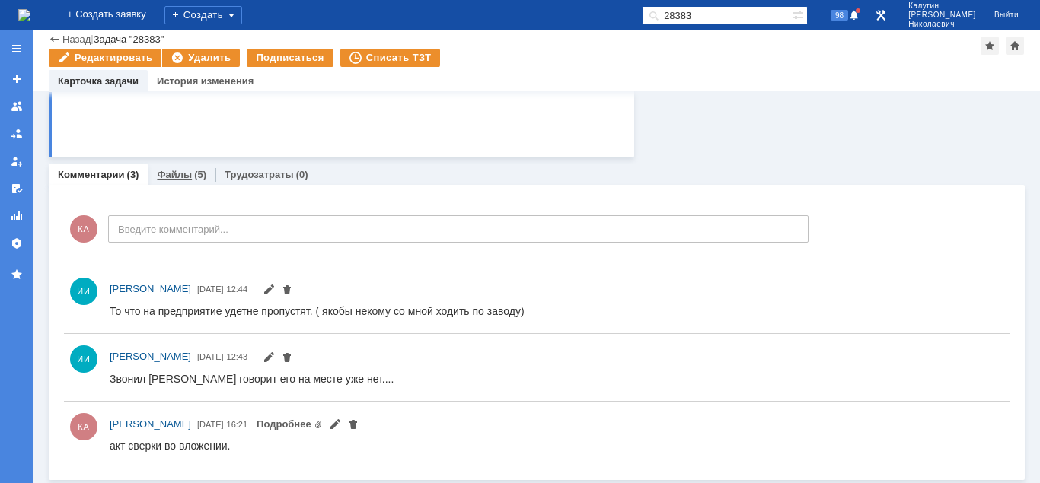
drag, startPoint x: 180, startPoint y: 176, endPoint x: 139, endPoint y: 217, distance: 58.1
click at [180, 176] on link "Файлы" at bounding box center [174, 174] width 35 height 11
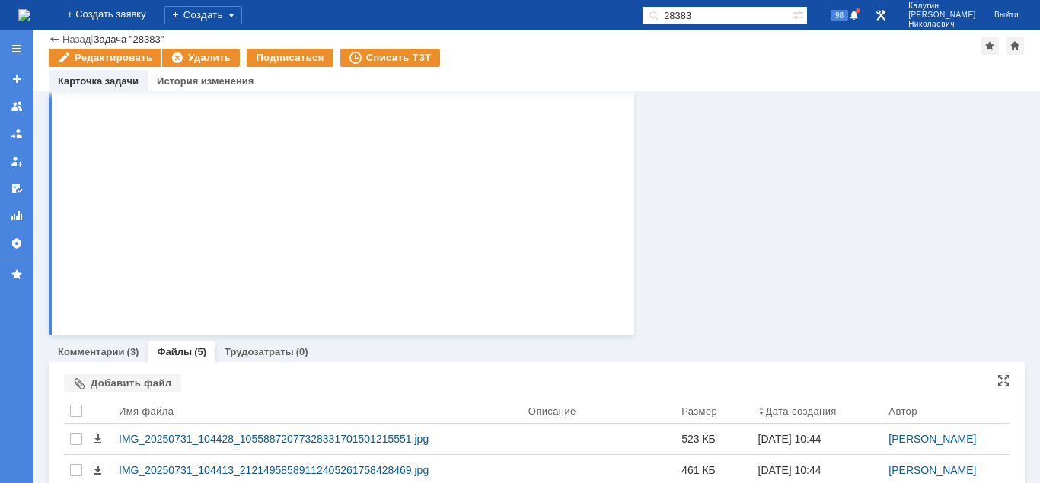
scroll to position [502, 0]
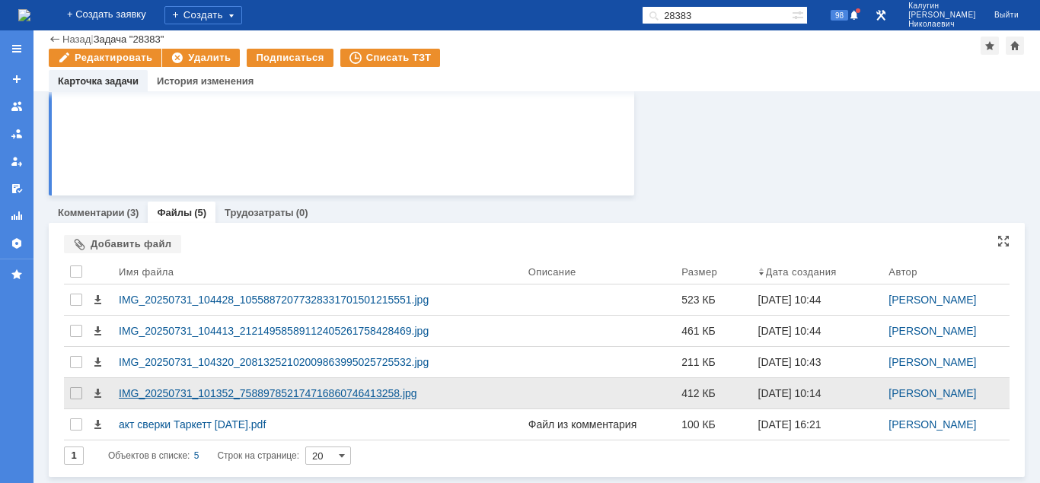
click at [225, 381] on div "IMG_20250731_101352_758897852174716860746413258.jpg" at bounding box center [317, 393] width 409 height 30
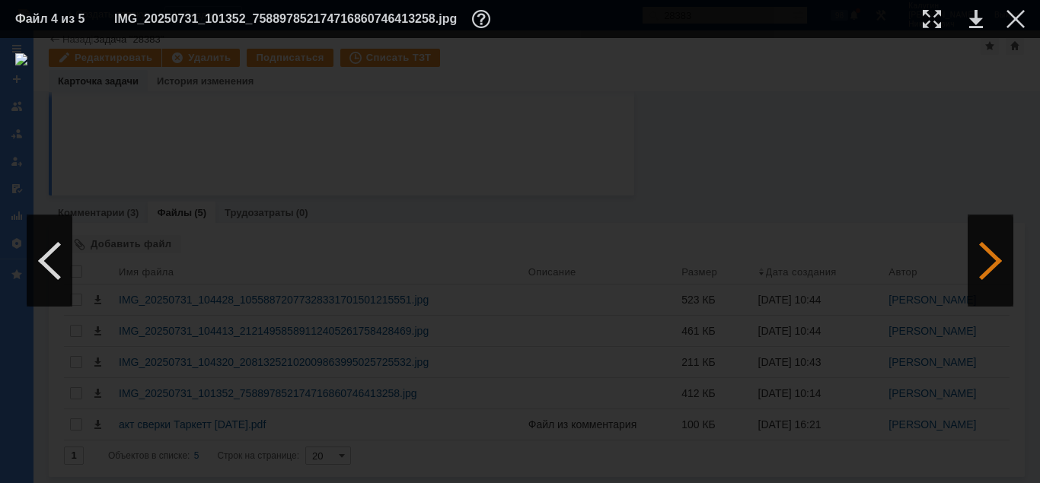
click at [980, 257] on div at bounding box center [990, 260] width 46 height 91
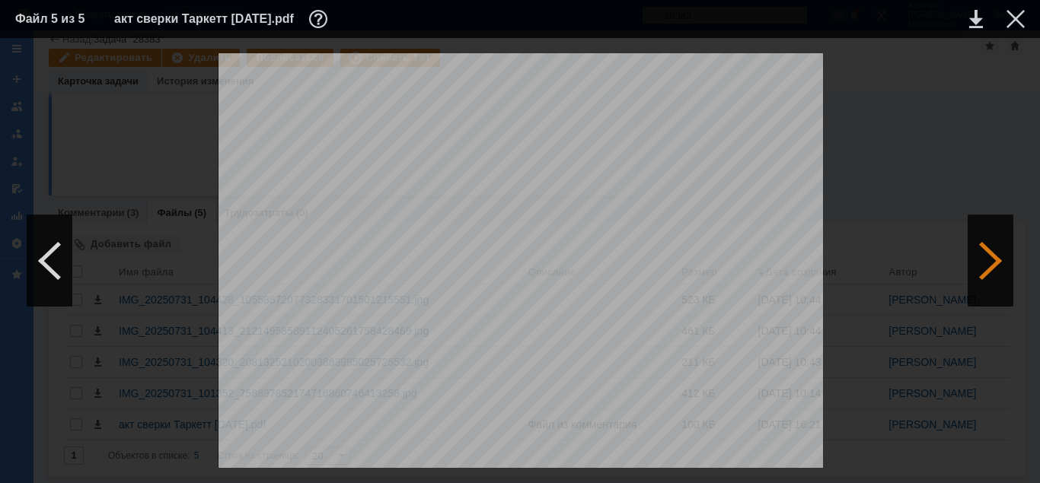
click at [980, 257] on div at bounding box center [990, 260] width 46 height 91
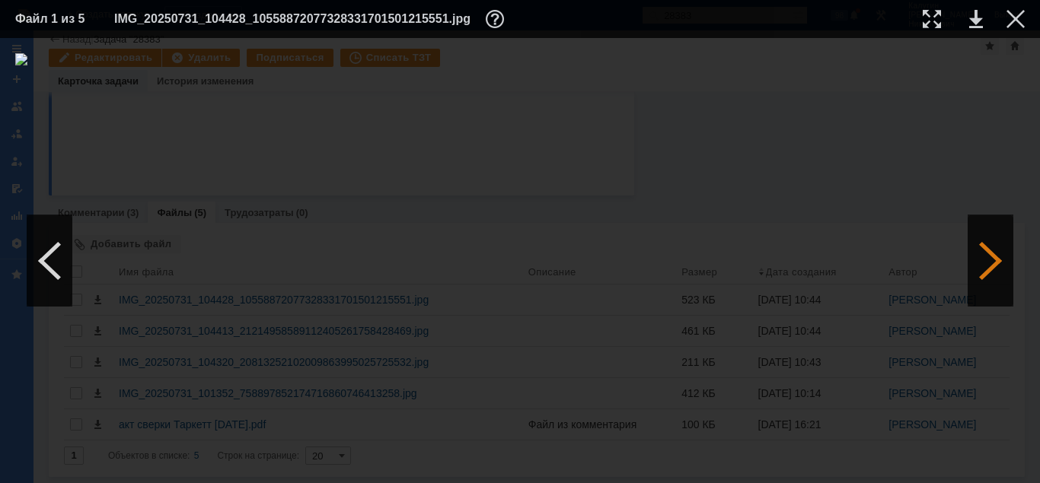
click at [980, 257] on div at bounding box center [990, 260] width 46 height 91
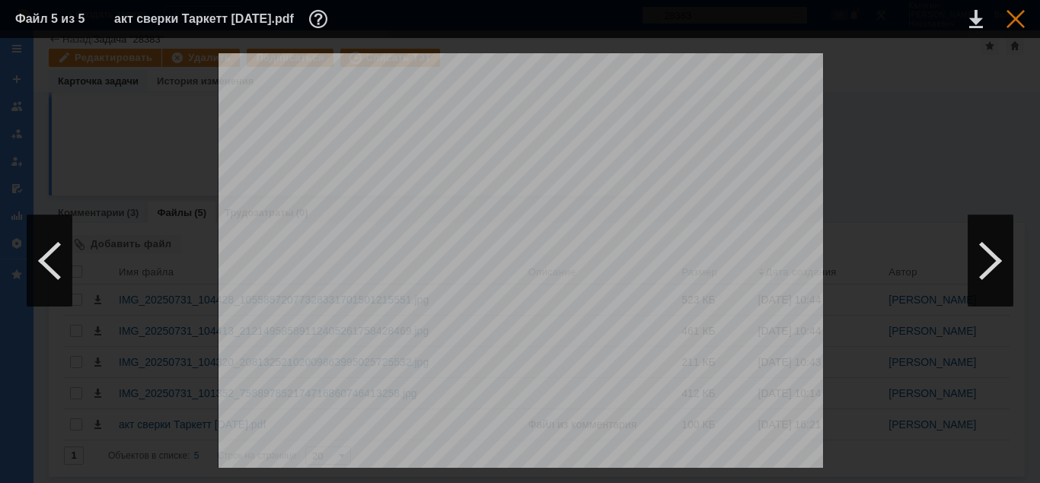
click at [1014, 23] on div at bounding box center [1015, 19] width 18 height 18
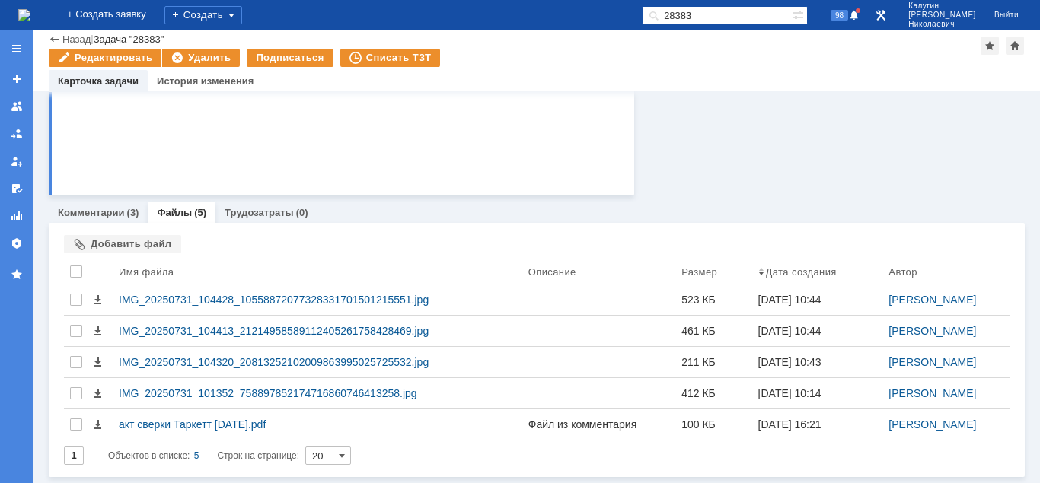
drag, startPoint x: 722, startPoint y: 18, endPoint x: 639, endPoint y: 19, distance: 82.2
click at [642, 19] on input "28383" at bounding box center [717, 15] width 150 height 18
type input "28452"
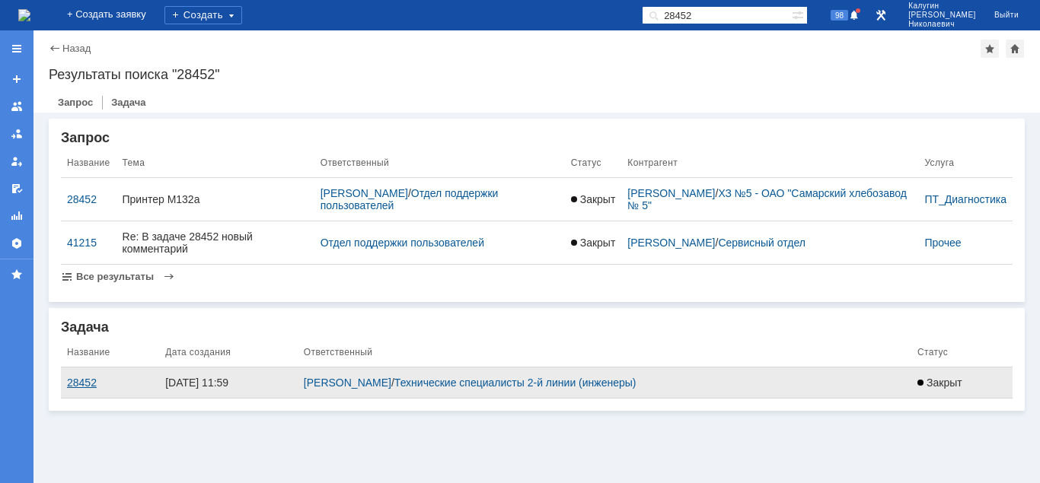
click at [70, 384] on div "28452" at bounding box center [110, 383] width 86 height 12
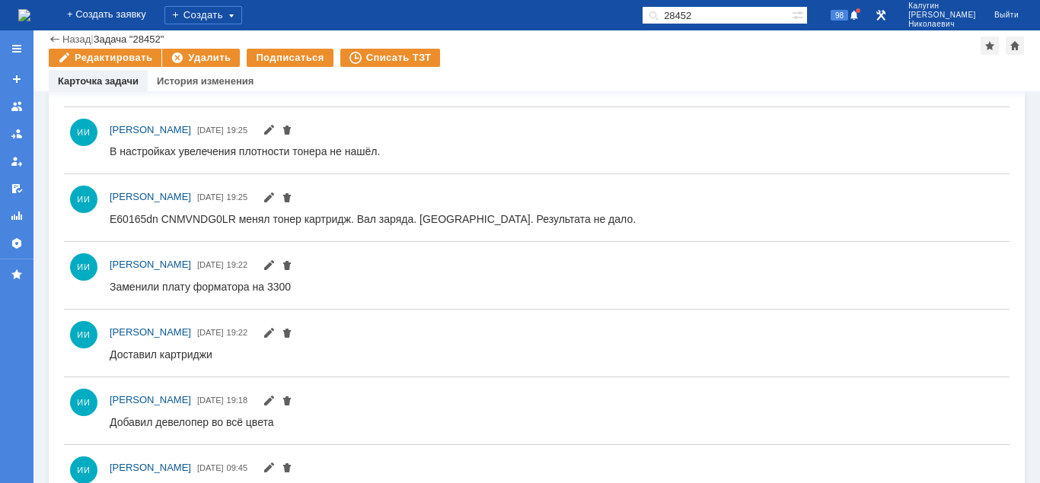
scroll to position [637, 0]
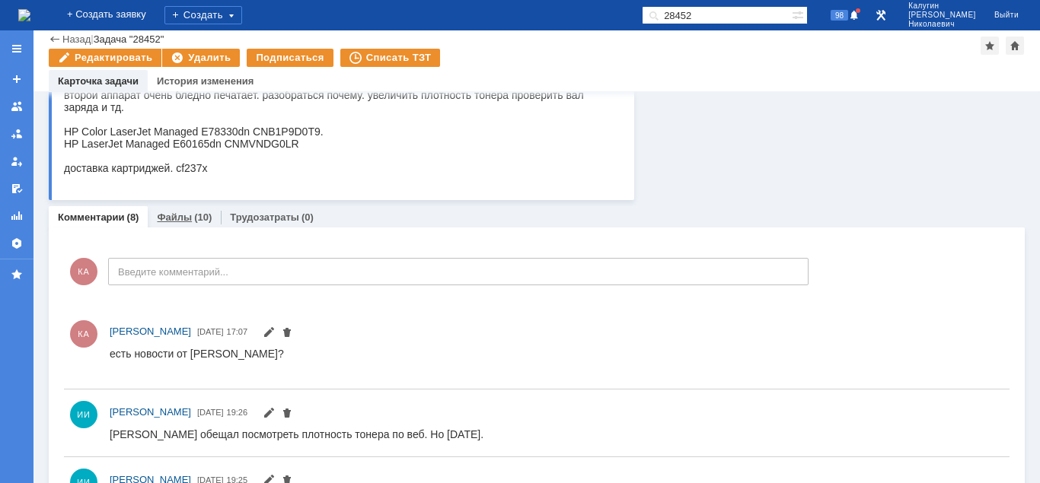
click at [171, 216] on link "Файлы" at bounding box center [174, 217] width 35 height 11
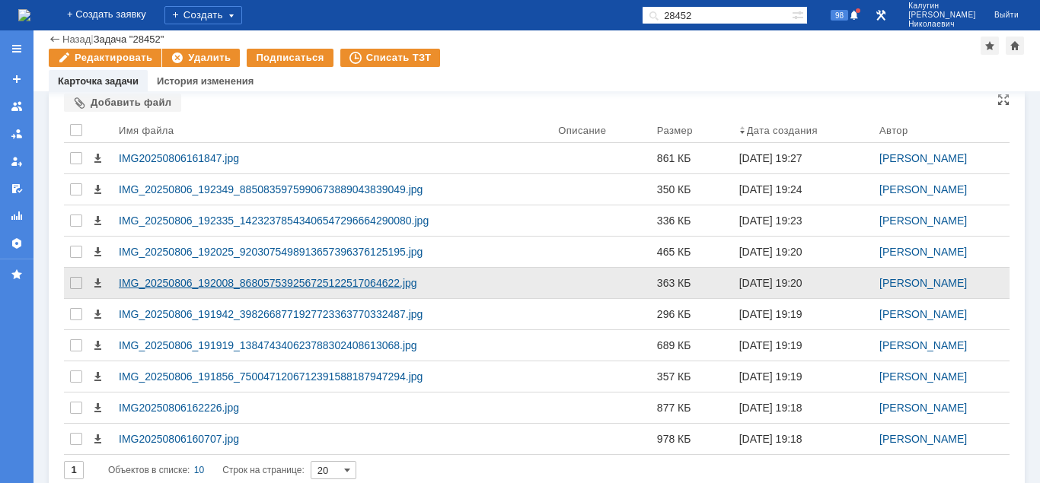
scroll to position [410, 0]
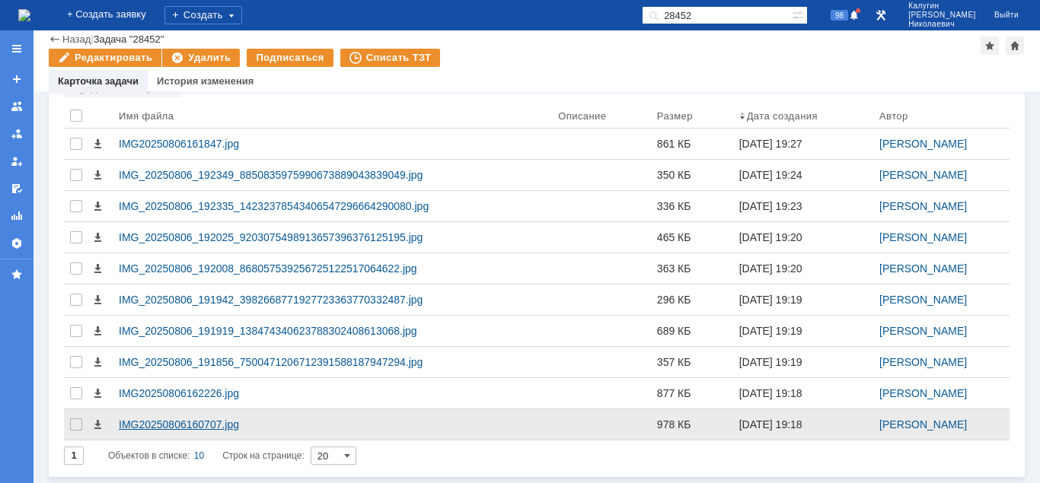
click at [199, 421] on div "IMG20250806160707.jpg" at bounding box center [332, 425] width 427 height 12
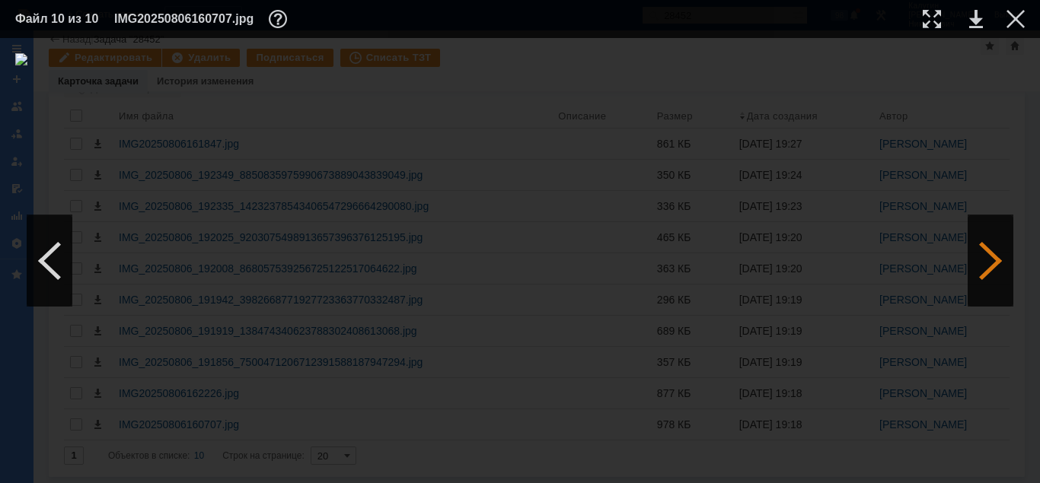
click at [983, 272] on div at bounding box center [990, 260] width 46 height 91
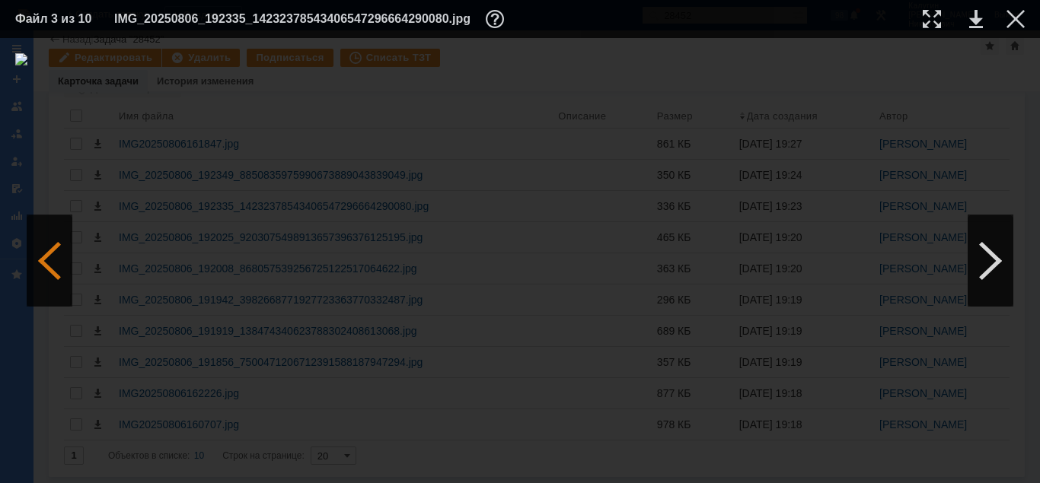
click at [62, 281] on div at bounding box center [50, 260] width 46 height 91
click at [929, 18] on div at bounding box center [931, 19] width 18 height 18
drag, startPoint x: 575, startPoint y: 476, endPoint x: 419, endPoint y: 482, distance: 156.2
click at [419, 482] on div at bounding box center [520, 260] width 1040 height 445
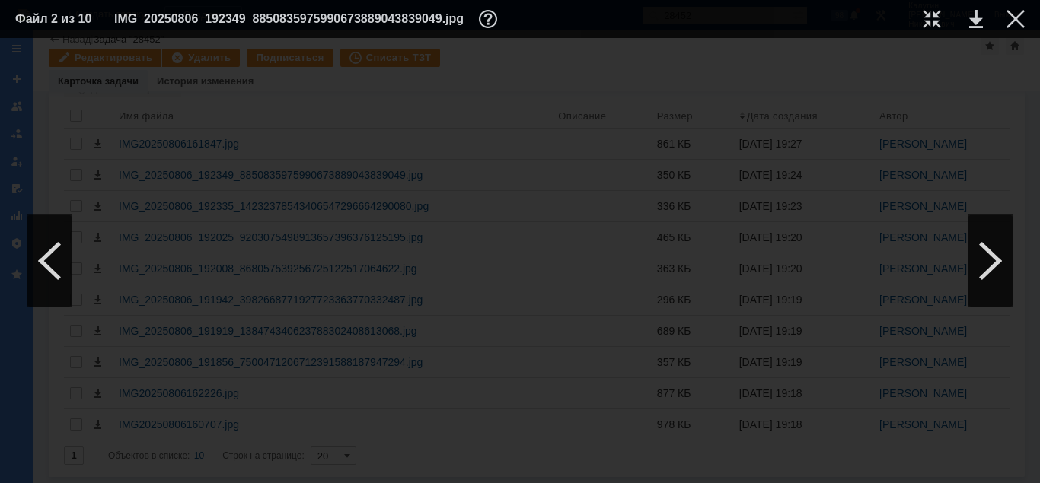
scroll to position [699, 304]
click at [987, 265] on div at bounding box center [990, 260] width 46 height 91
click at [928, 19] on div at bounding box center [931, 19] width 18 height 18
click at [50, 266] on div at bounding box center [50, 260] width 46 height 91
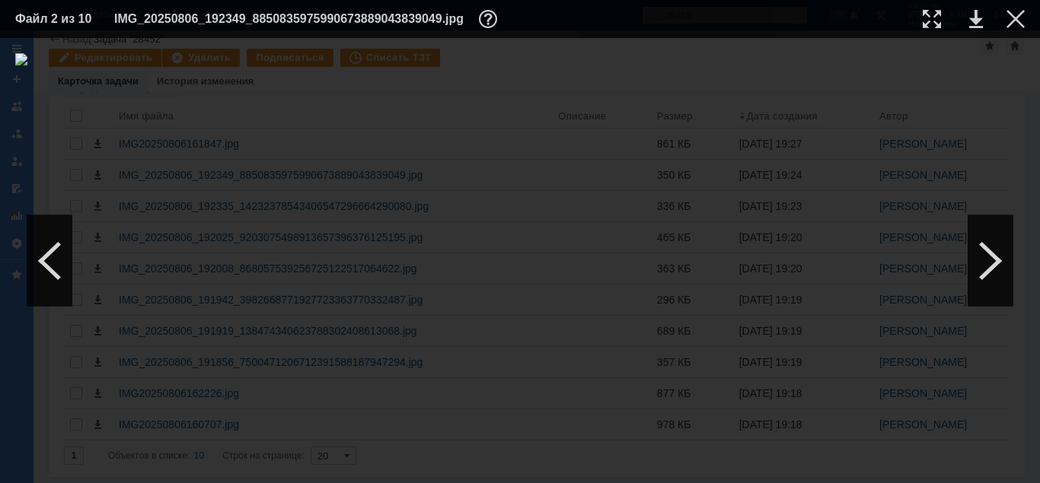
drag, startPoint x: 932, startPoint y: 21, endPoint x: 851, endPoint y: 57, distance: 89.0
click at [932, 21] on div at bounding box center [931, 19] width 18 height 18
drag, startPoint x: 412, startPoint y: 480, endPoint x: 265, endPoint y: 474, distance: 147.0
click at [265, 474] on div at bounding box center [520, 260] width 1040 height 445
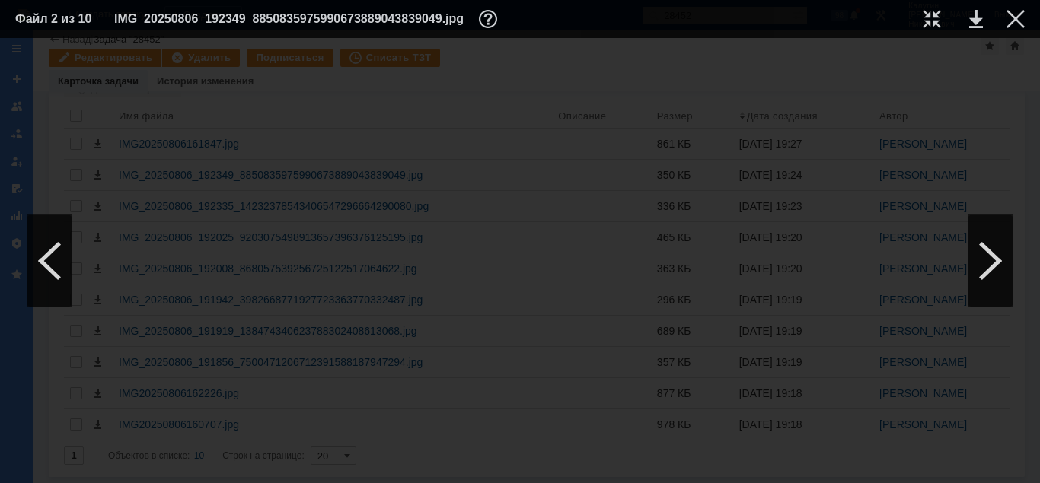
scroll to position [709, 325]
click at [1014, 18] on div at bounding box center [1015, 19] width 18 height 18
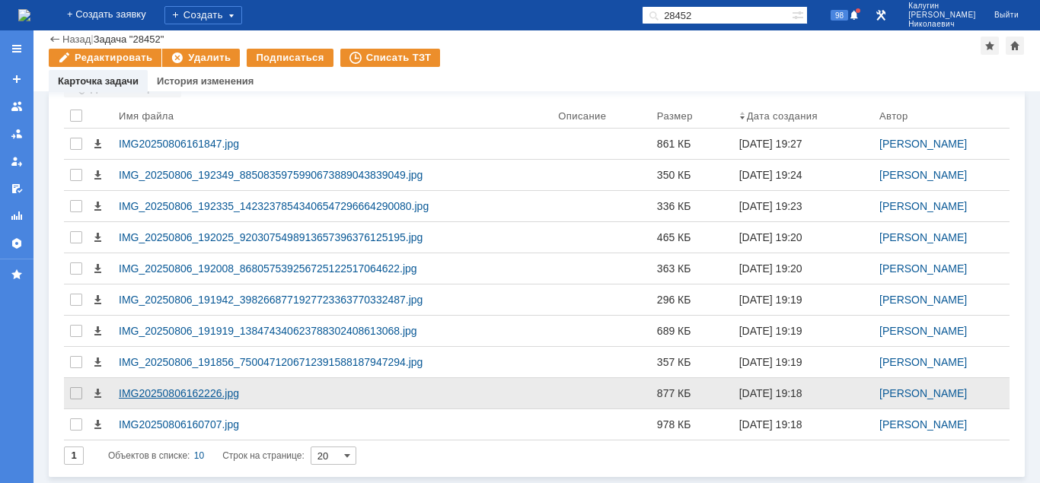
click at [206, 388] on div "IMG20250806162226.jpg" at bounding box center [332, 393] width 427 height 12
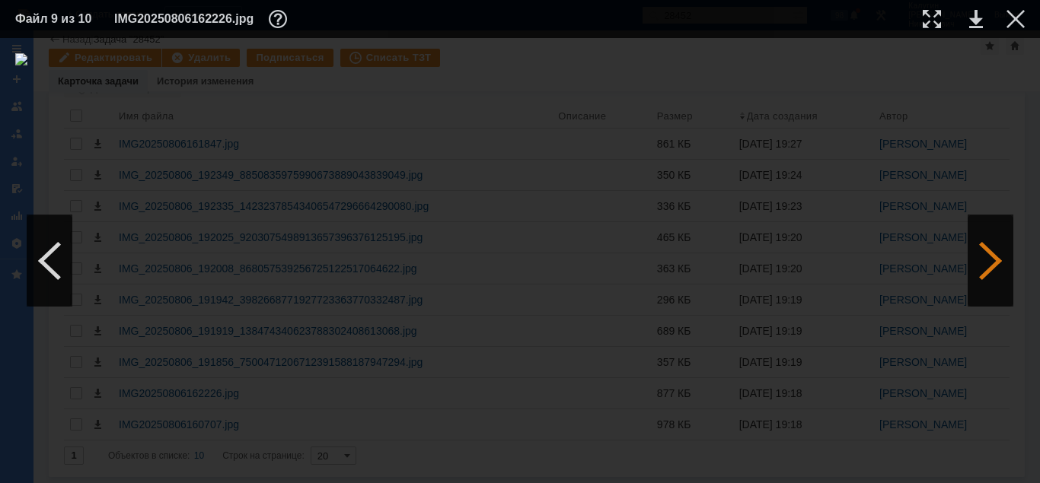
click at [996, 263] on div at bounding box center [990, 260] width 46 height 91
click at [998, 253] on div at bounding box center [990, 260] width 46 height 91
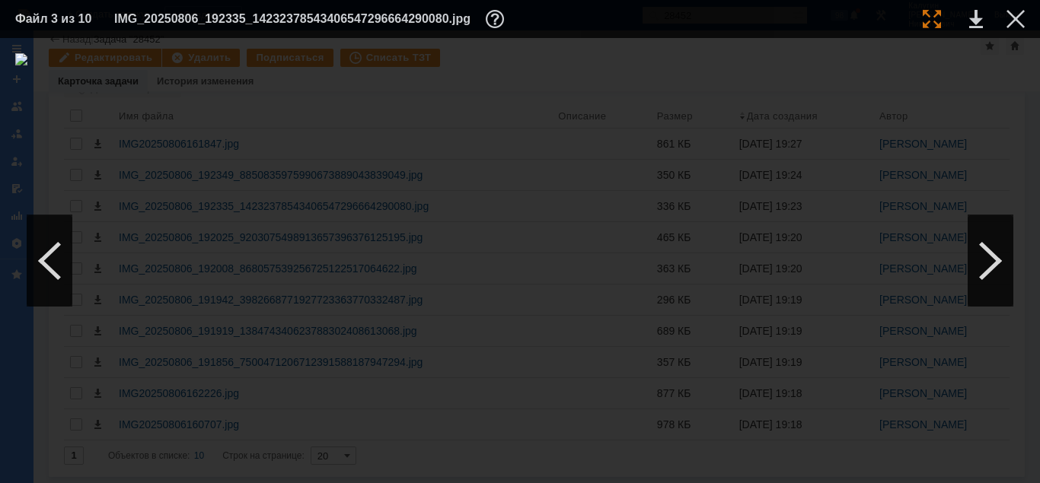
click at [935, 18] on div at bounding box center [931, 19] width 18 height 18
click at [1021, 14] on div at bounding box center [1015, 19] width 18 height 18
